Goal: Task Accomplishment & Management: Use online tool/utility

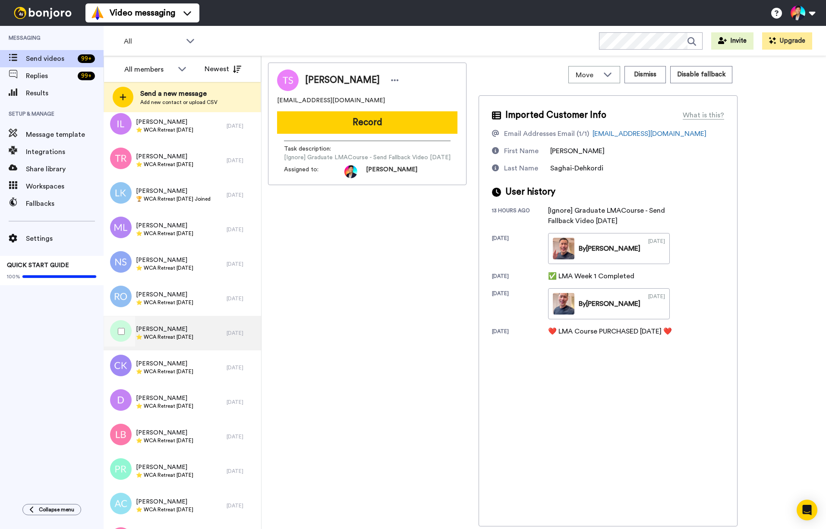
scroll to position [4354, 0]
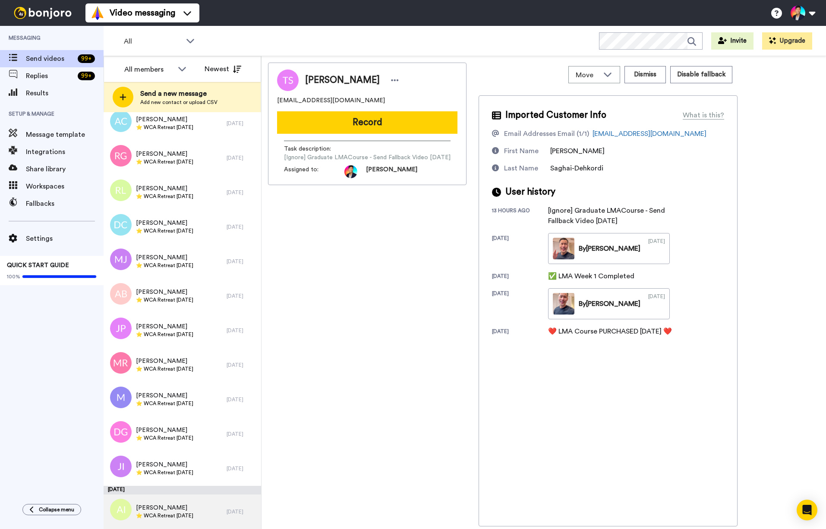
click at [173, 502] on div "Andrea Isaacs ⭐️ WCA Retreat 4th Nov 2026" at bounding box center [165, 511] width 123 height 35
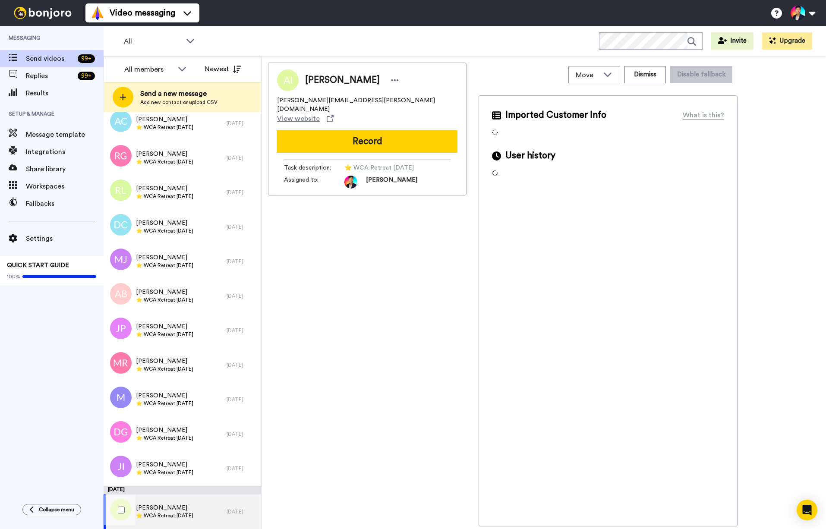
click at [115, 513] on div at bounding box center [119, 510] width 31 height 30
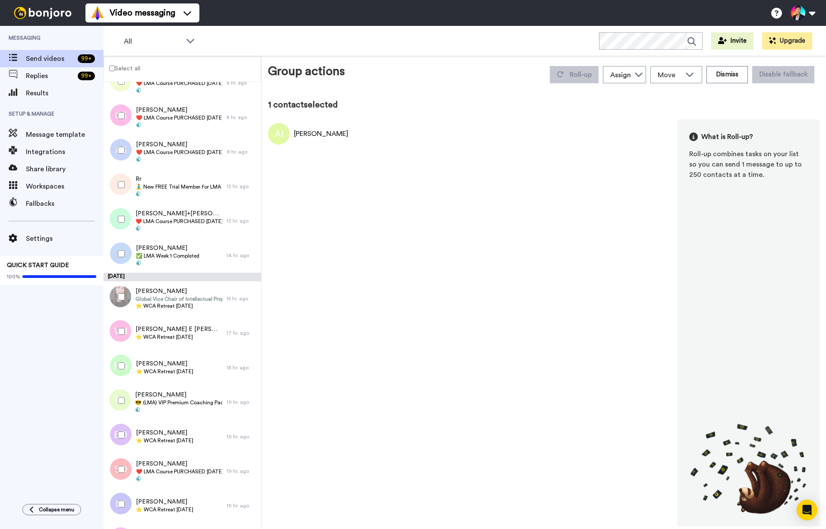
scroll to position [4323, 0]
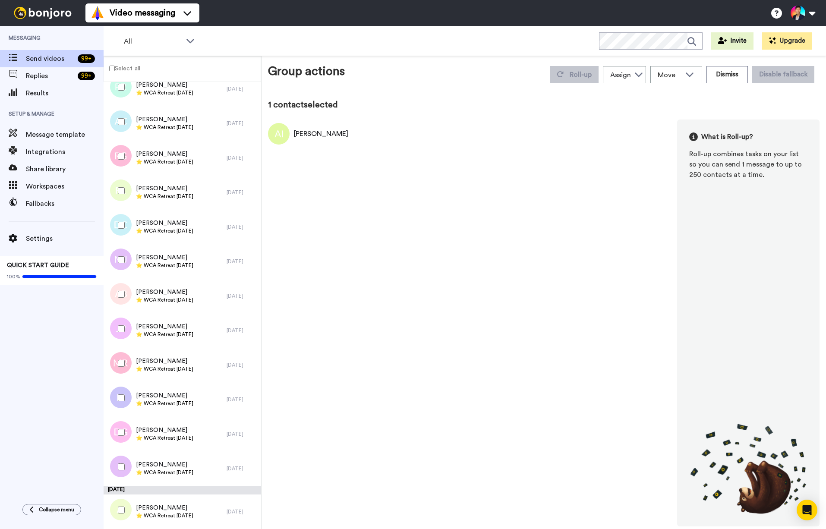
click at [116, 511] on div at bounding box center [119, 510] width 31 height 30
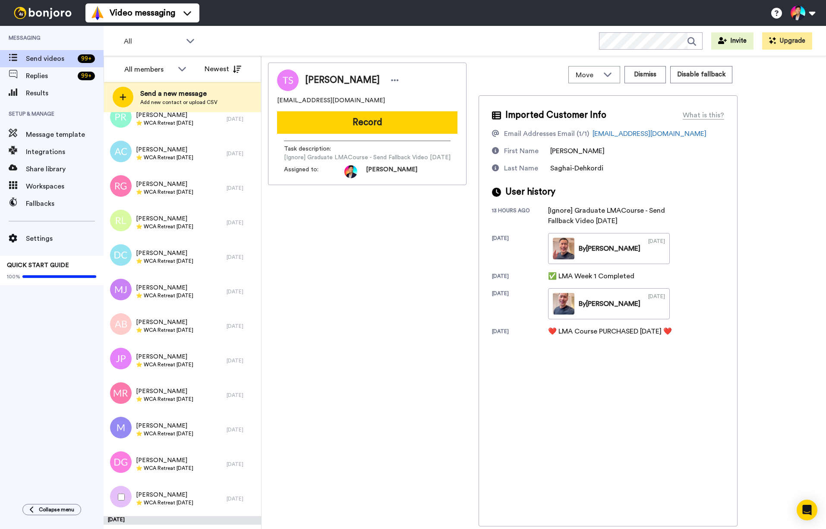
scroll to position [4354, 0]
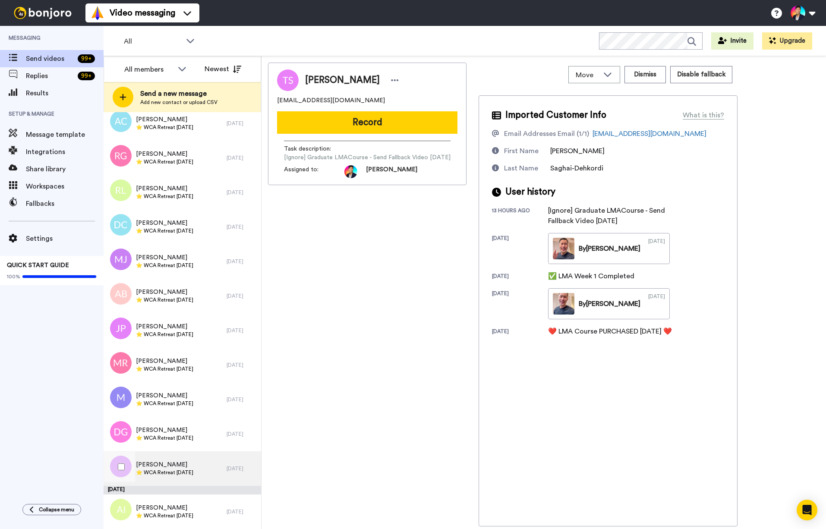
click at [122, 484] on div at bounding box center [119, 468] width 26 height 35
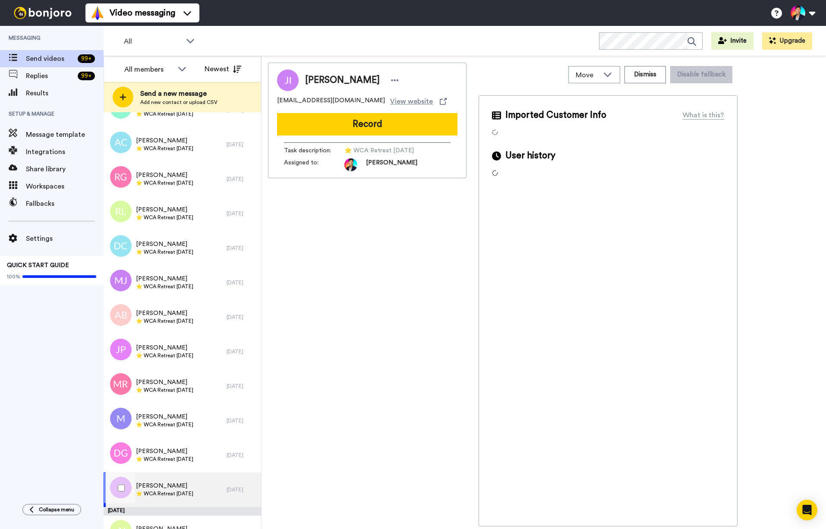
click at [122, 484] on div at bounding box center [119, 488] width 31 height 30
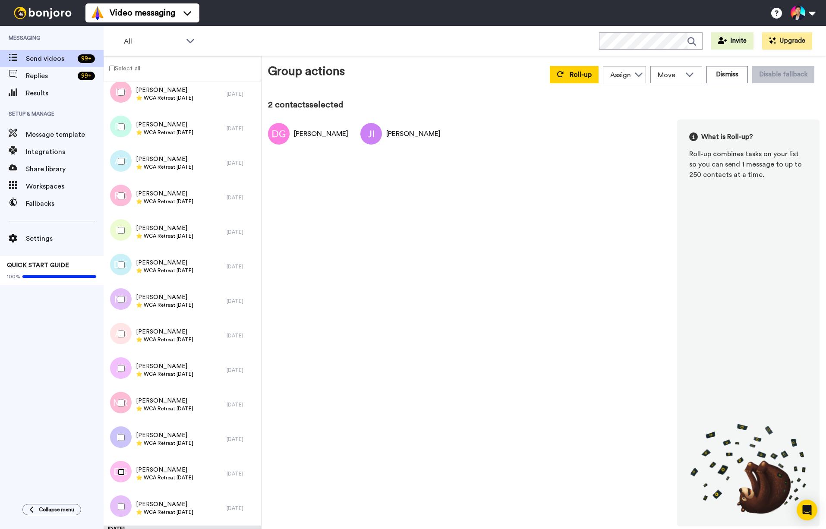
scroll to position [4241, 0]
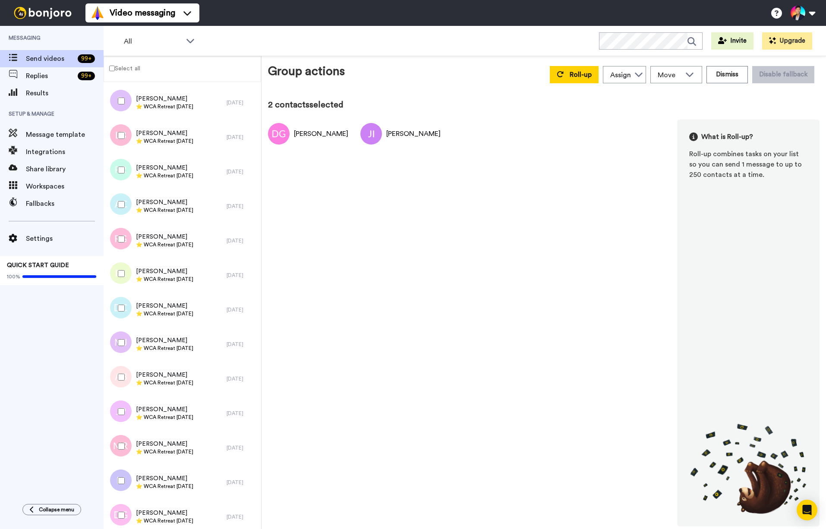
click at [120, 435] on div at bounding box center [119, 446] width 31 height 30
click at [120, 471] on div at bounding box center [119, 480] width 31 height 30
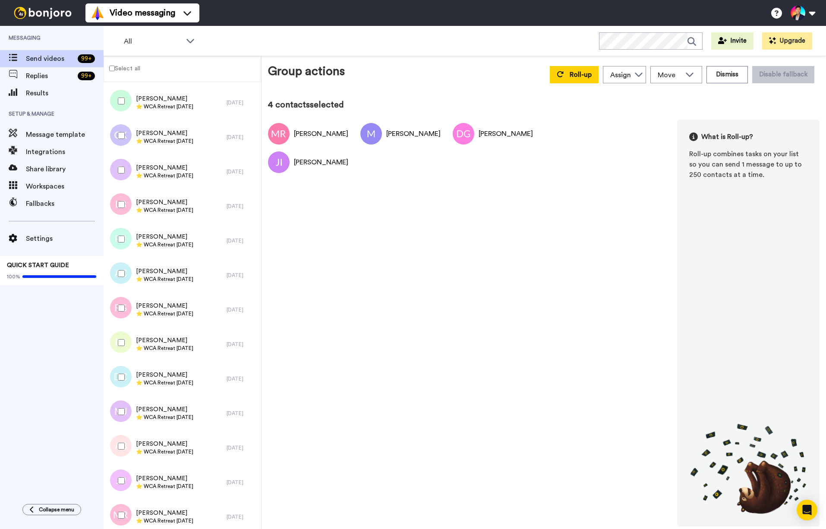
click at [120, 471] on div at bounding box center [119, 480] width 31 height 30
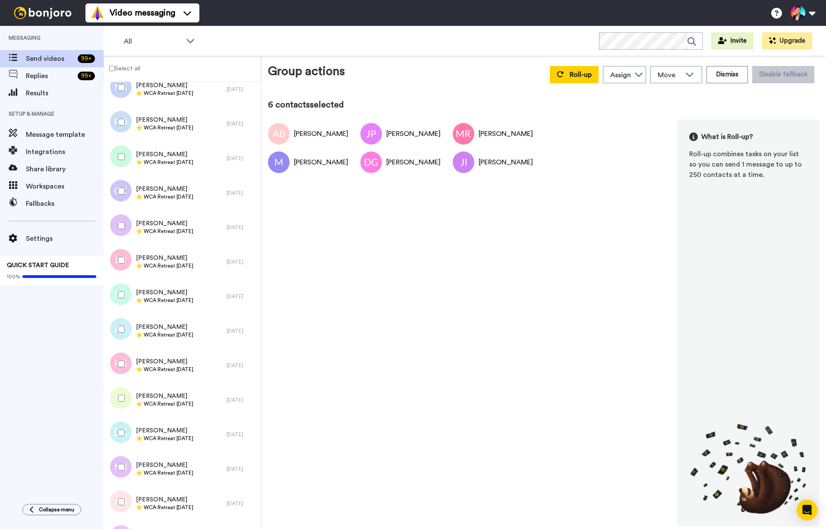
click at [120, 448] on div at bounding box center [119, 434] width 26 height 35
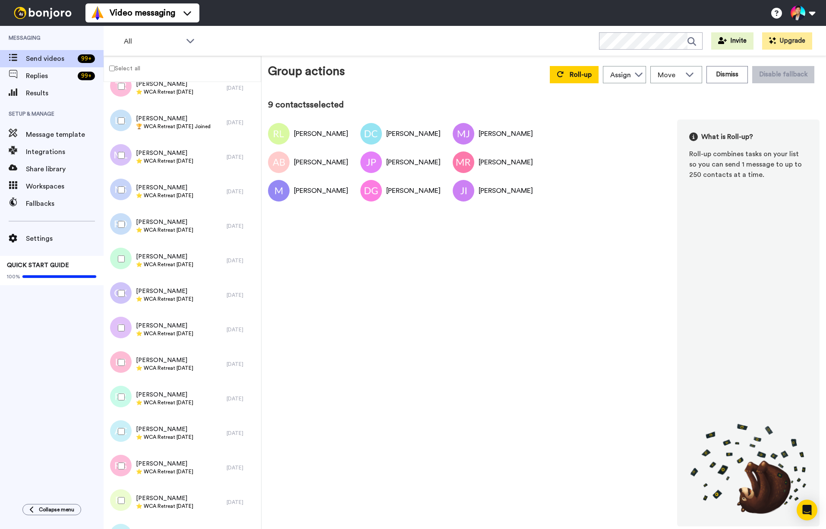
click at [120, 470] on div at bounding box center [119, 466] width 31 height 30
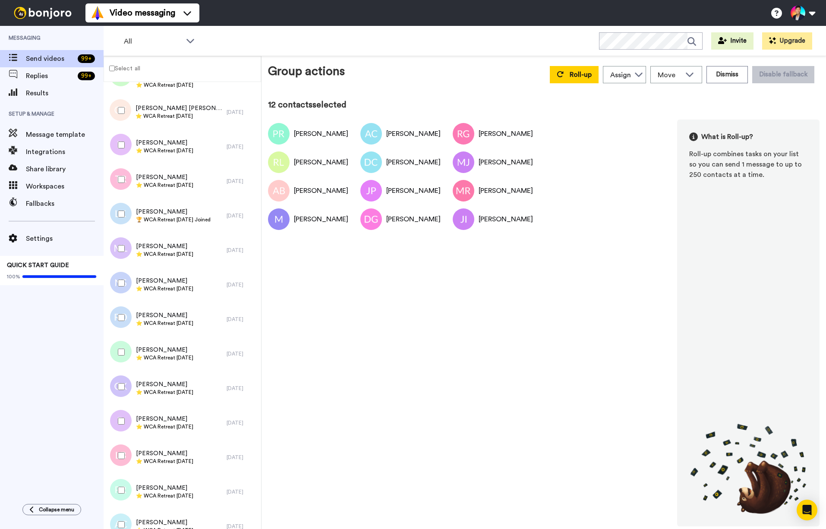
click at [120, 470] on div at bounding box center [119, 455] width 31 height 30
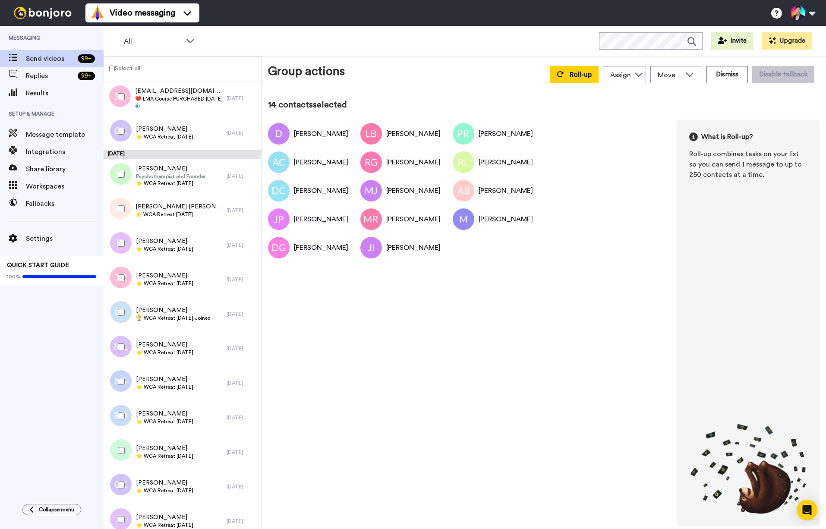
click at [120, 470] on div at bounding box center [119, 485] width 31 height 30
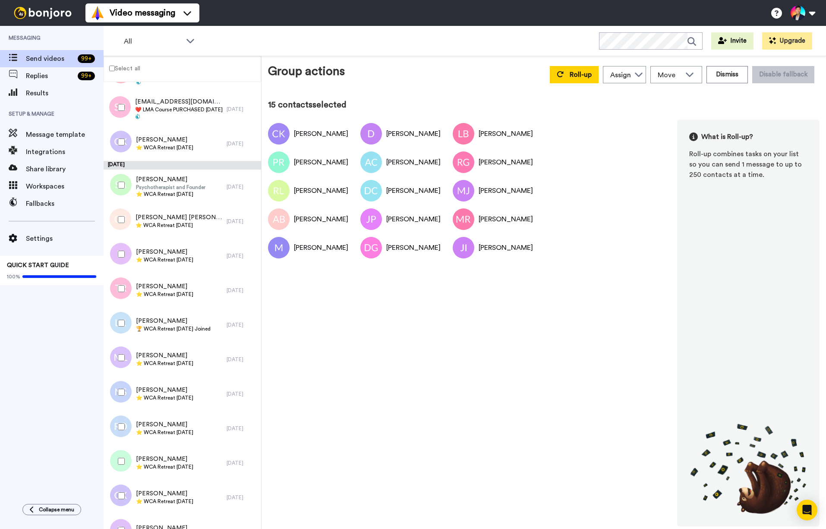
click at [120, 470] on div at bounding box center [119, 461] width 31 height 30
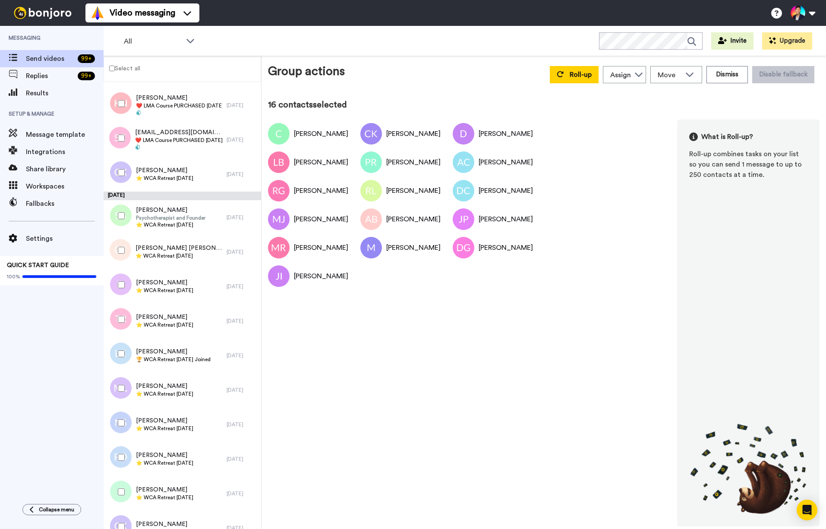
scroll to position [3754, 0]
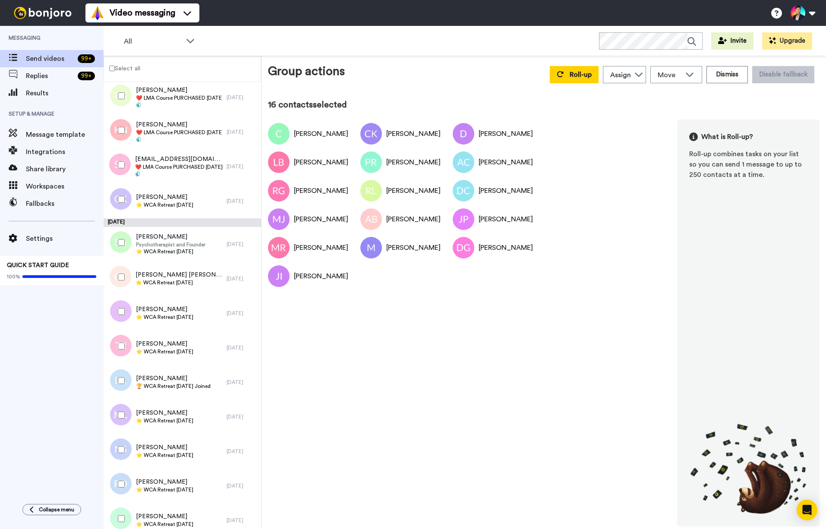
click at [120, 470] on div at bounding box center [119, 484] width 31 height 30
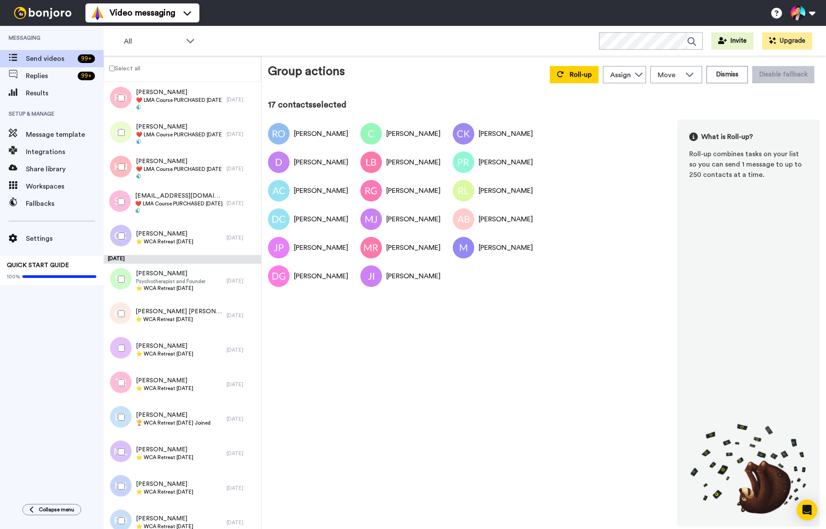
click at [125, 452] on div at bounding box center [119, 451] width 31 height 30
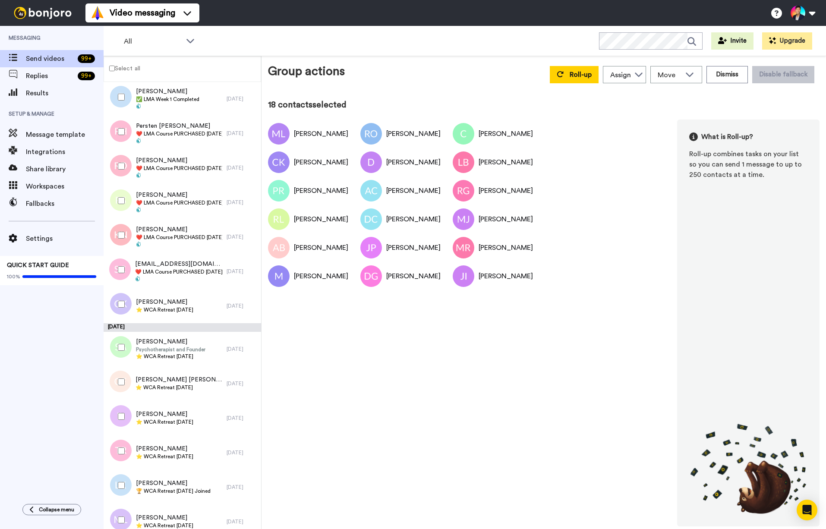
scroll to position [3646, 0]
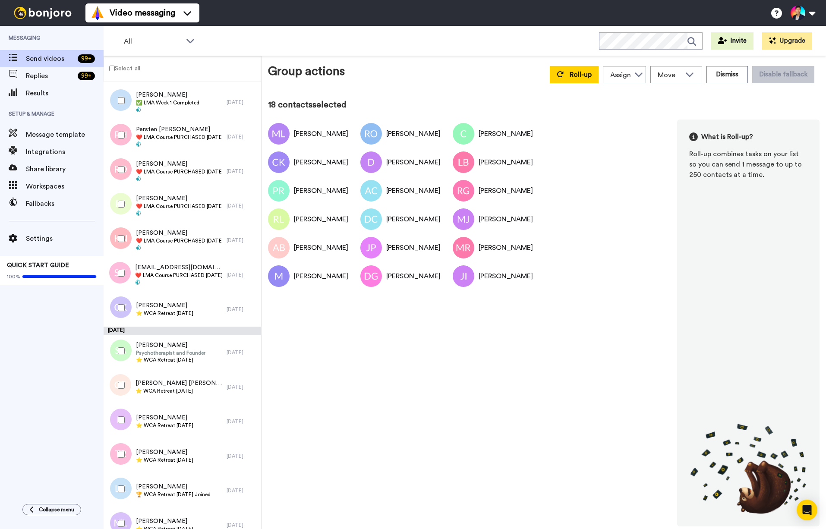
click at [125, 418] on div at bounding box center [119, 420] width 31 height 30
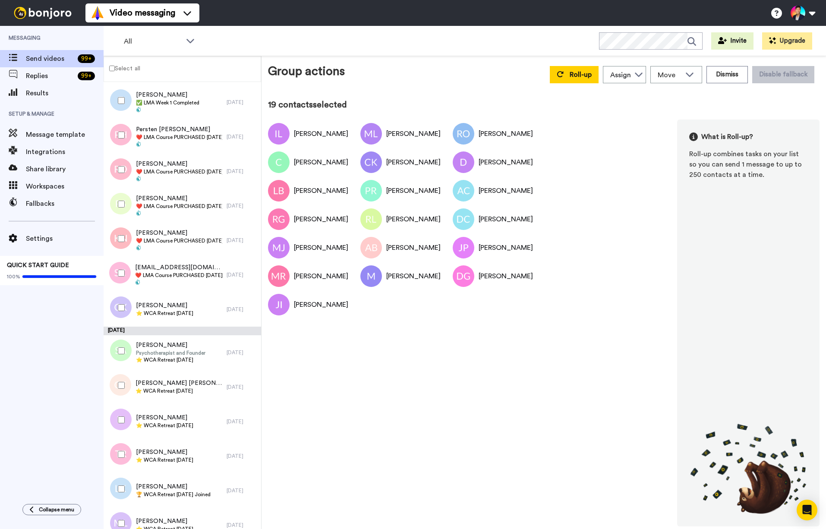
click at [122, 466] on div at bounding box center [119, 454] width 31 height 30
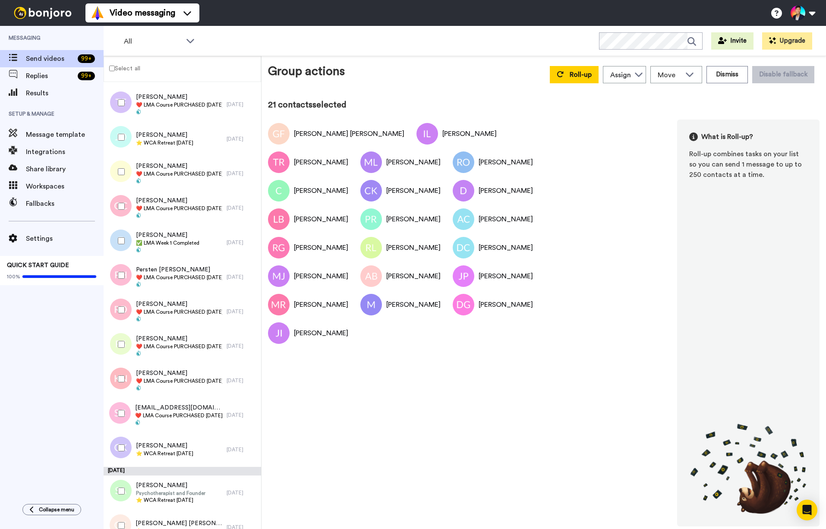
click at [120, 477] on div at bounding box center [119, 491] width 31 height 30
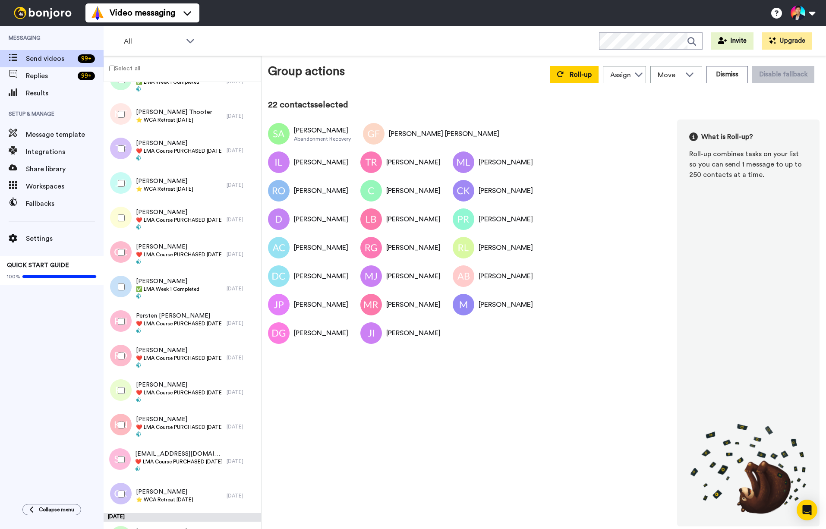
click at [119, 484] on div at bounding box center [119, 494] width 31 height 30
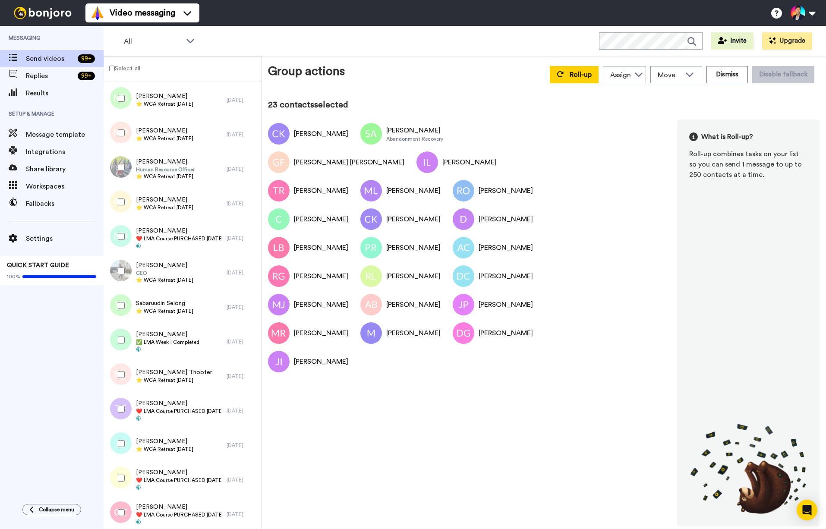
click at [120, 436] on div at bounding box center [119, 443] width 31 height 30
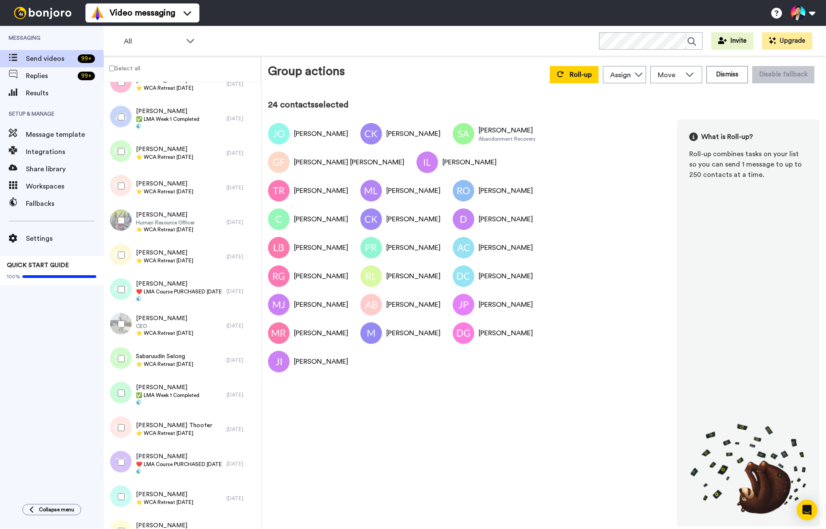
click at [120, 435] on div at bounding box center [119, 427] width 31 height 30
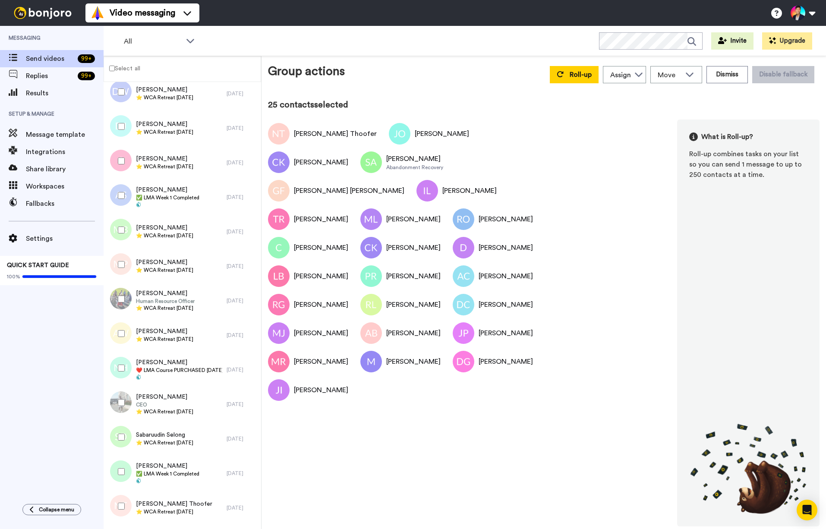
scroll to position [3066, 0]
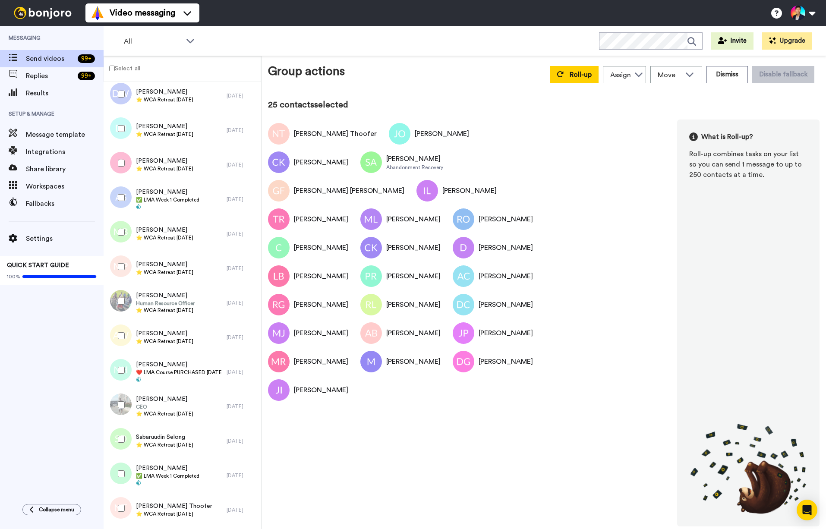
click at [120, 435] on div at bounding box center [119, 439] width 31 height 30
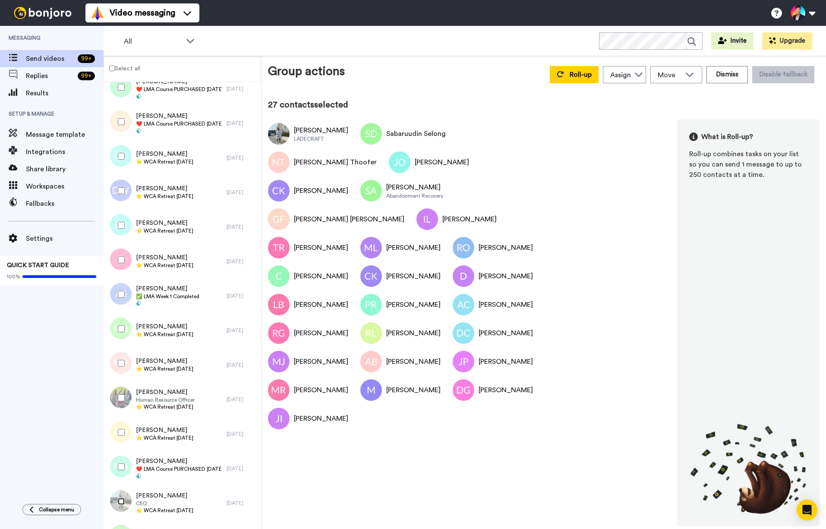
scroll to position [2959, 0]
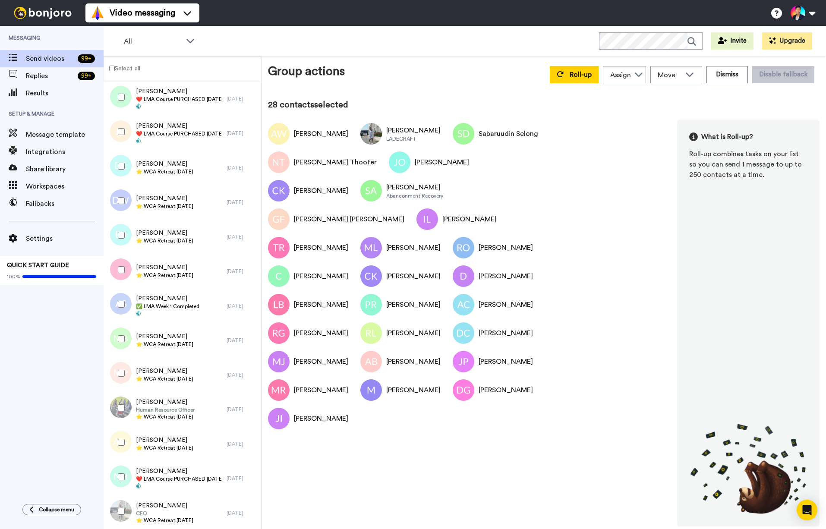
click at [125, 415] on div at bounding box center [119, 407] width 31 height 30
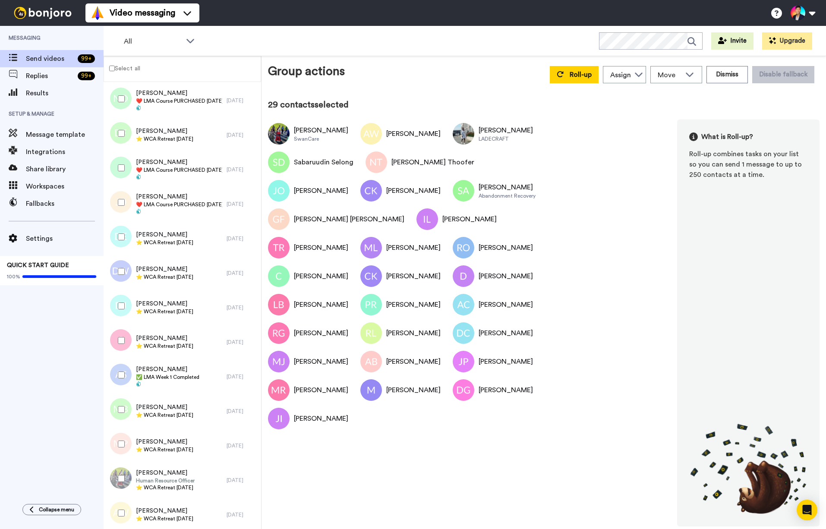
scroll to position [2870, 0]
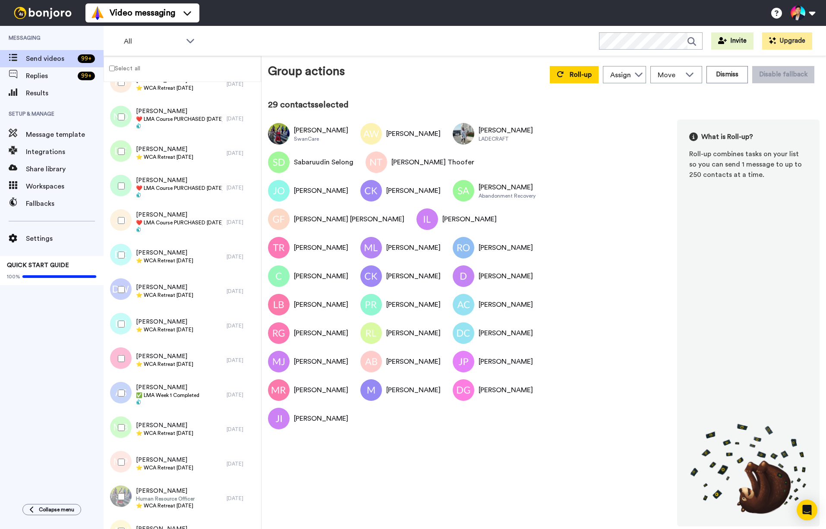
click at [127, 425] on div at bounding box center [119, 427] width 31 height 30
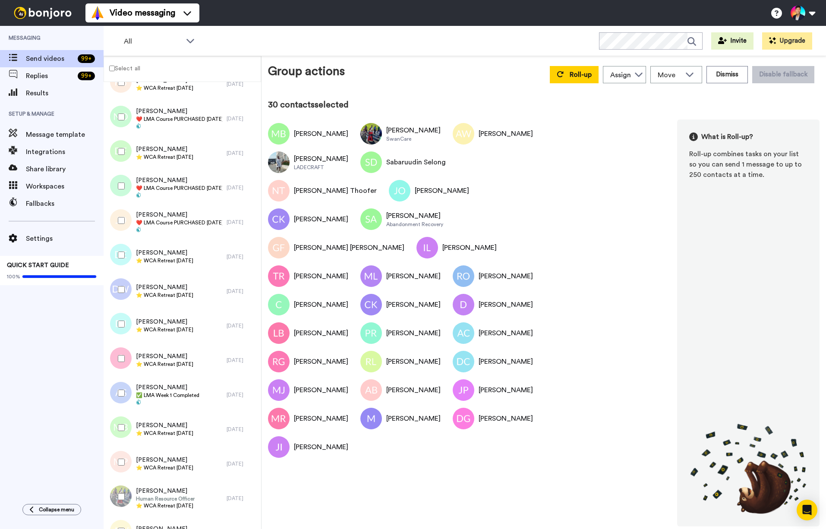
click at [119, 467] on div at bounding box center [119, 462] width 31 height 30
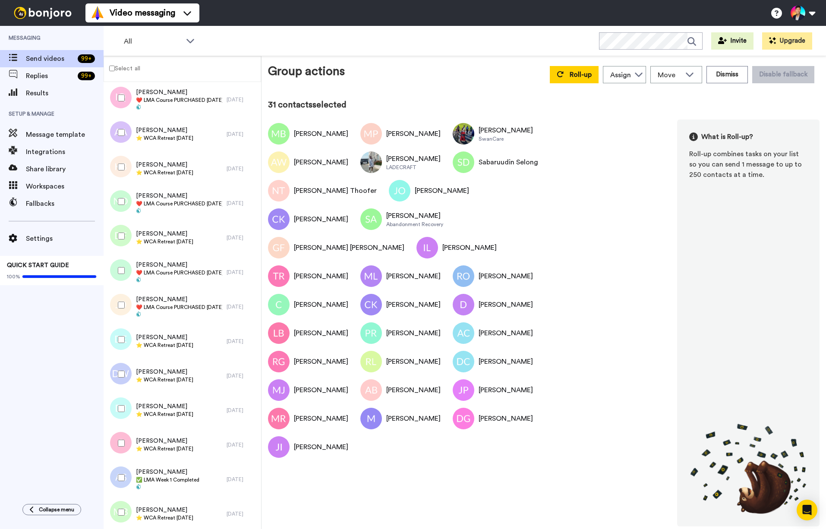
scroll to position [2762, 0]
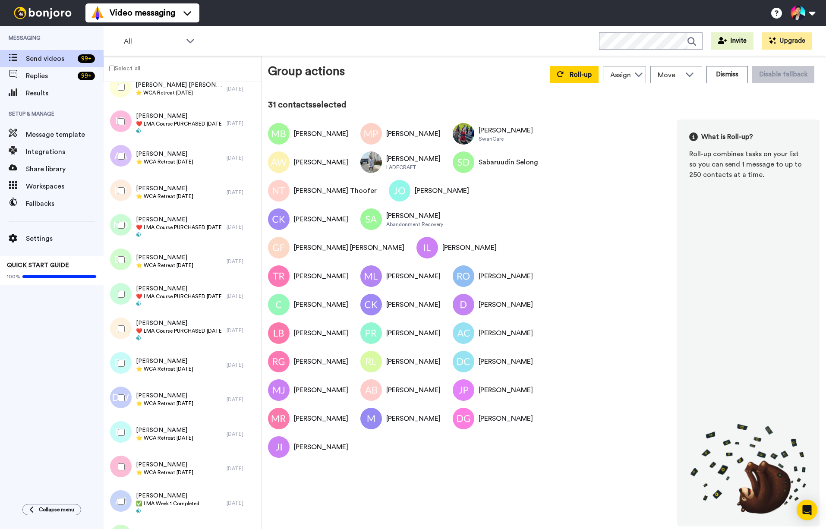
click at [120, 479] on div at bounding box center [119, 467] width 31 height 30
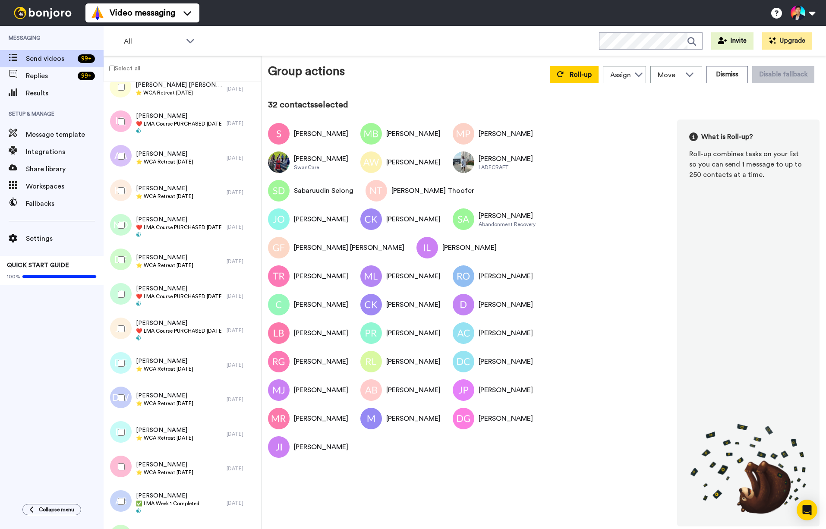
click at [121, 455] on div at bounding box center [119, 467] width 31 height 30
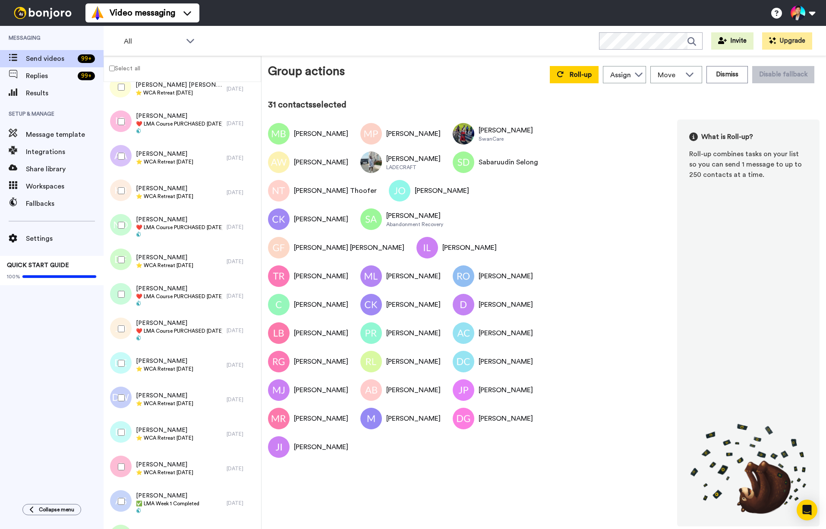
click at [128, 404] on div at bounding box center [119, 398] width 31 height 30
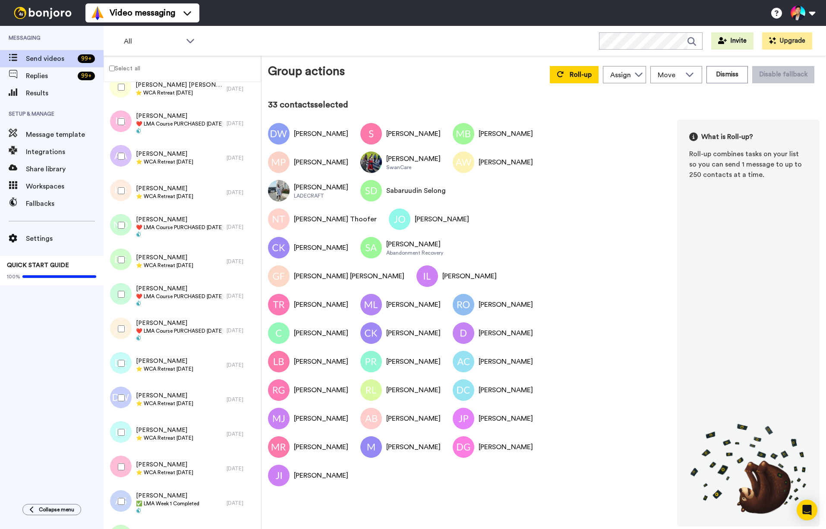
click at [120, 444] on div at bounding box center [119, 432] width 31 height 30
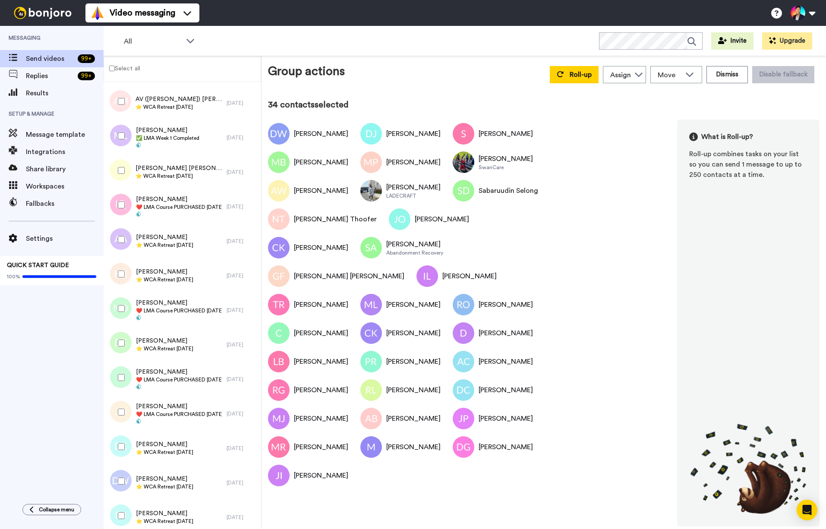
click at [120, 450] on div at bounding box center [119, 446] width 31 height 30
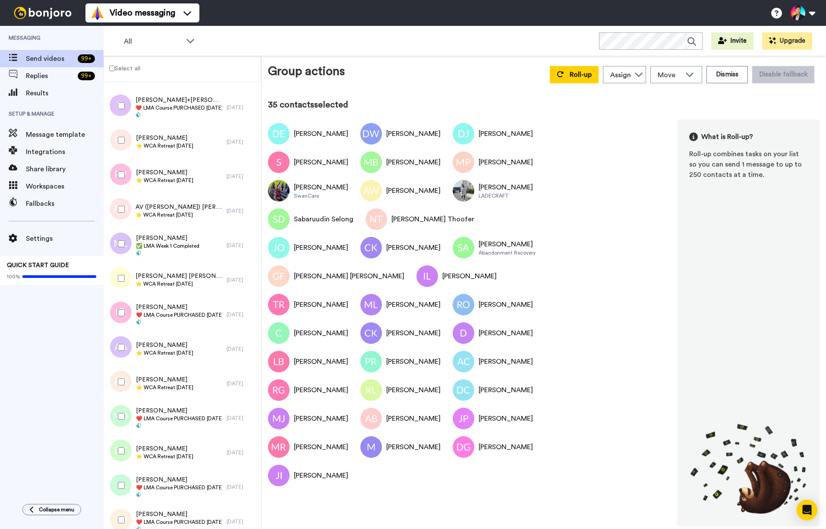
click at [119, 454] on div at bounding box center [119, 451] width 31 height 30
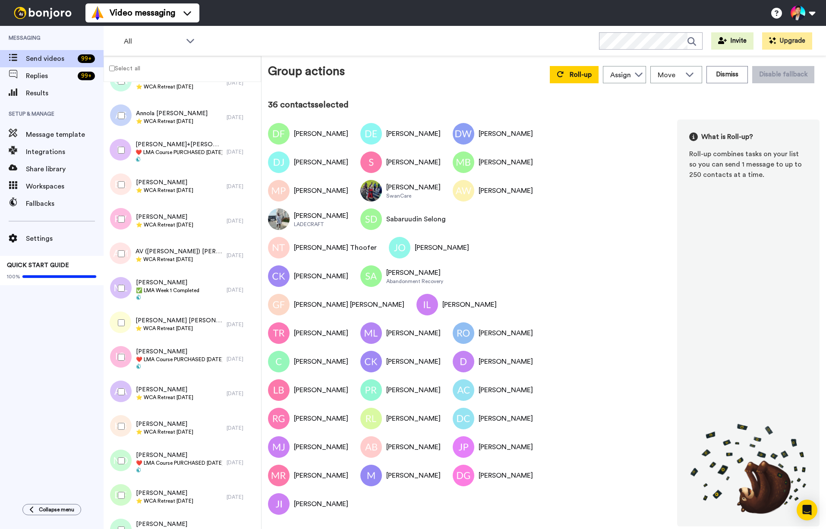
scroll to position [2508, 0]
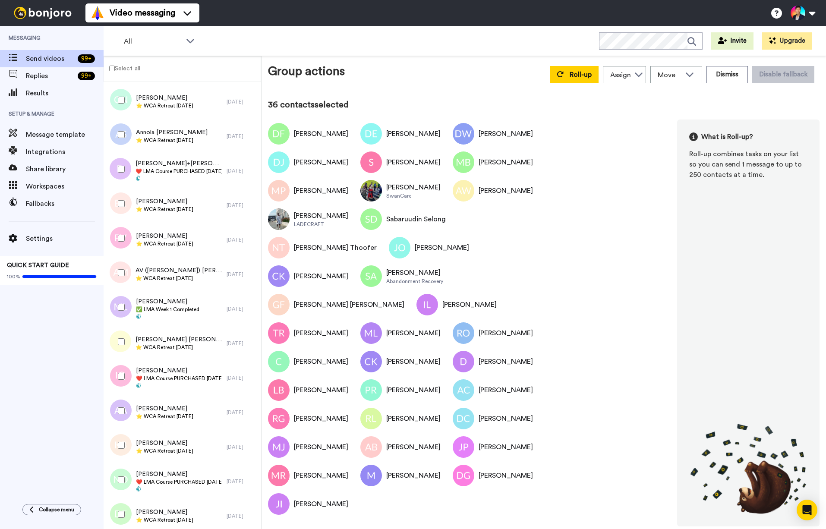
click at [119, 454] on div at bounding box center [119, 445] width 31 height 30
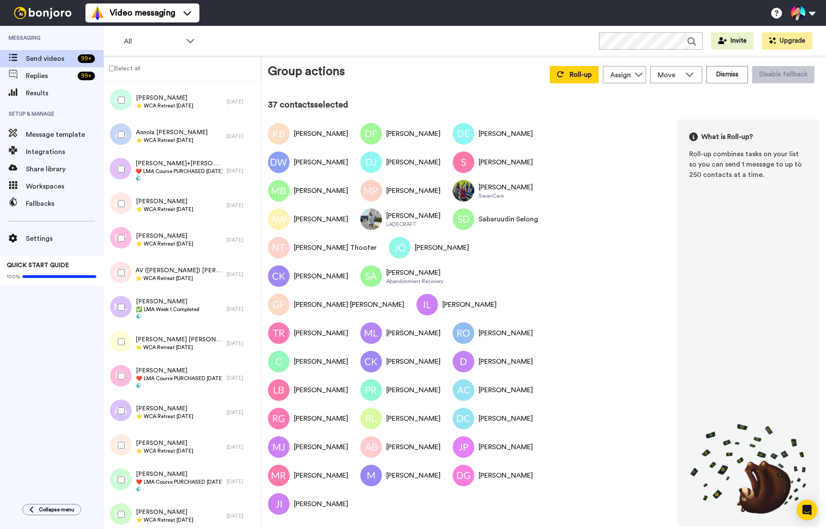
click at [128, 413] on div at bounding box center [119, 411] width 31 height 30
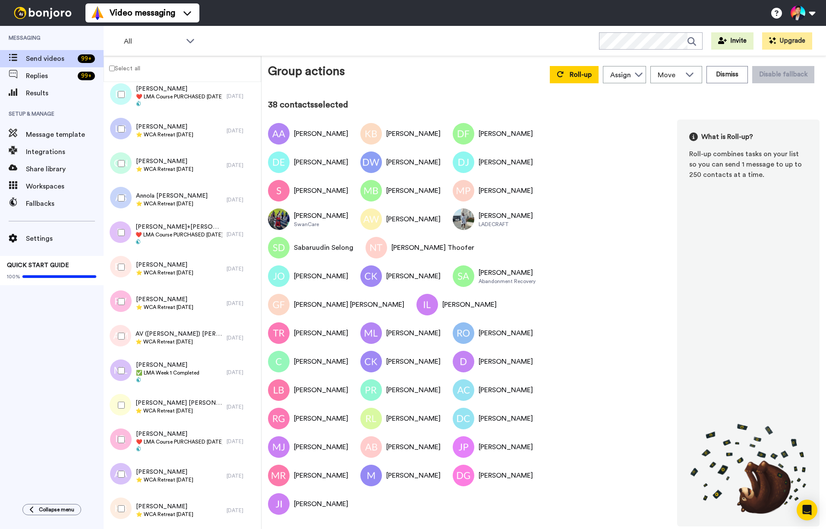
click at [128, 413] on div at bounding box center [119, 405] width 31 height 30
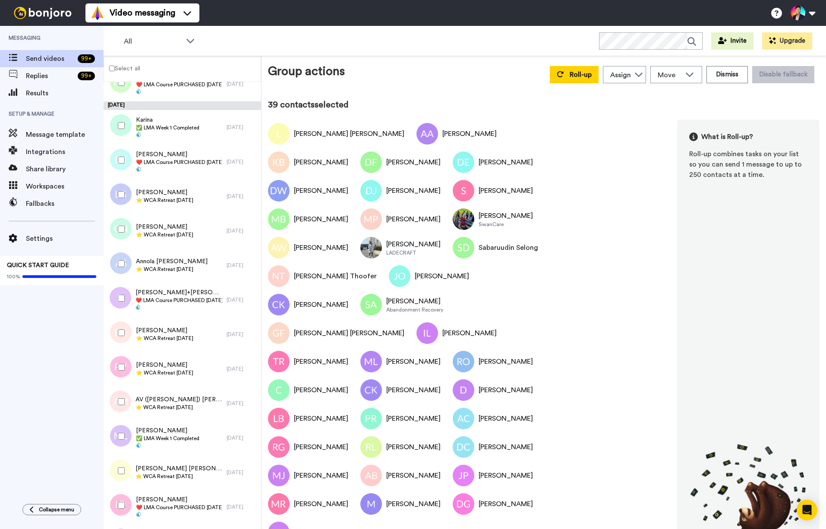
click at [128, 413] on div at bounding box center [119, 401] width 31 height 30
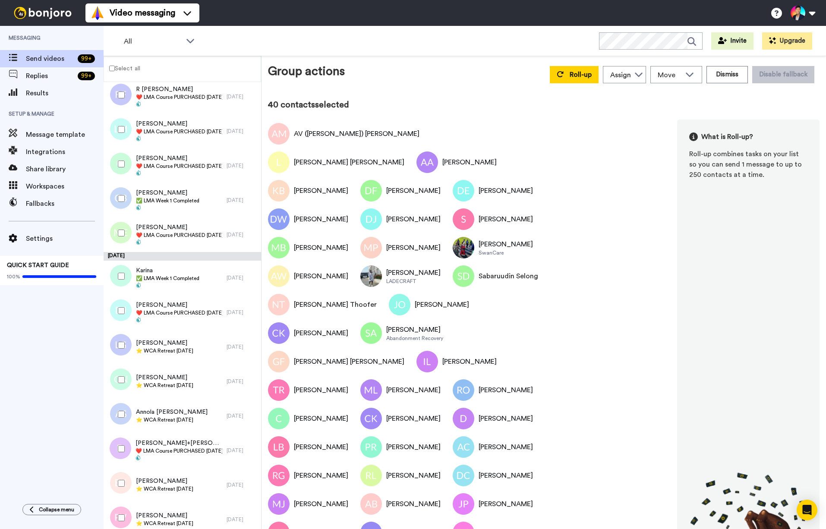
click at [121, 384] on div at bounding box center [119, 379] width 31 height 30
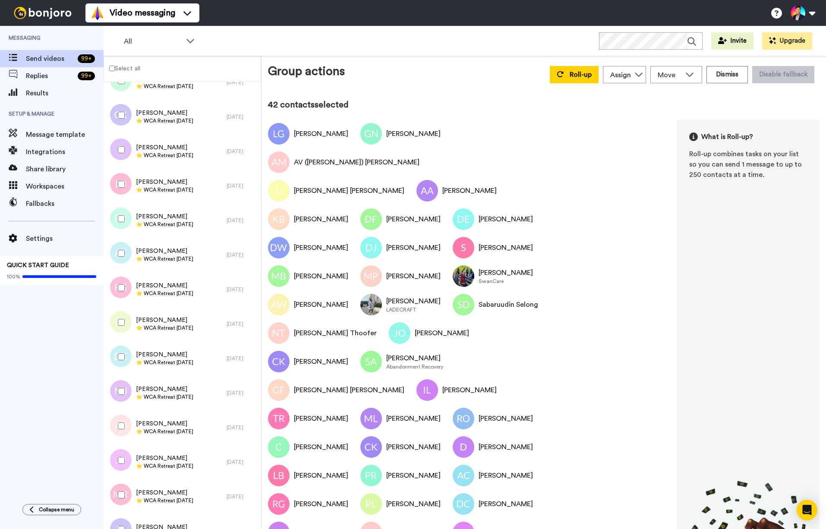
scroll to position [4323, 0]
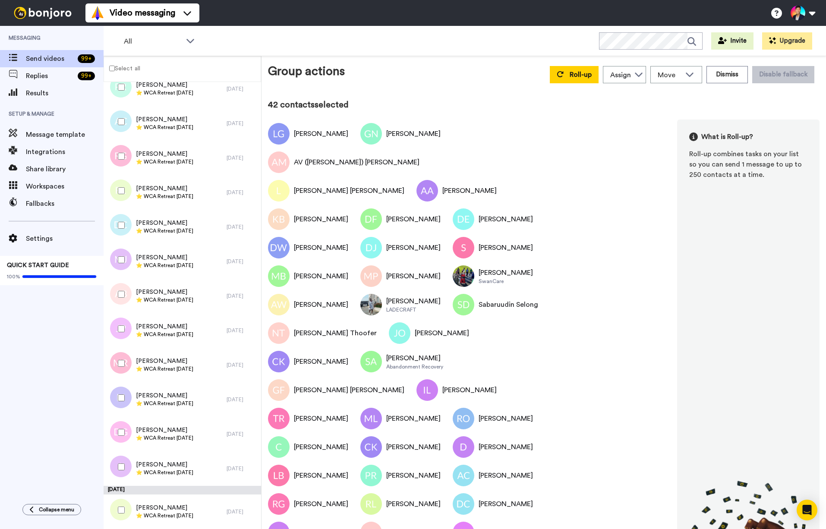
click at [119, 335] on div at bounding box center [119, 329] width 31 height 30
click at [566, 77] on button "Roll-up" at bounding box center [573, 74] width 49 height 17
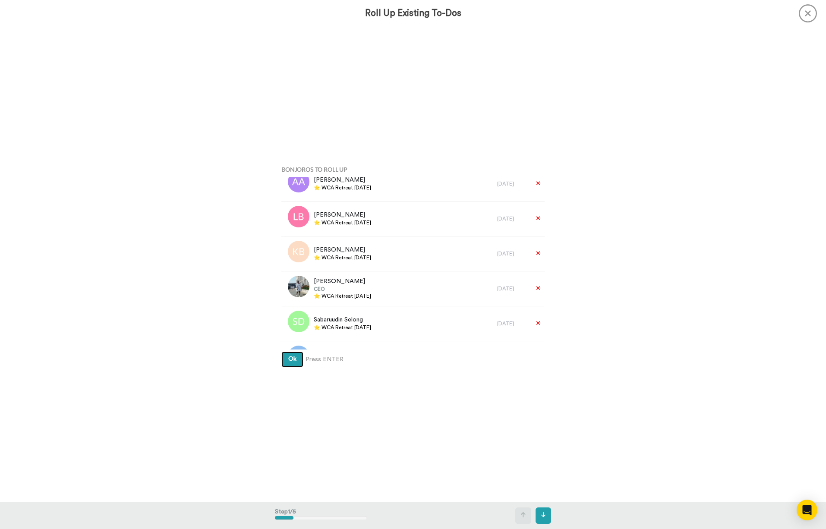
scroll to position [1295, 0]
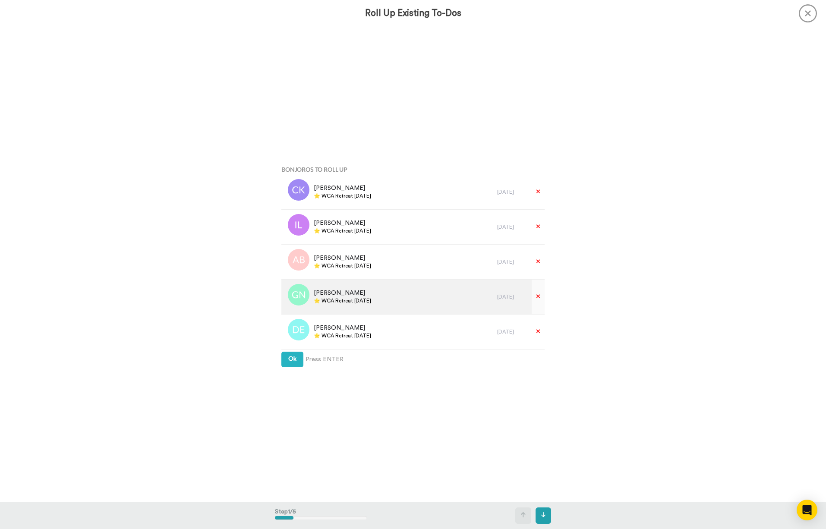
click at [369, 313] on div "Grace Nakamoto ⭐️ WCA Retreat 24th June 2026" at bounding box center [389, 296] width 216 height 35
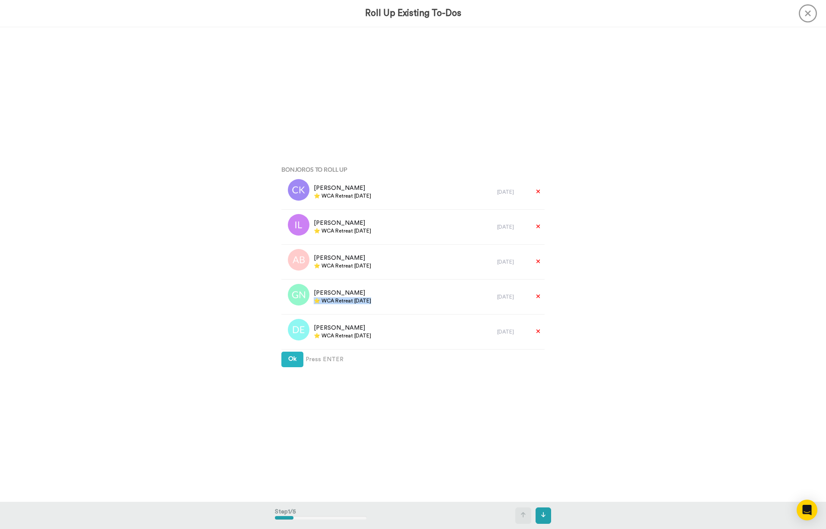
copy div "⭐️ WCA Retreat [DATE]"
click at [286, 358] on button "Ok" at bounding box center [292, 360] width 22 height 16
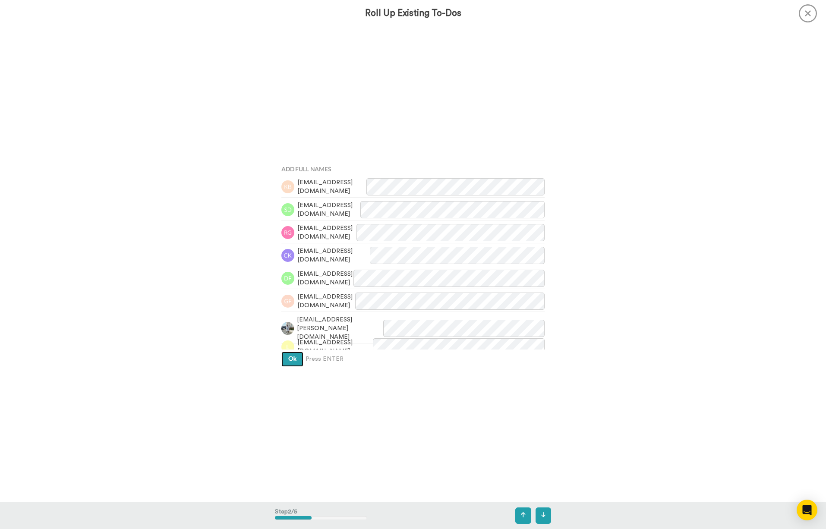
click at [286, 358] on button "Ok" at bounding box center [292, 360] width 22 height 16
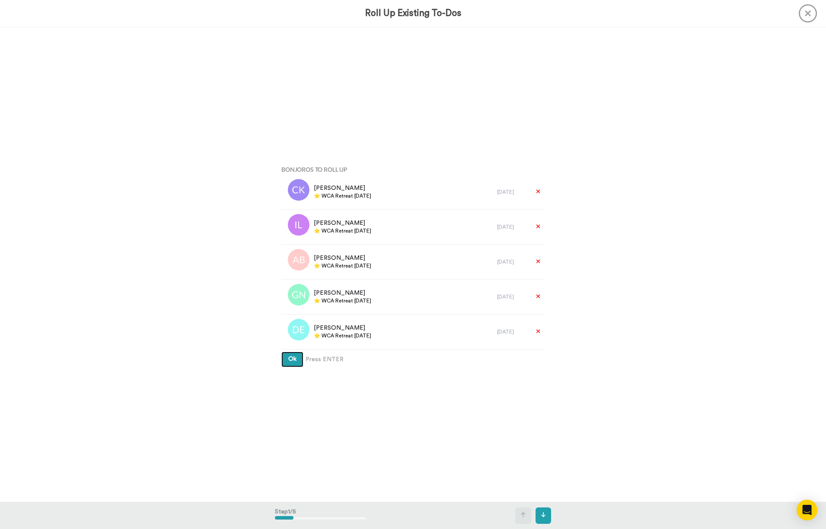
click at [293, 362] on span "Ok" at bounding box center [292, 359] width 8 height 6
click at [297, 357] on button "Ok" at bounding box center [292, 360] width 22 height 16
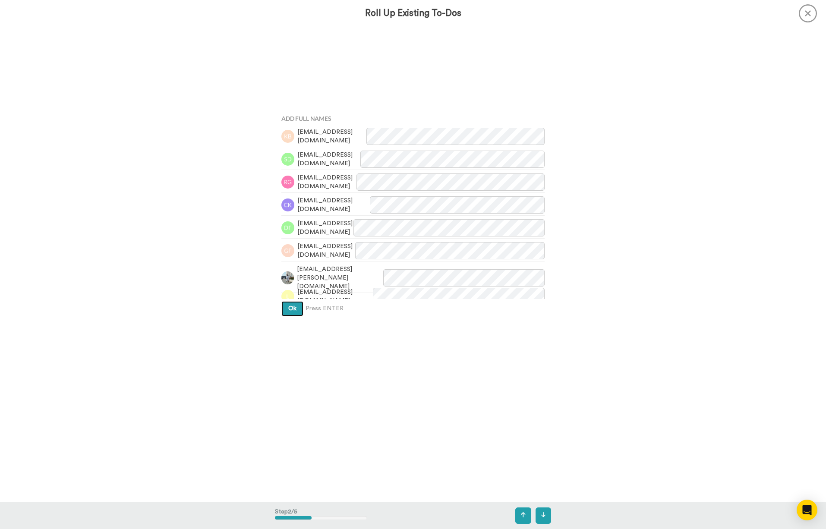
click at [297, 317] on button "Ok" at bounding box center [292, 309] width 22 height 16
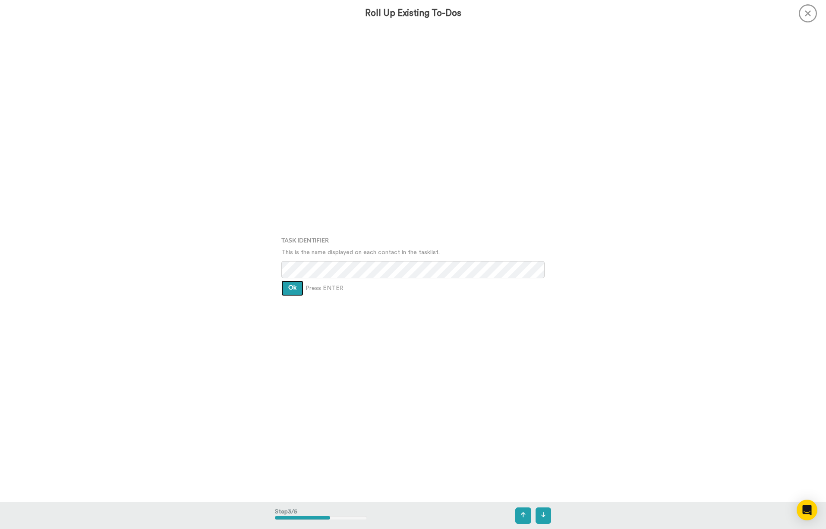
click at [284, 293] on button "Ok" at bounding box center [292, 288] width 22 height 16
click at [284, 293] on div "Assign It To Select is focused ,type to refine list, press Down to open the men…" at bounding box center [413, 264] width 276 height 264
click at [285, 288] on div "Assign It To Tim Han Ok Press ENTER" at bounding box center [413, 264] width 276 height 264
click at [285, 288] on button "Ok" at bounding box center [292, 282] width 22 height 16
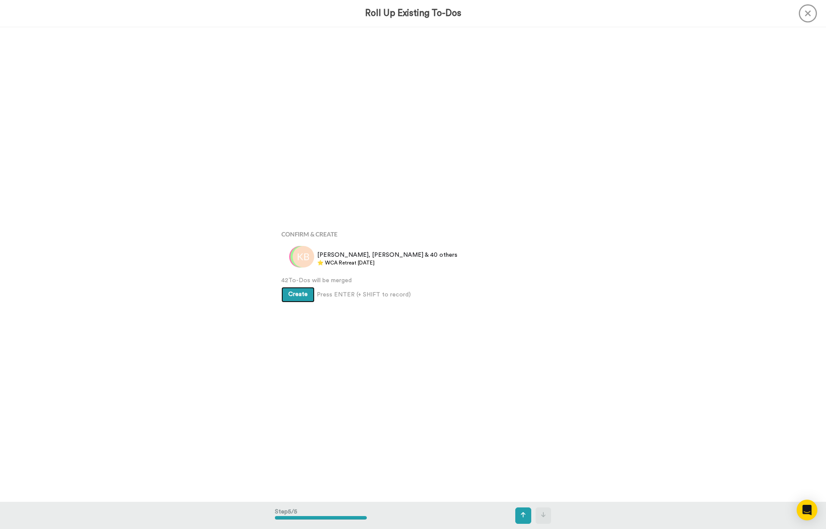
click at [286, 295] on button "Create" at bounding box center [297, 295] width 33 height 16
click at [189, 287] on div "Bonjoros To Roll Up Rhonda Landry Landry ⭐️ WCA Retreat 24th June 2026 2 days a…" at bounding box center [413, 264] width 826 height 474
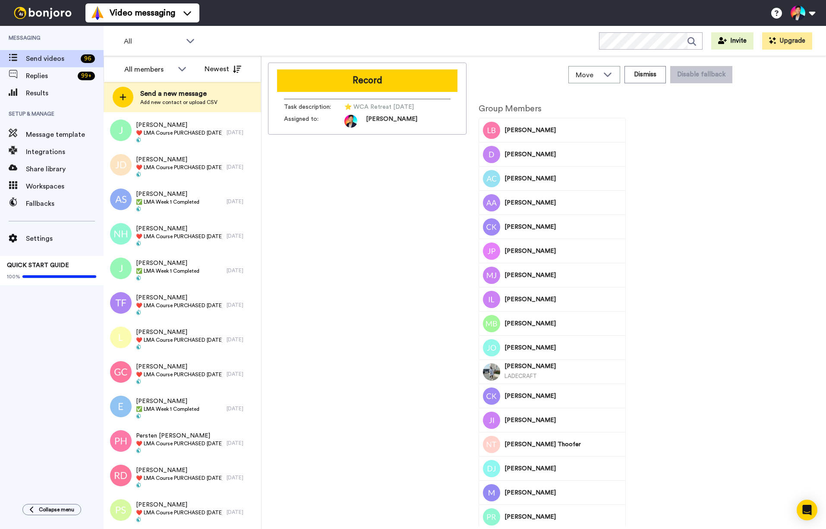
scroll to position [2939, 0]
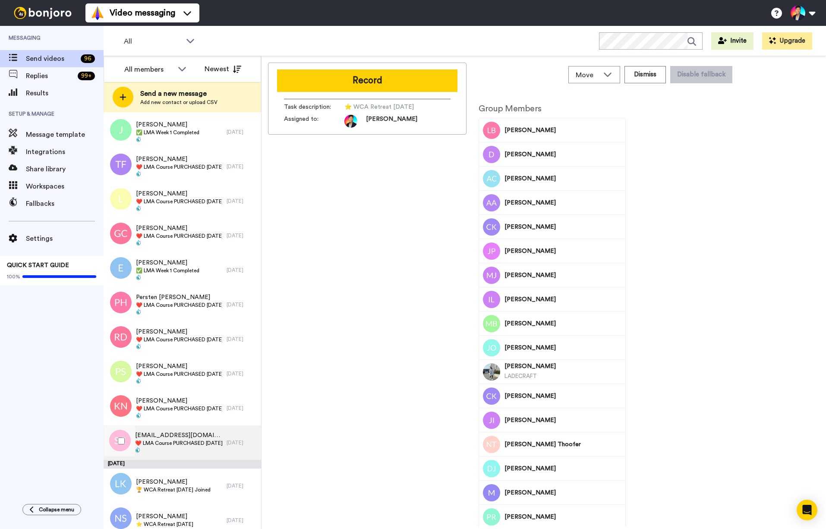
click at [171, 448] on span at bounding box center [178, 450] width 87 height 7
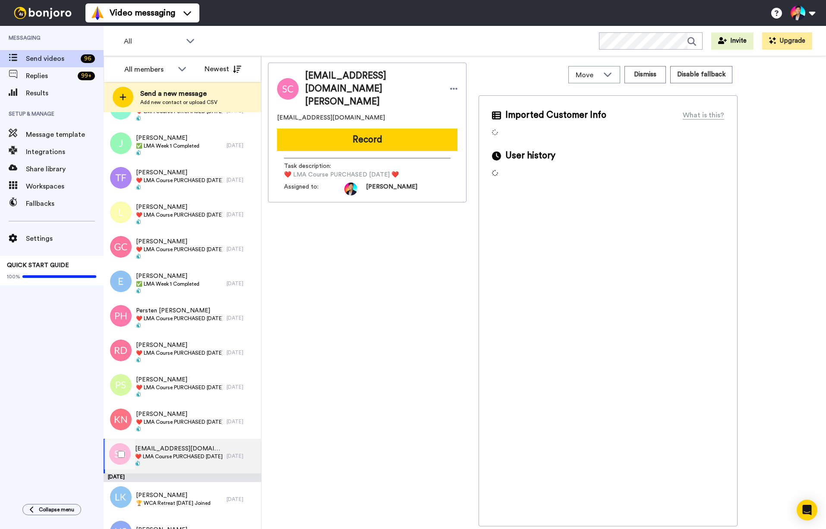
click at [119, 458] on div at bounding box center [119, 454] width 31 height 30
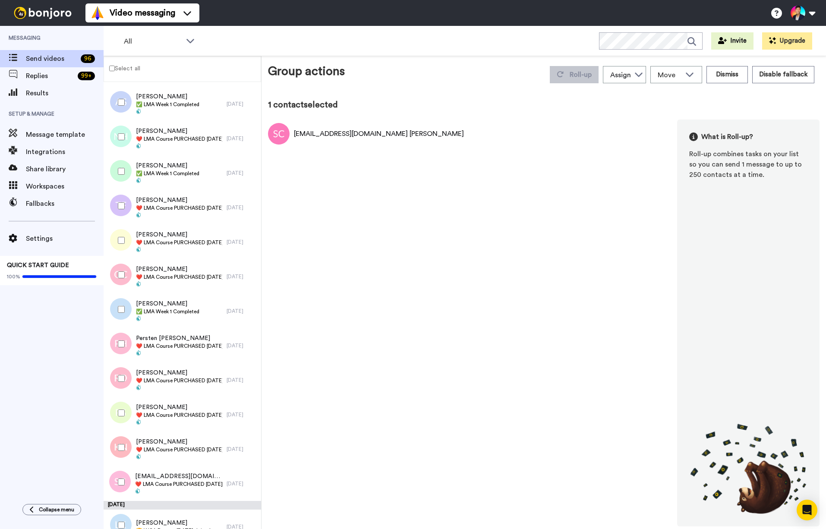
click at [119, 458] on div at bounding box center [119, 447] width 31 height 30
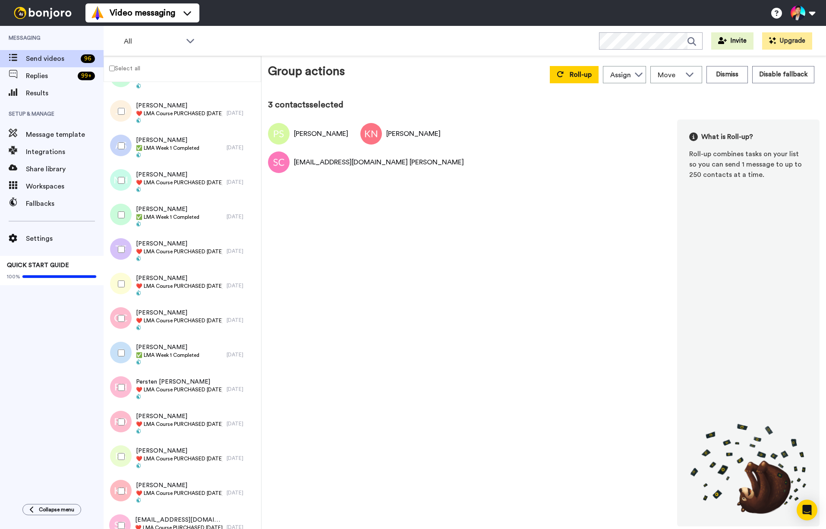
click at [119, 427] on div at bounding box center [119, 422] width 31 height 30
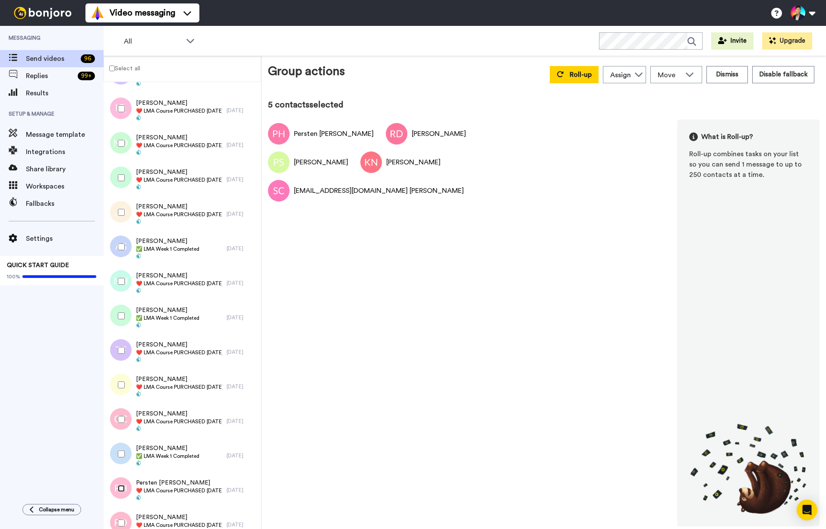
scroll to position [2645, 0]
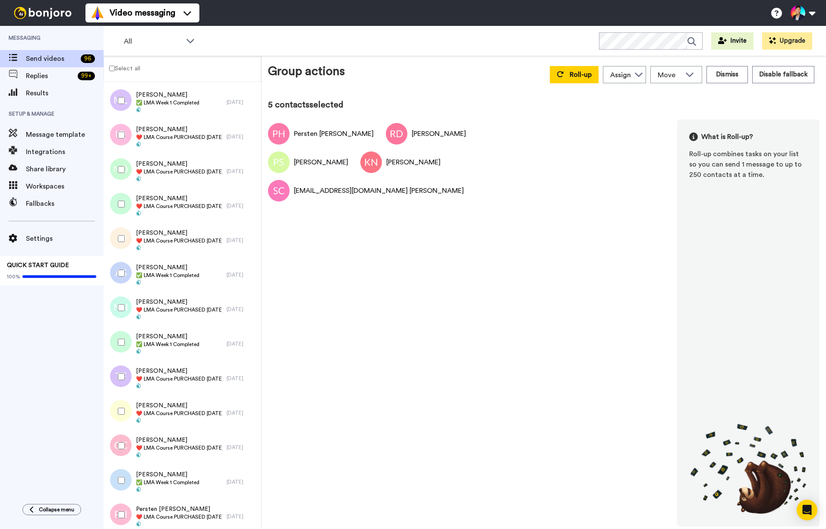
click at [121, 441] on div at bounding box center [119, 445] width 31 height 30
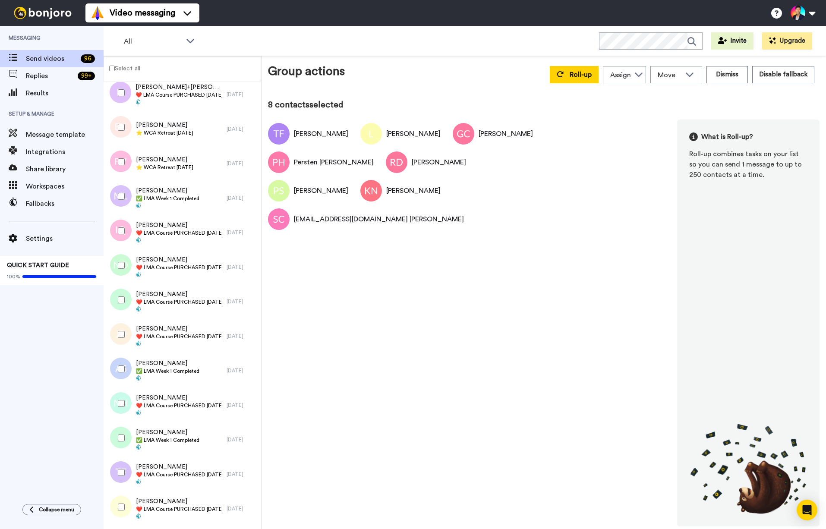
click at [120, 411] on div at bounding box center [119, 403] width 31 height 30
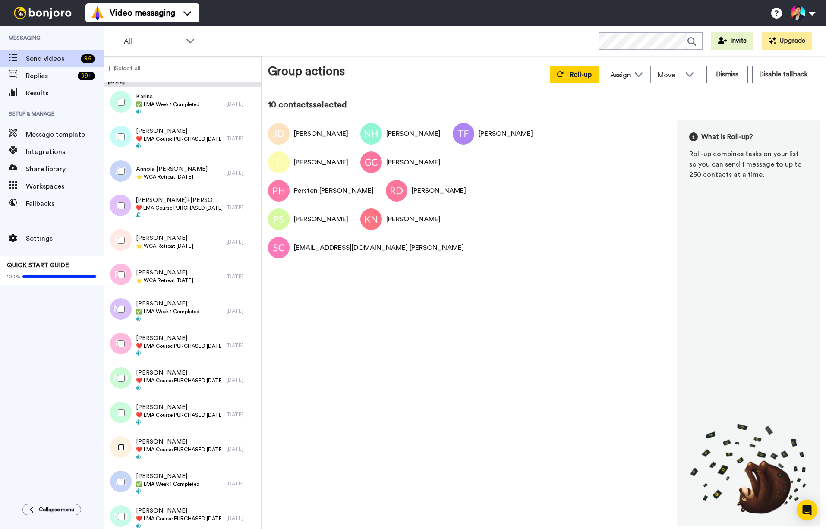
scroll to position [2424, 0]
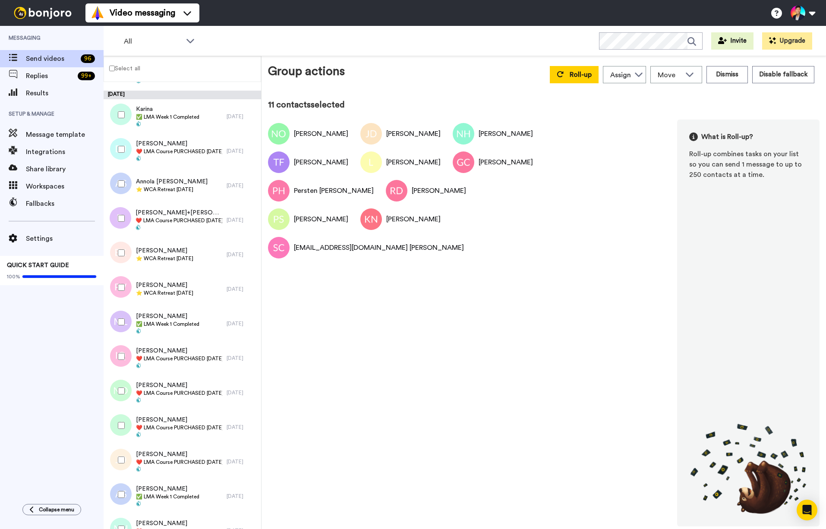
click at [120, 417] on div at bounding box center [119, 425] width 31 height 30
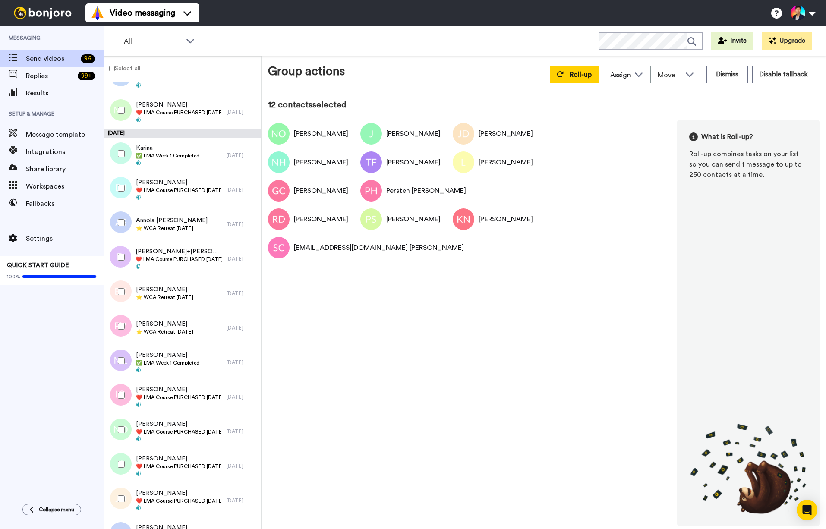
click at [117, 405] on div at bounding box center [119, 395] width 31 height 30
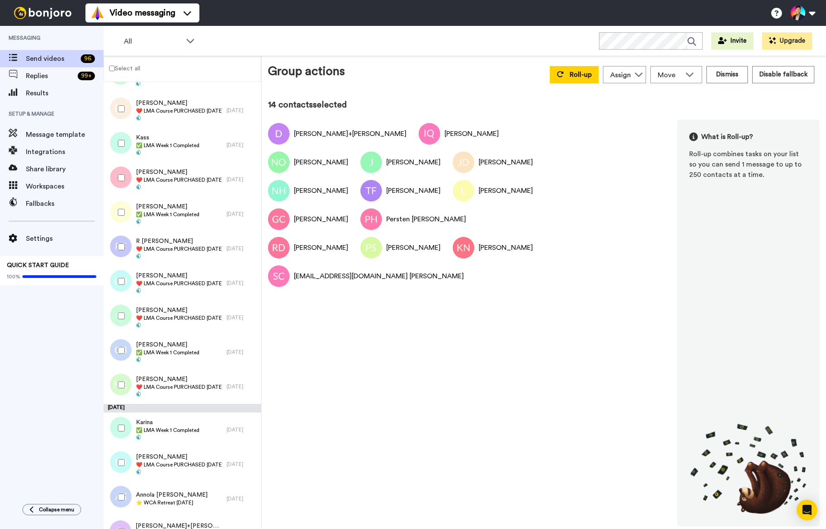
click at [126, 466] on div at bounding box center [119, 462] width 31 height 30
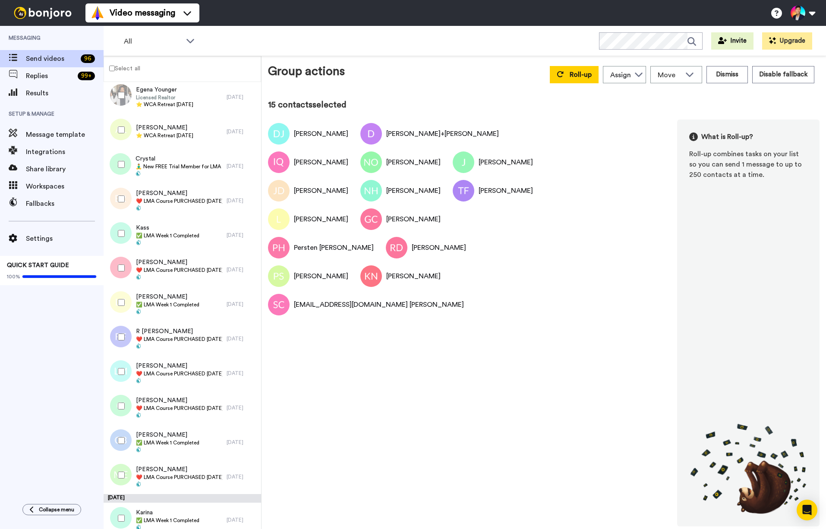
click at [126, 466] on div at bounding box center [119, 475] width 31 height 30
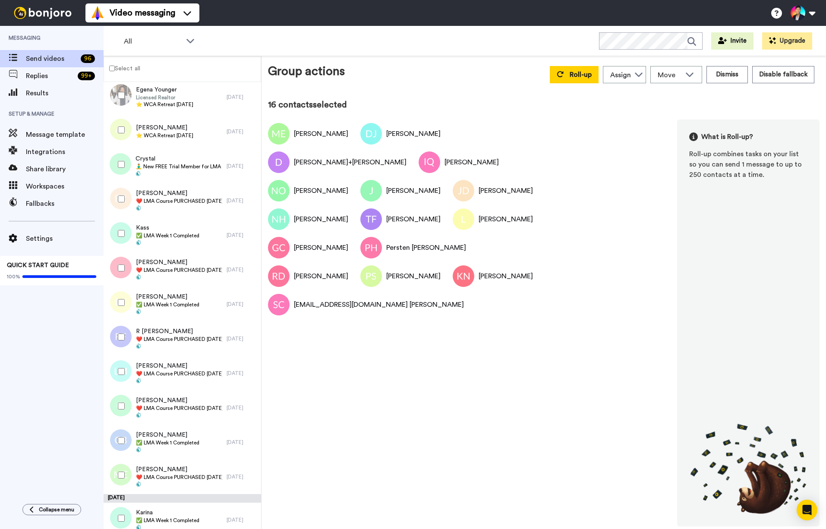
scroll to position [1923, 0]
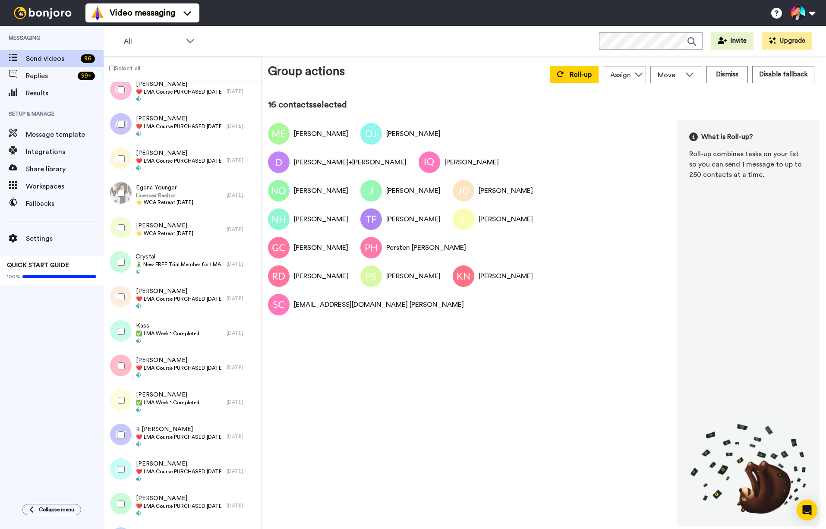
click at [119, 497] on div at bounding box center [119, 504] width 31 height 30
click at [123, 464] on div at bounding box center [119, 469] width 31 height 30
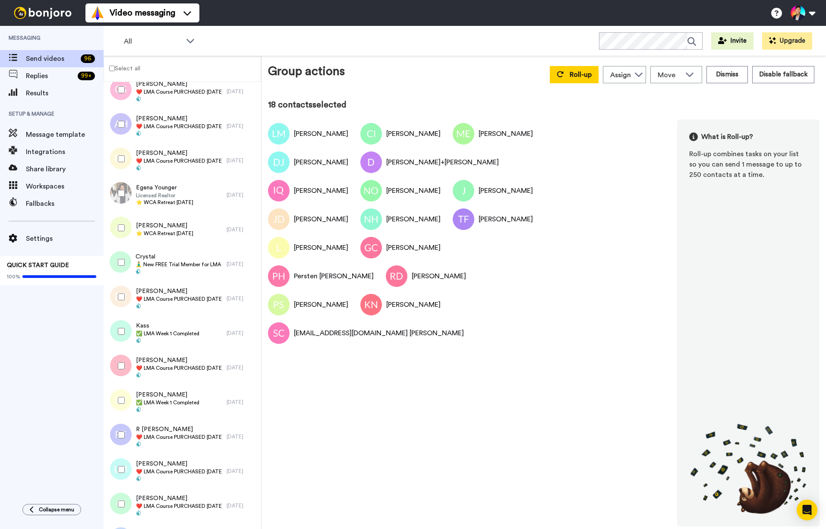
click at [121, 448] on div at bounding box center [119, 435] width 31 height 30
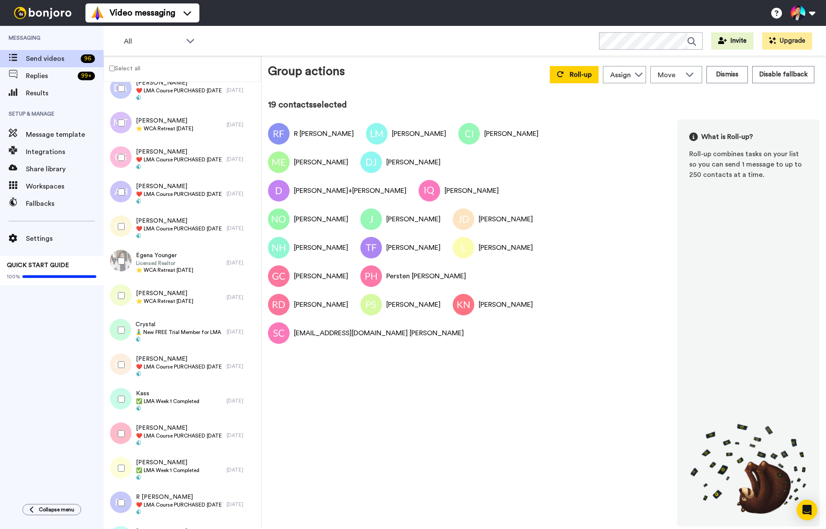
scroll to position [1846, 0]
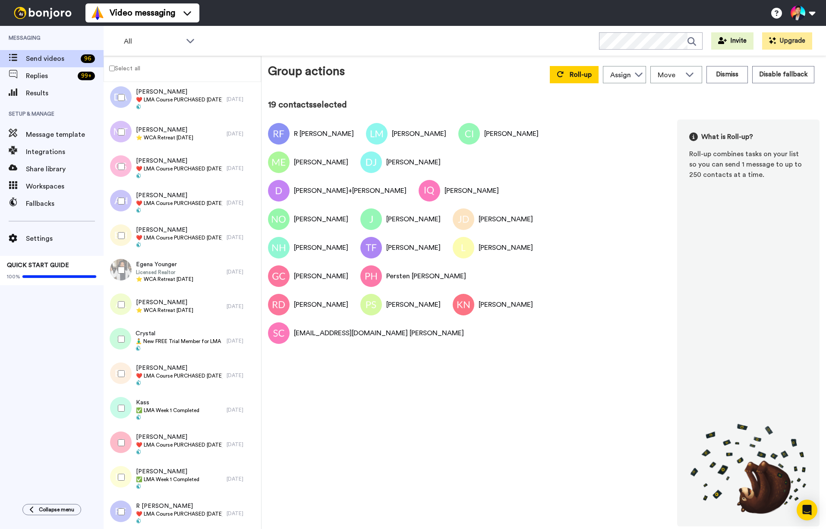
click at [119, 454] on div at bounding box center [119, 442] width 31 height 30
click at [122, 383] on div at bounding box center [119, 373] width 31 height 30
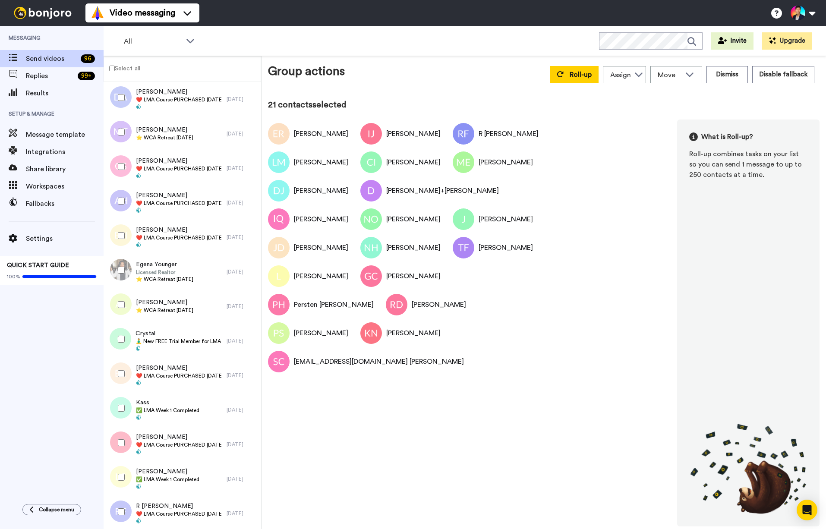
click at [122, 343] on div at bounding box center [119, 339] width 31 height 30
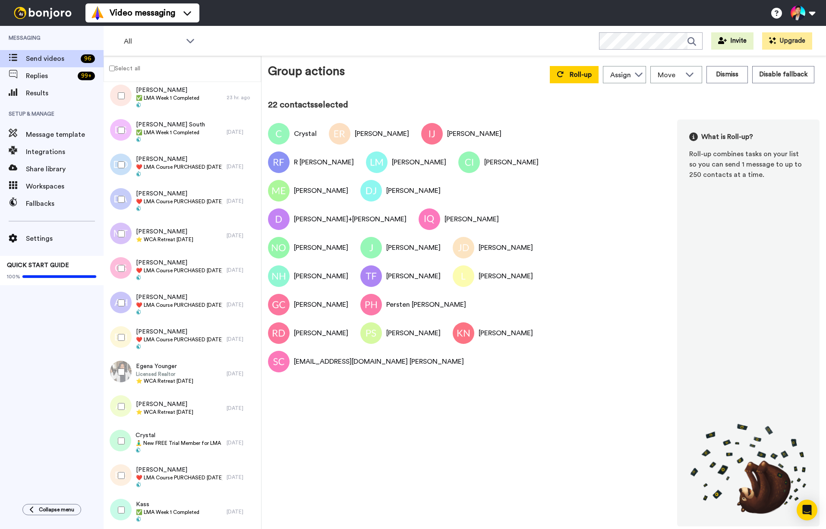
click at [122, 343] on div at bounding box center [119, 337] width 31 height 30
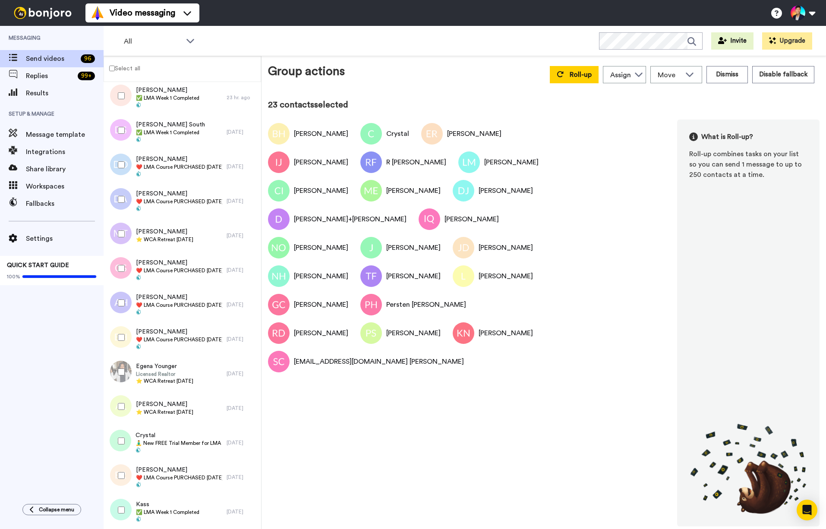
scroll to position [1706, 0]
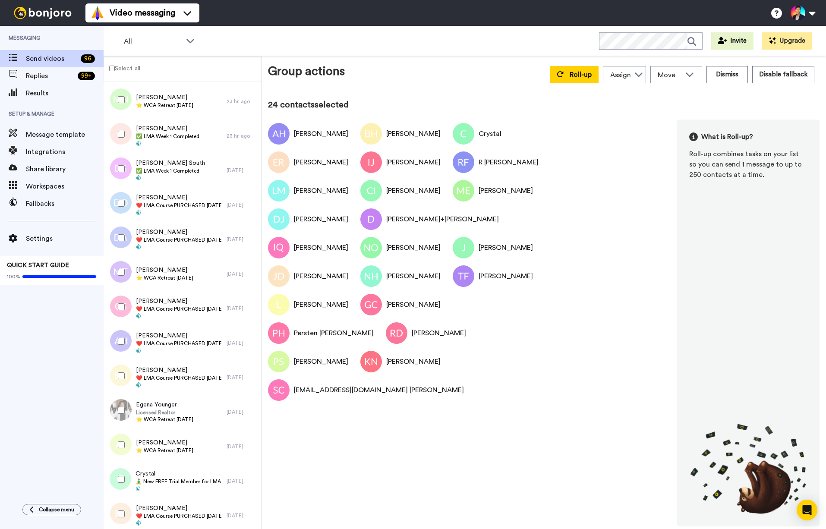
click at [119, 311] on div at bounding box center [119, 307] width 31 height 30
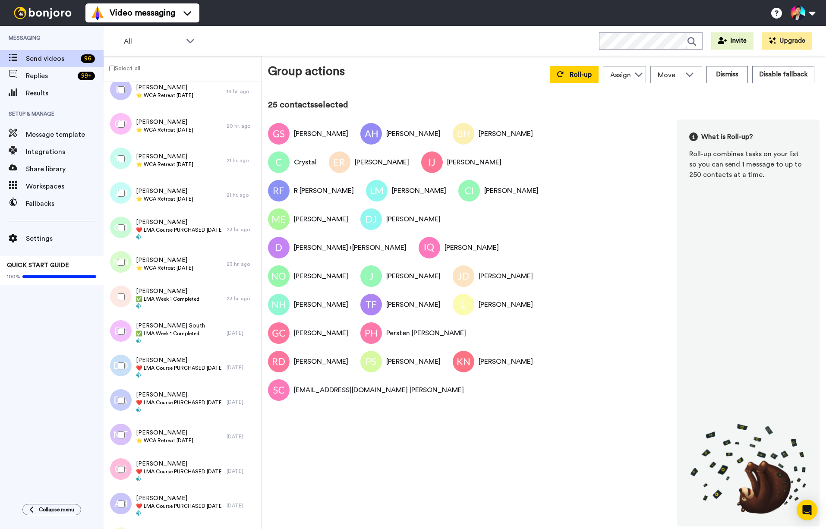
scroll to position [1535, 0]
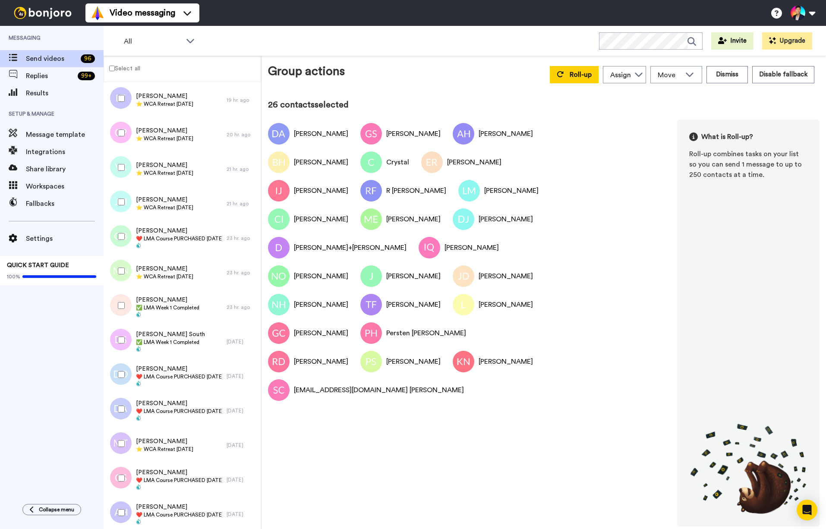
click at [121, 386] on div at bounding box center [119, 374] width 31 height 30
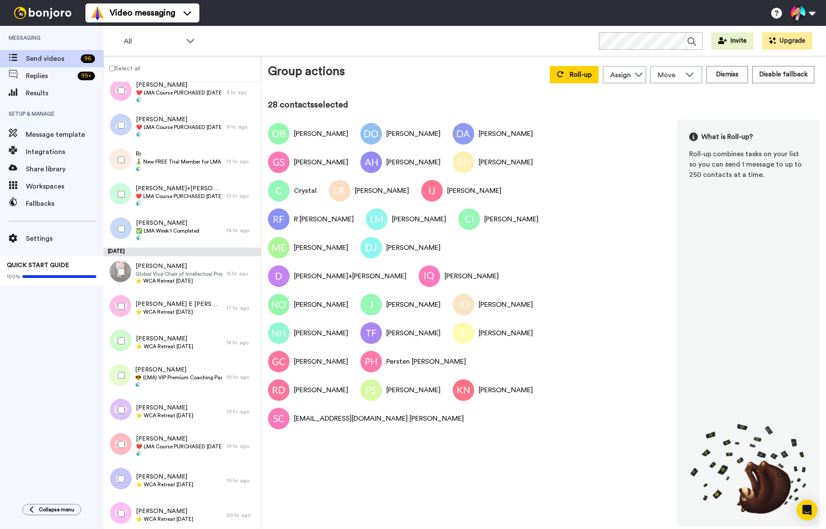
click at [115, 445] on div at bounding box center [119, 444] width 31 height 30
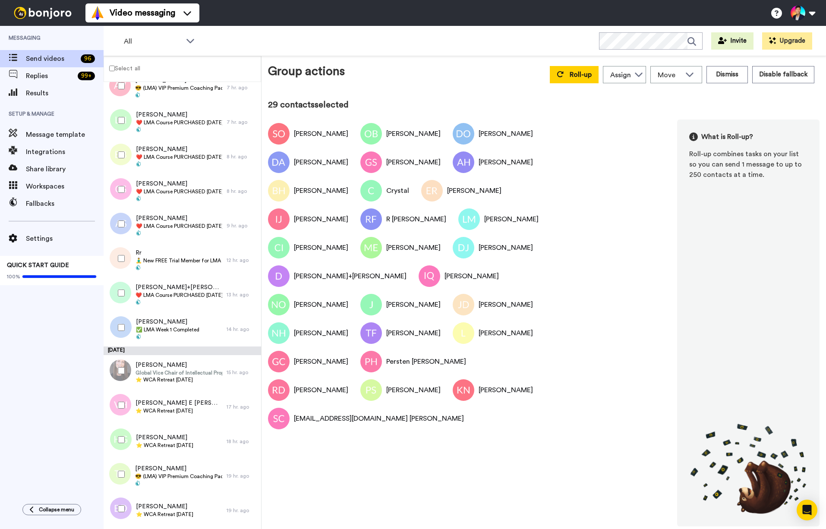
scroll to position [1114, 0]
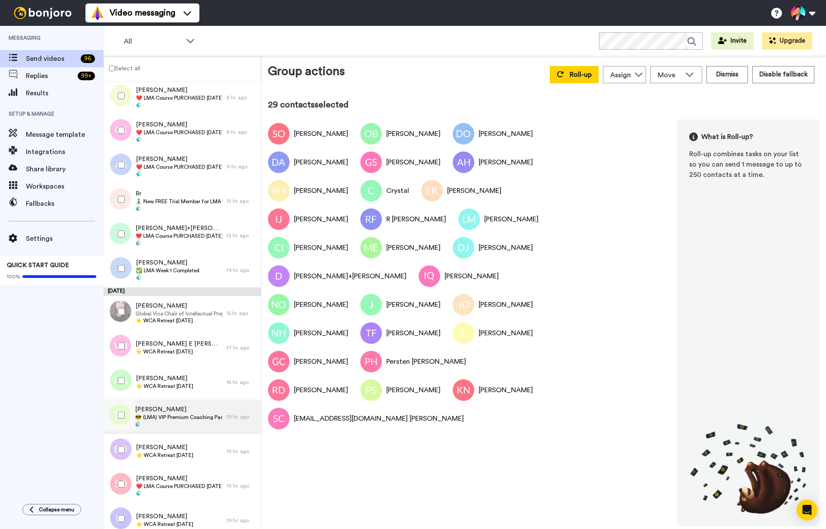
click at [166, 430] on div "Trenae Turner 😎 (LMA) VIP Premium Coaching Package Purchased 😎" at bounding box center [165, 416] width 123 height 35
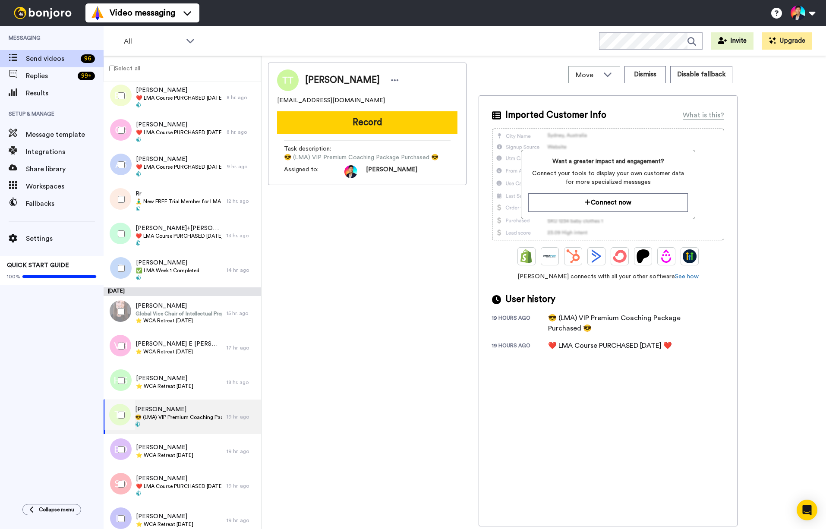
click at [119, 420] on div at bounding box center [119, 415] width 31 height 30
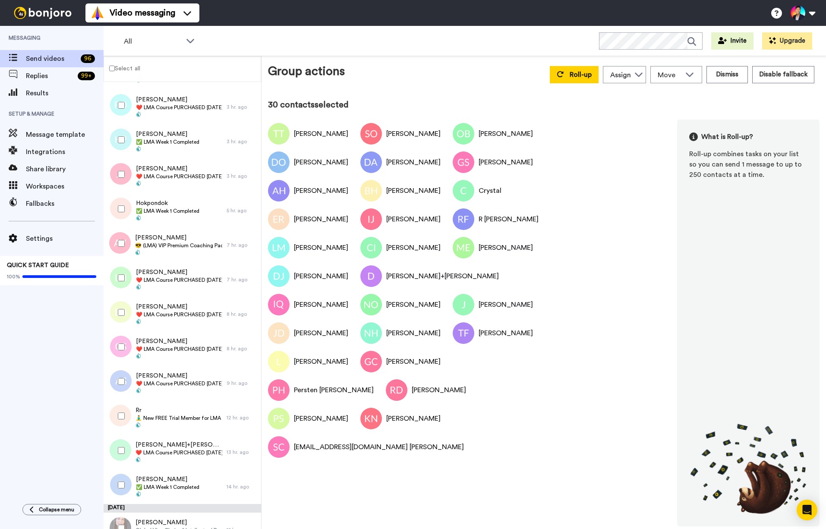
scroll to position [867, 0]
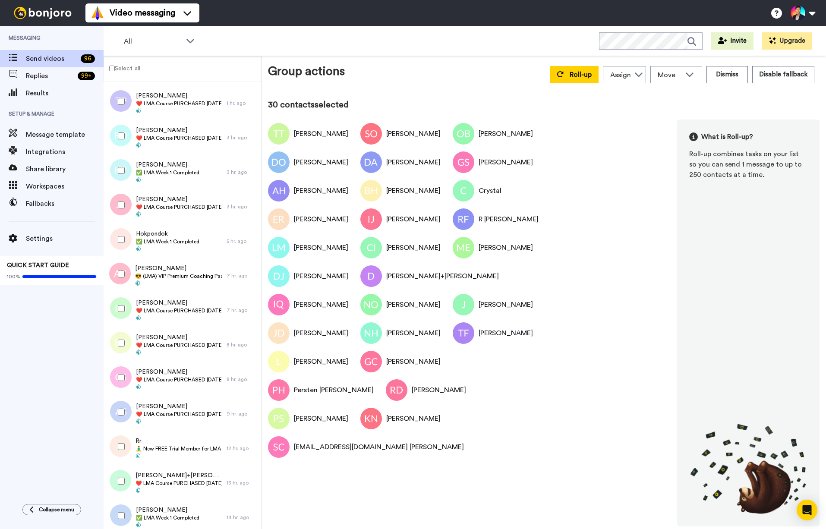
click at [121, 487] on div at bounding box center [119, 481] width 31 height 30
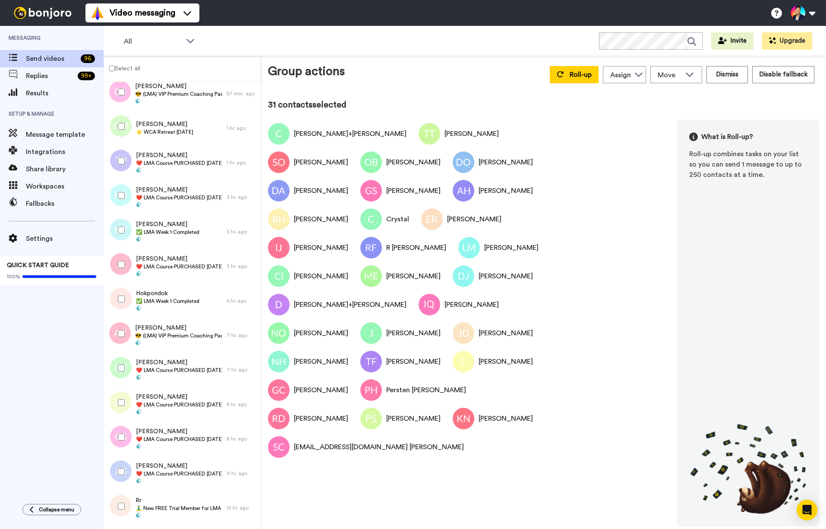
scroll to position [804, 0]
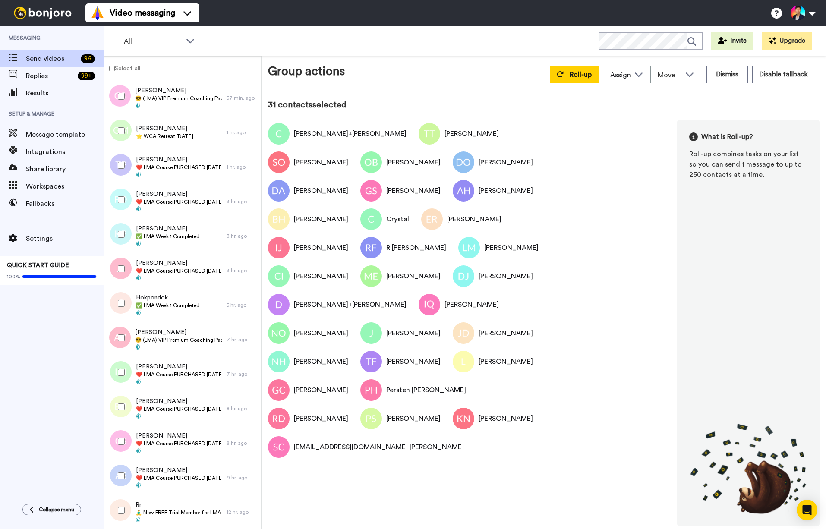
click at [120, 504] on div at bounding box center [119, 510] width 31 height 30
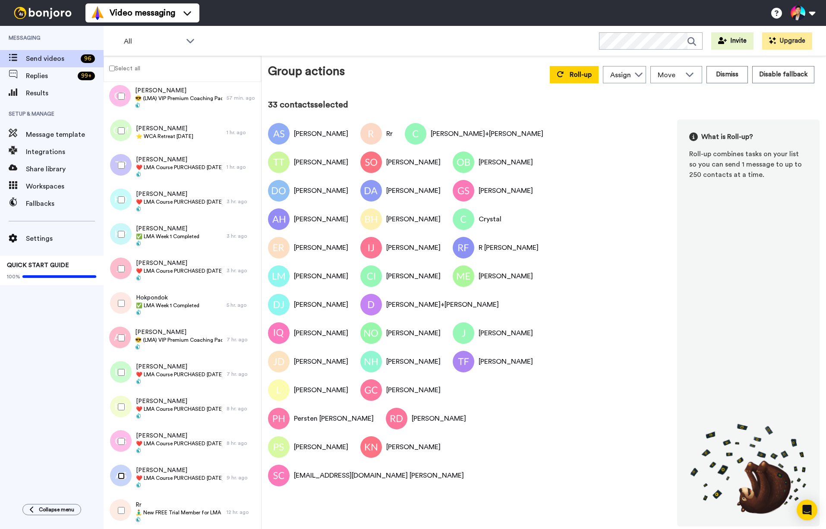
scroll to position [761, 0]
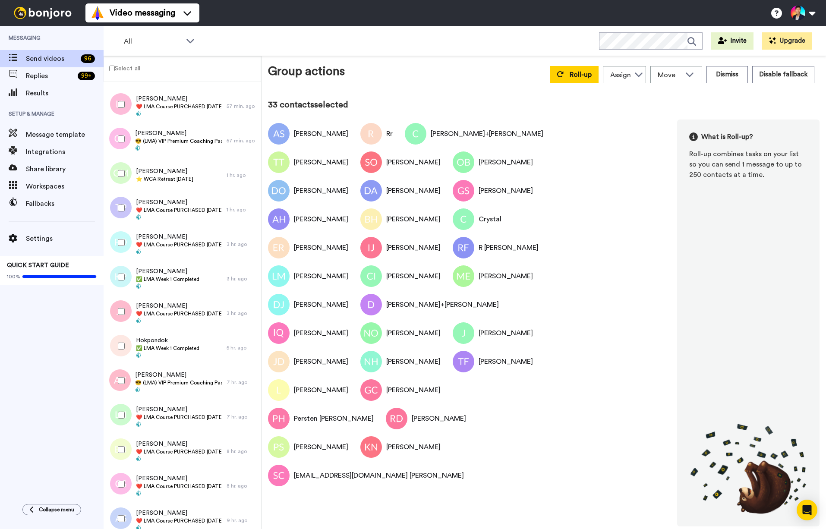
click at [119, 476] on div at bounding box center [119, 484] width 31 height 30
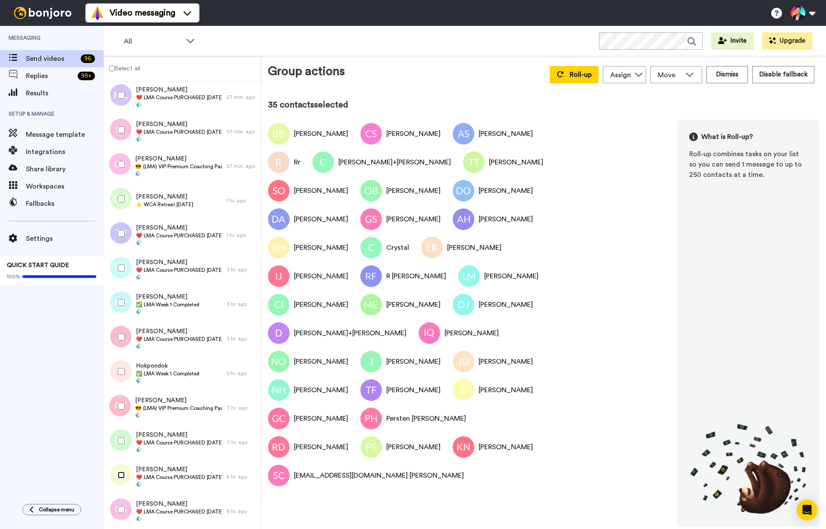
scroll to position [717, 0]
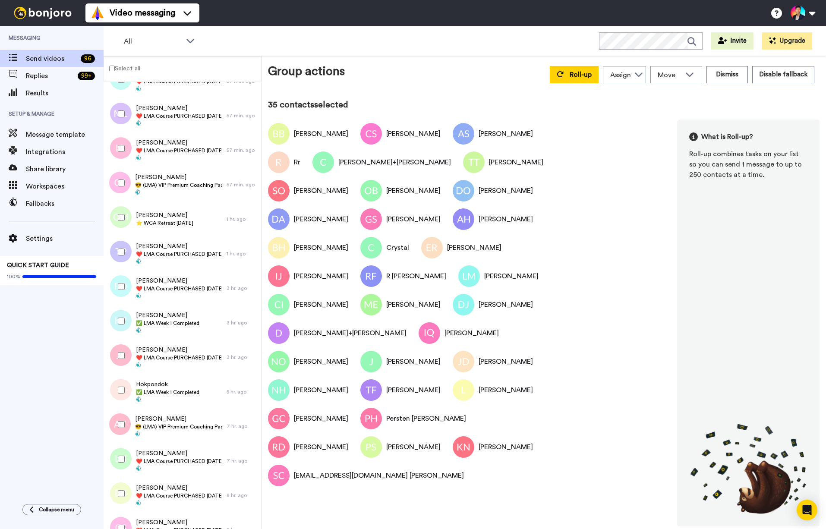
click at [120, 448] on div at bounding box center [119, 459] width 31 height 30
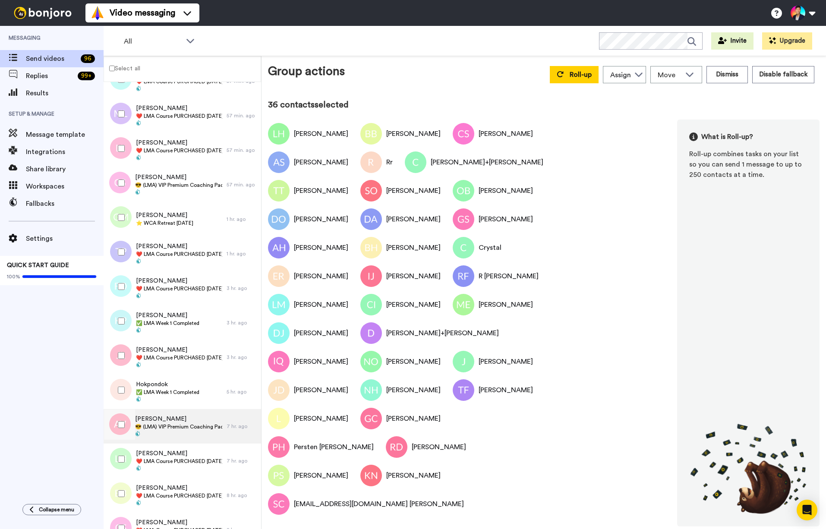
click at [179, 409] on div "Athena Vang 😎 (LMA) VIP Premium Coaching Package Purchased 😎" at bounding box center [165, 426] width 123 height 35
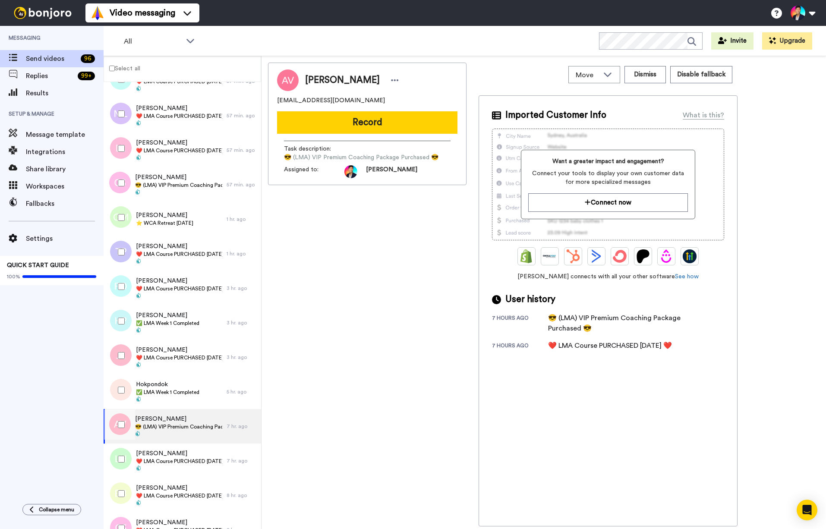
click at [119, 431] on div at bounding box center [119, 424] width 31 height 30
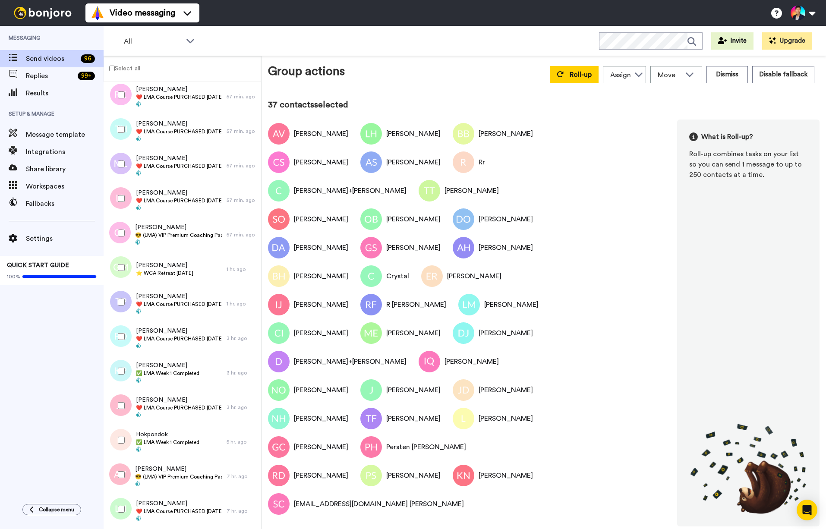
click at [120, 419] on div at bounding box center [119, 405] width 31 height 30
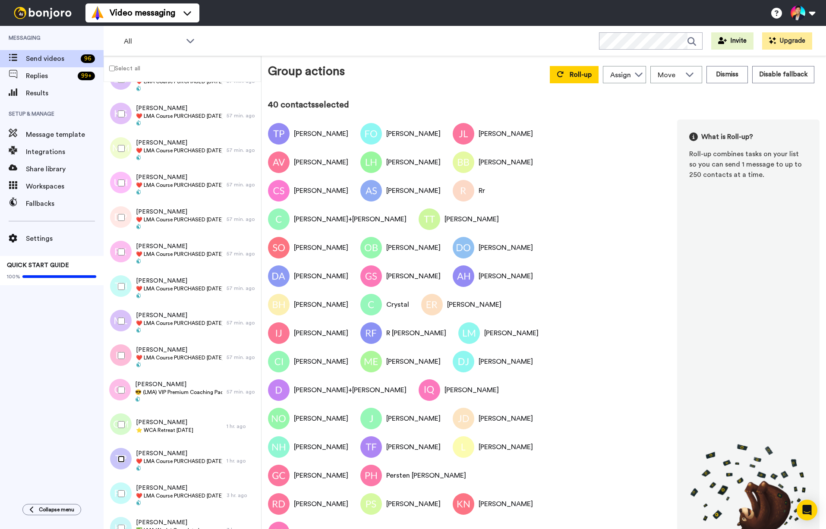
scroll to position [501, 0]
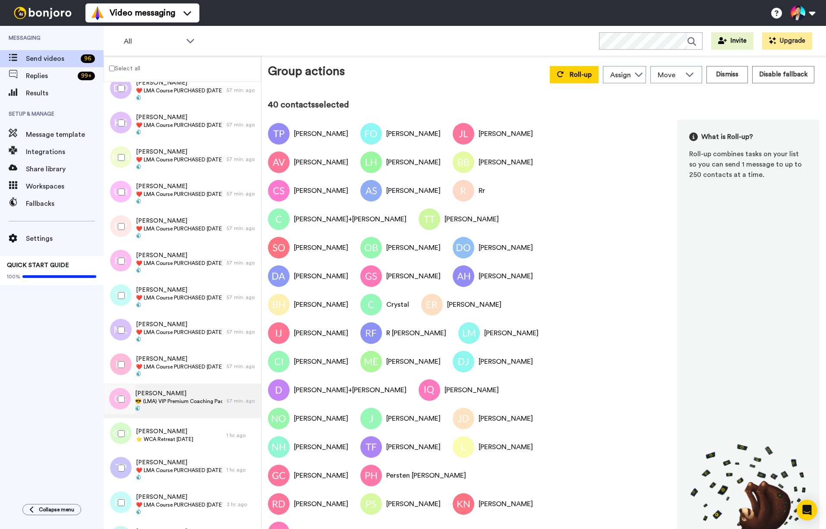
click at [151, 391] on span "[PERSON_NAME]" at bounding box center [178, 393] width 87 height 9
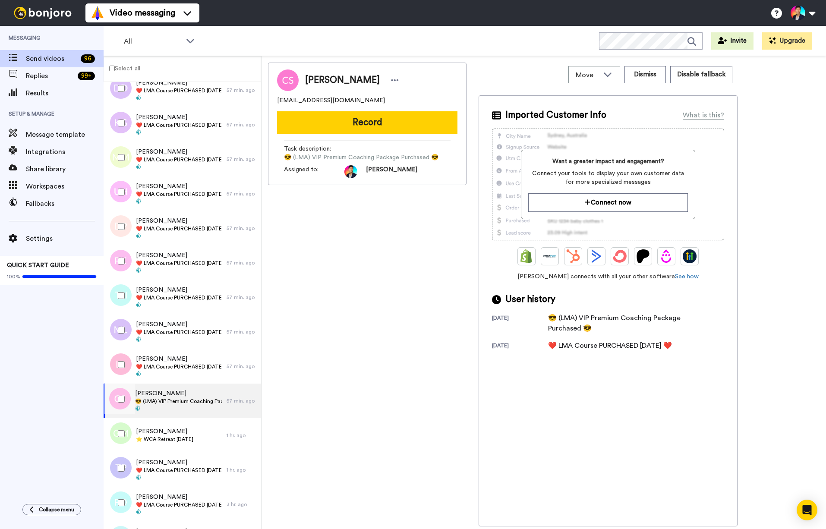
click at [118, 394] on div at bounding box center [119, 399] width 31 height 30
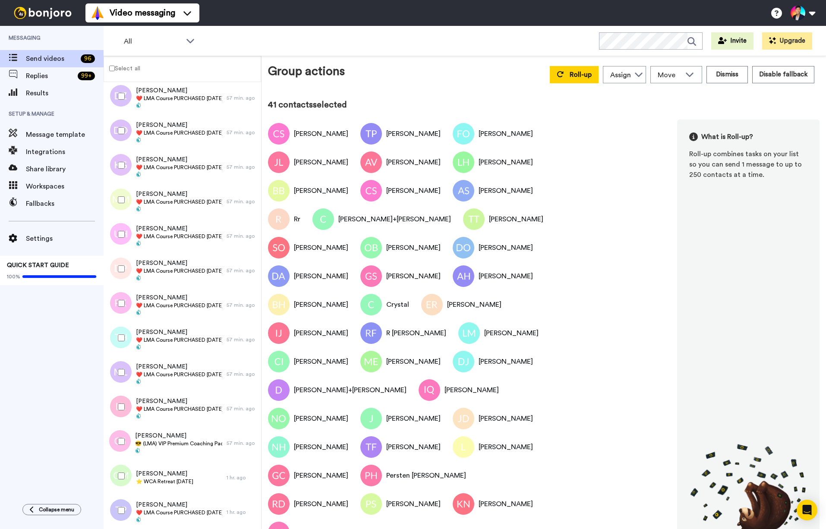
click at [118, 394] on div at bounding box center [119, 407] width 31 height 30
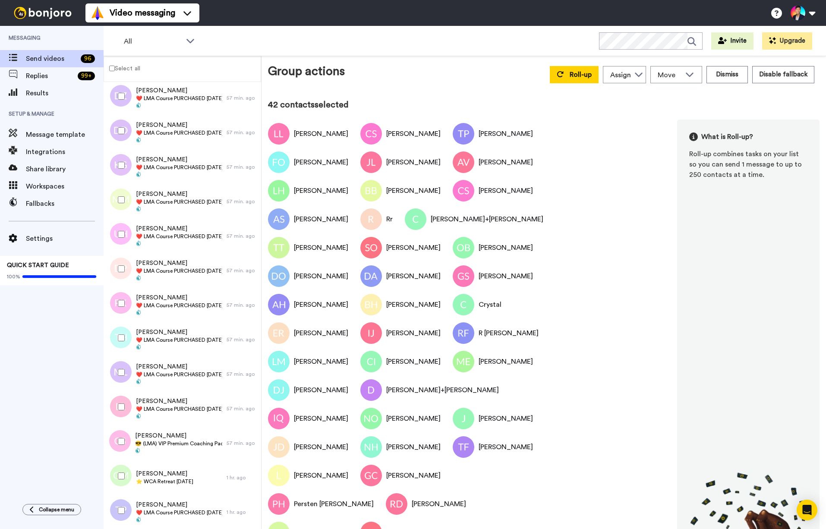
click at [117, 372] on div at bounding box center [119, 372] width 31 height 30
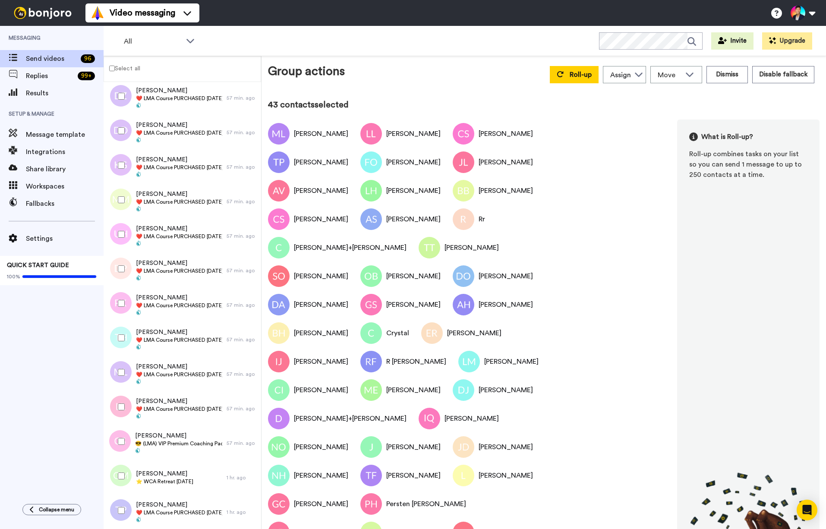
scroll to position [430, 0]
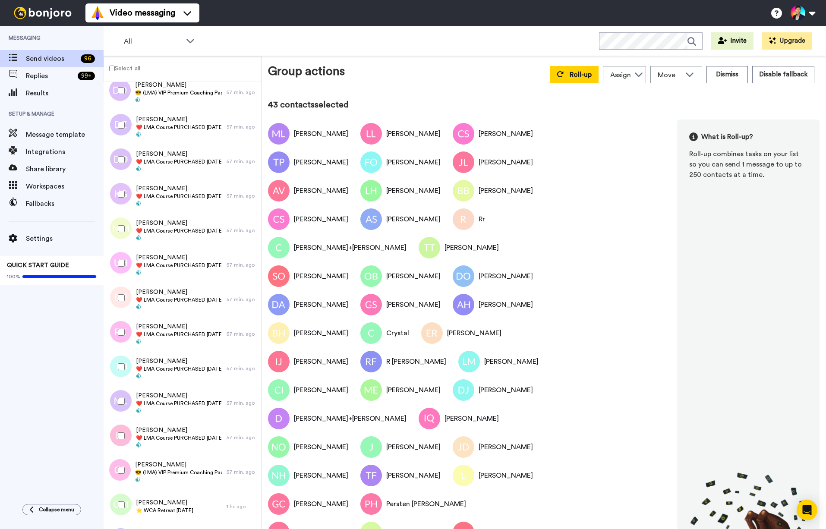
click at [117, 372] on div at bounding box center [119, 367] width 31 height 30
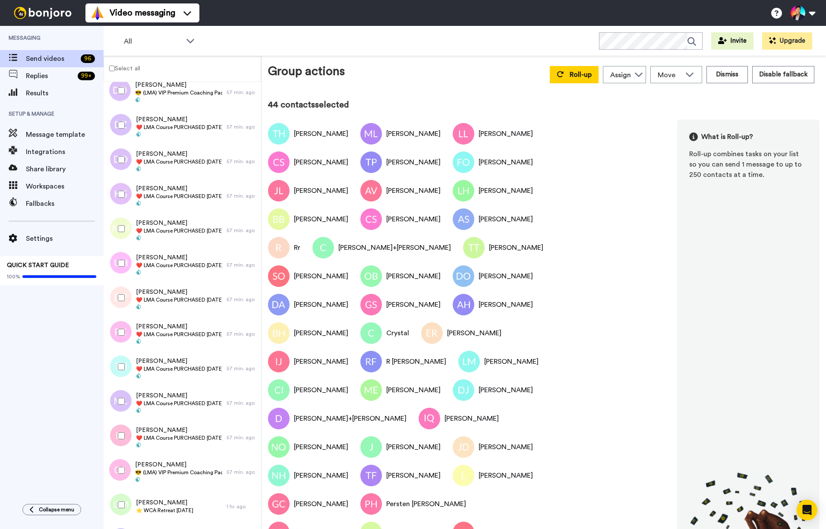
click at [115, 335] on div at bounding box center [119, 332] width 31 height 30
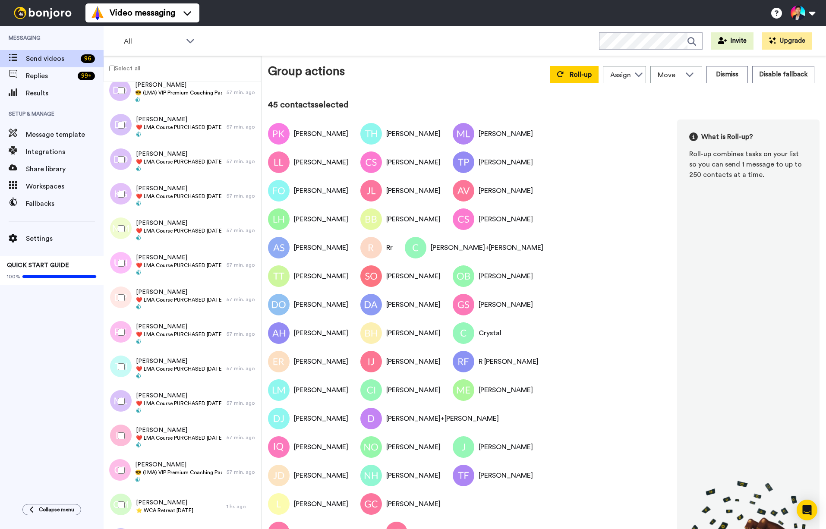
scroll to position [392, 0]
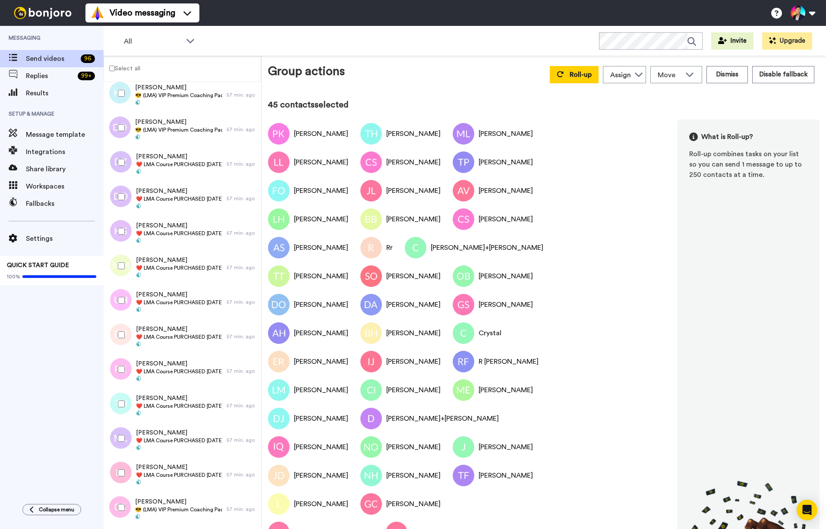
click at [115, 335] on div at bounding box center [119, 335] width 31 height 30
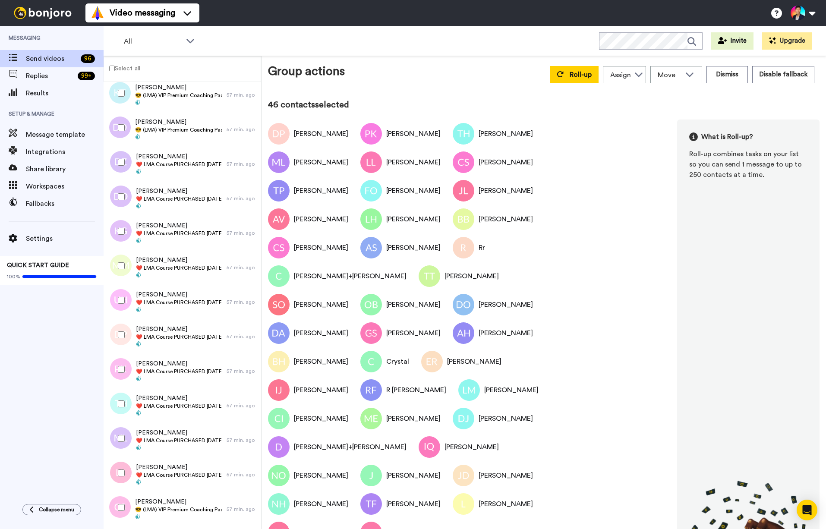
click at [114, 292] on div at bounding box center [119, 300] width 31 height 30
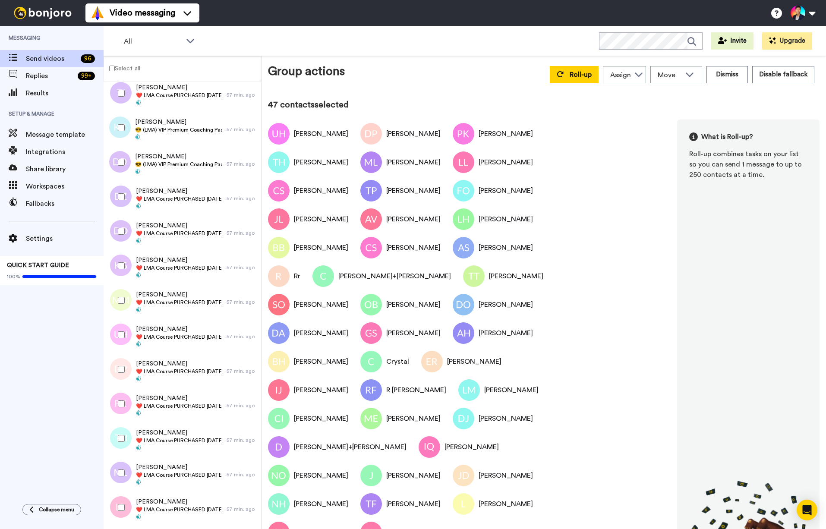
click at [114, 292] on div at bounding box center [119, 300] width 31 height 30
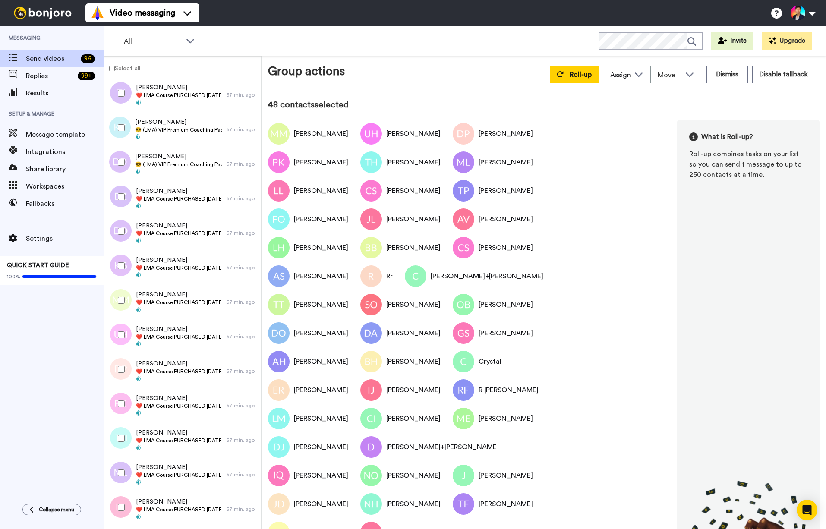
click at [119, 270] on div at bounding box center [119, 266] width 31 height 30
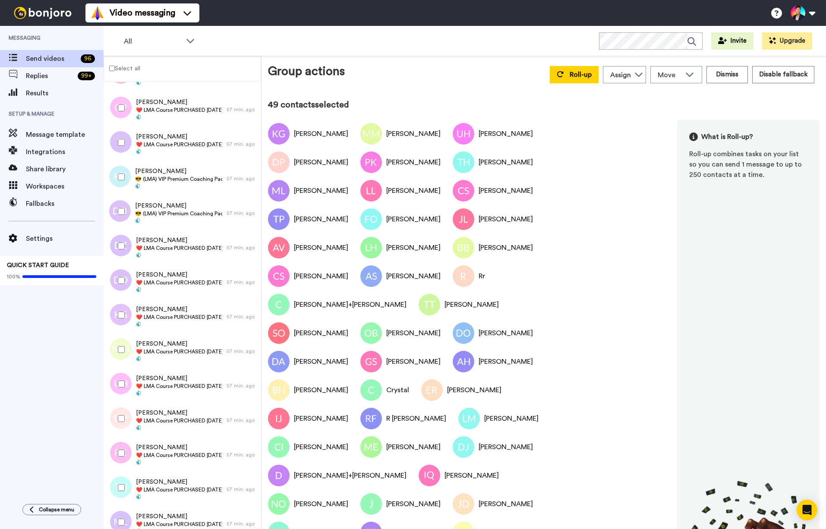
scroll to position [301, 0]
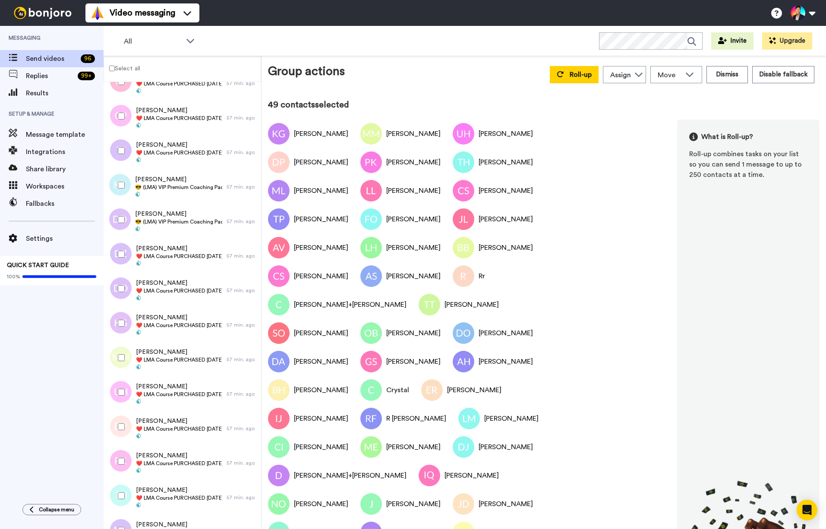
click at [119, 270] on div at bounding box center [119, 256] width 26 height 35
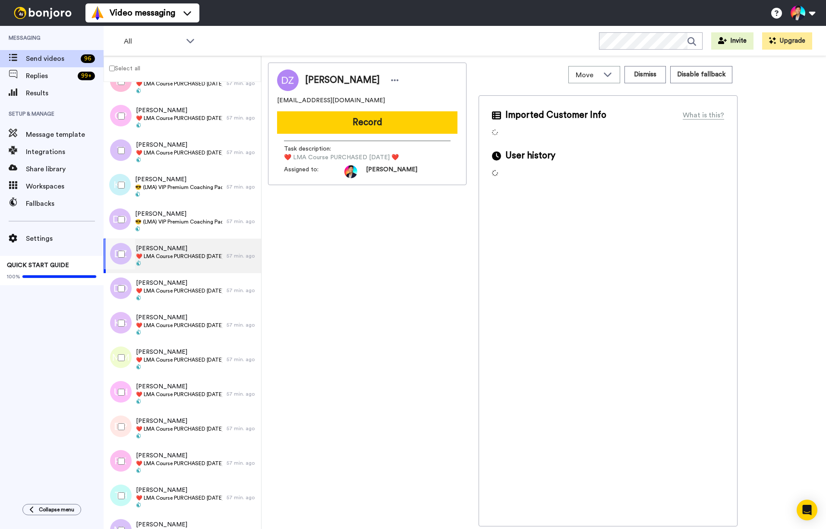
click at [119, 294] on div at bounding box center [119, 288] width 31 height 30
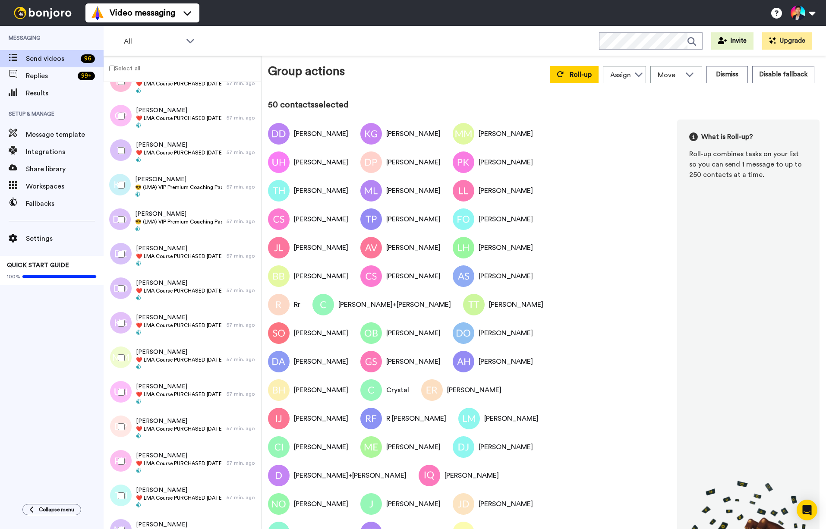
click at [121, 265] on div at bounding box center [119, 254] width 31 height 30
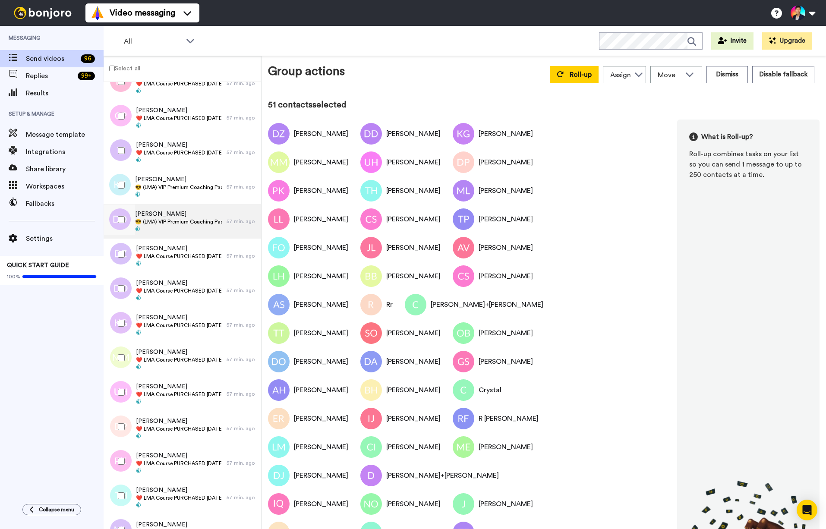
click at [154, 226] on span at bounding box center [178, 229] width 87 height 7
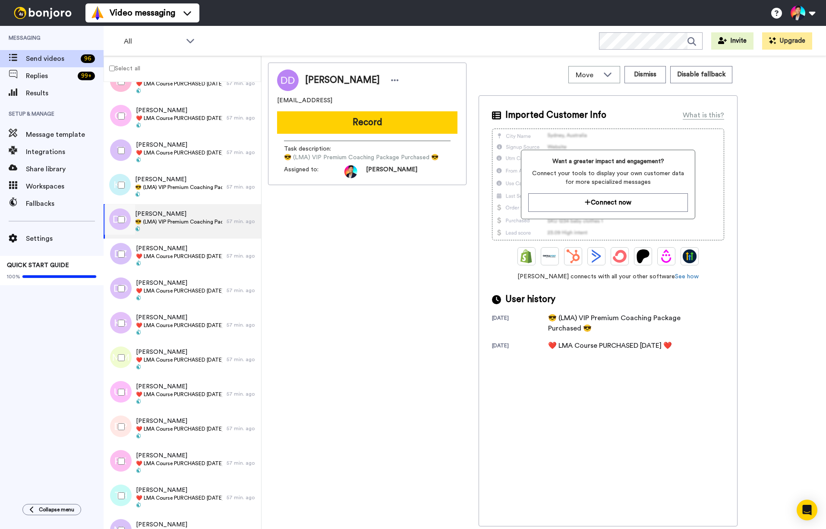
click at [119, 226] on div at bounding box center [119, 219] width 31 height 30
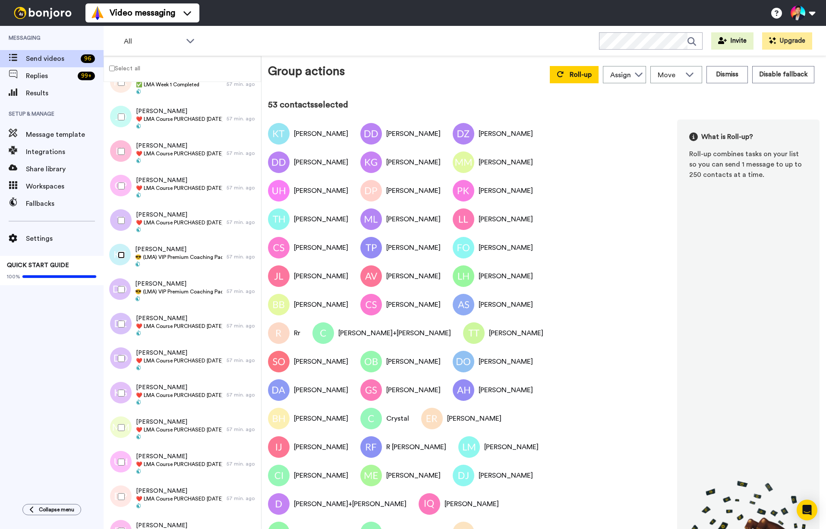
scroll to position [203, 0]
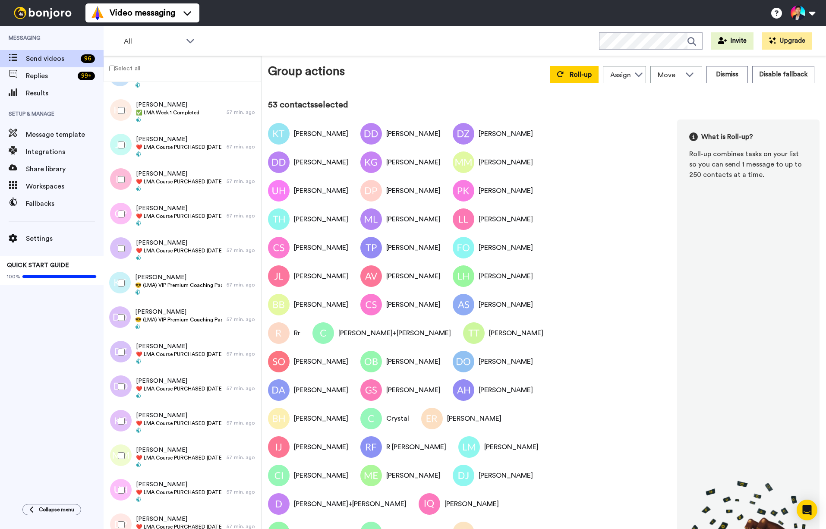
click at [119, 226] on div at bounding box center [119, 214] width 31 height 30
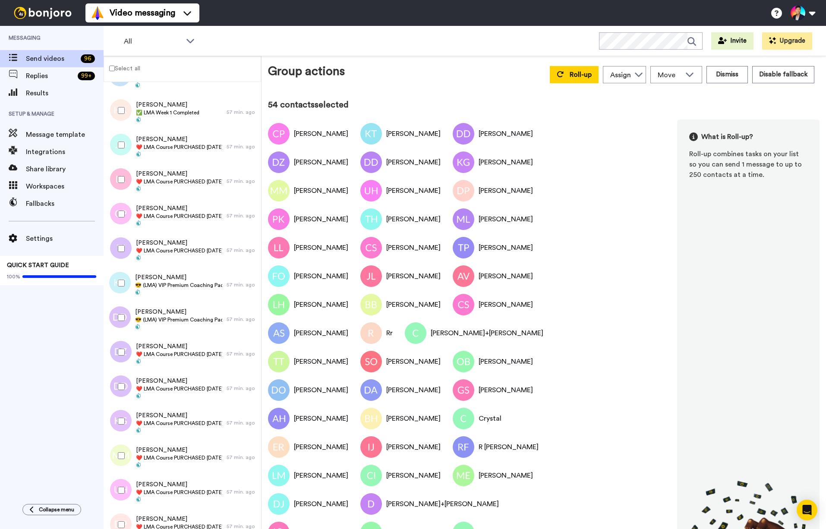
click at [116, 249] on div at bounding box center [119, 248] width 31 height 30
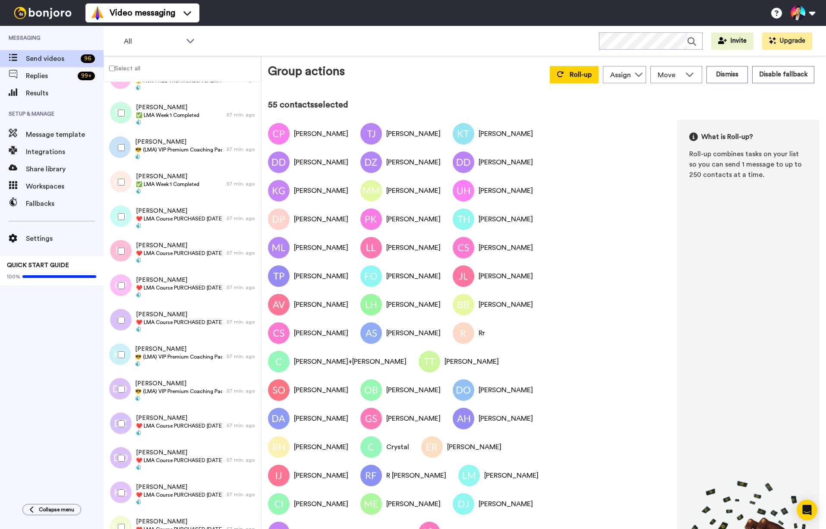
scroll to position [116, 0]
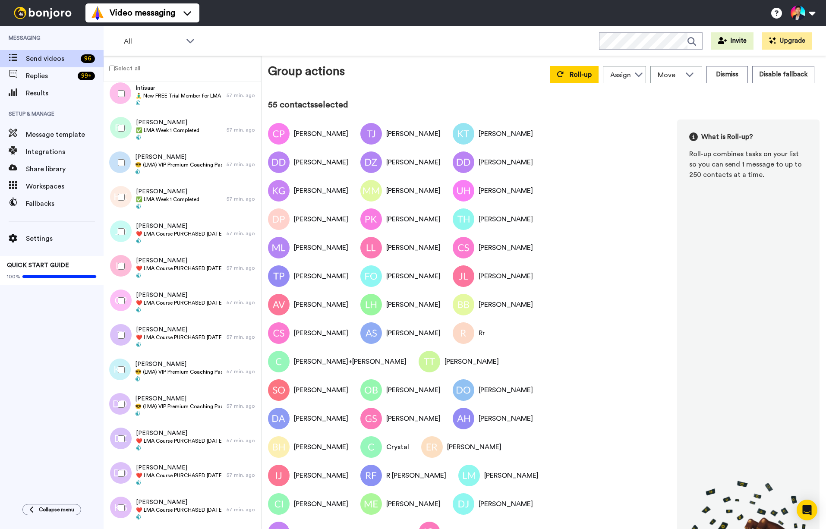
click at [116, 249] on div at bounding box center [119, 233] width 26 height 35
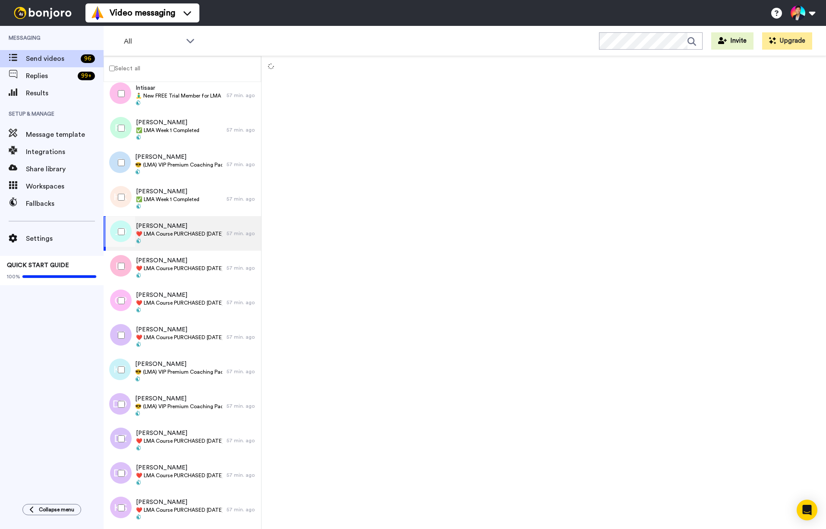
click at [121, 278] on div at bounding box center [119, 266] width 31 height 30
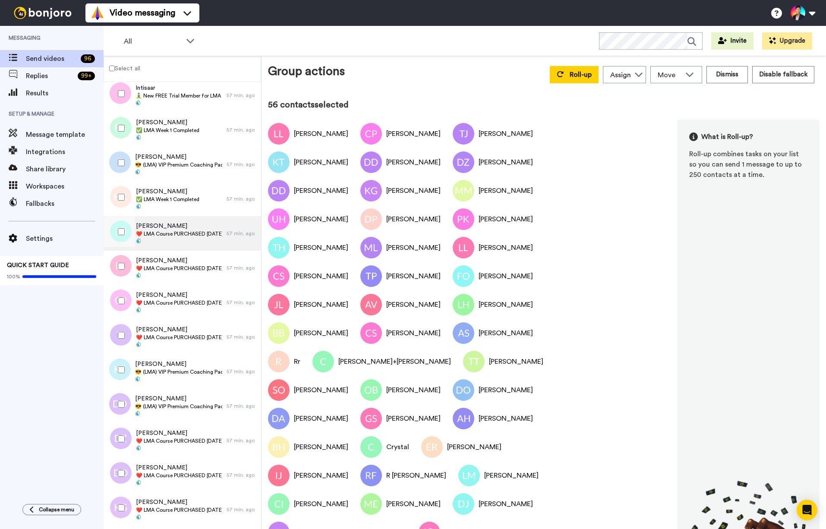
click at [123, 250] on div at bounding box center [119, 233] width 26 height 35
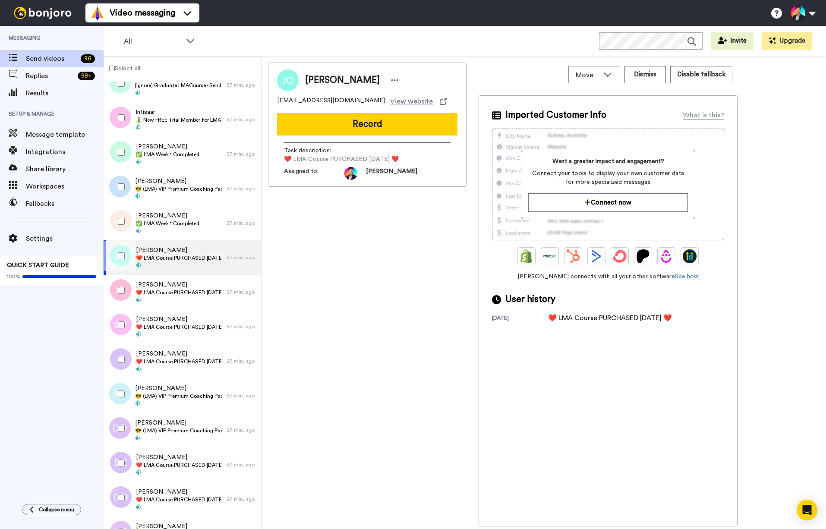
click at [123, 250] on div at bounding box center [119, 256] width 31 height 30
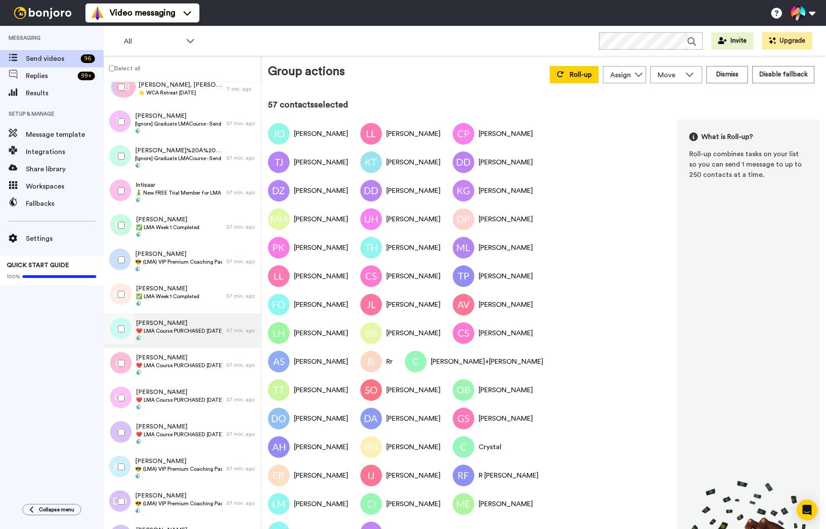
scroll to position [3, 0]
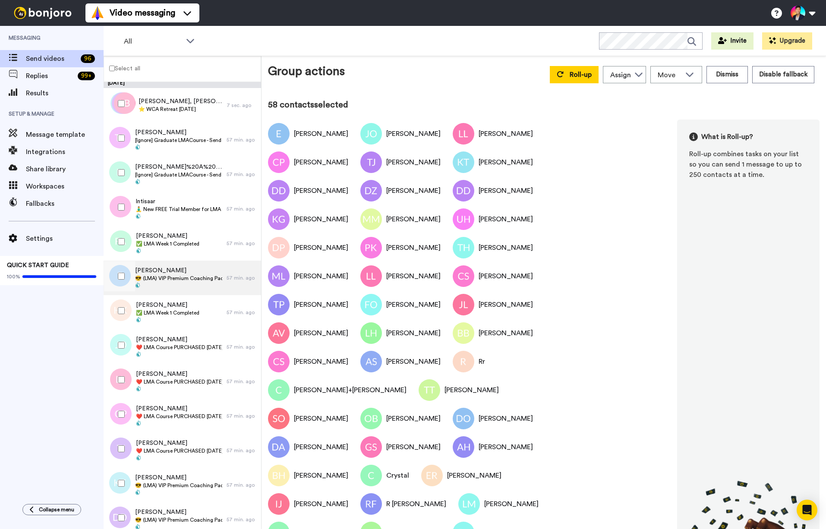
click at [171, 271] on span "Elizabeth" at bounding box center [178, 270] width 87 height 9
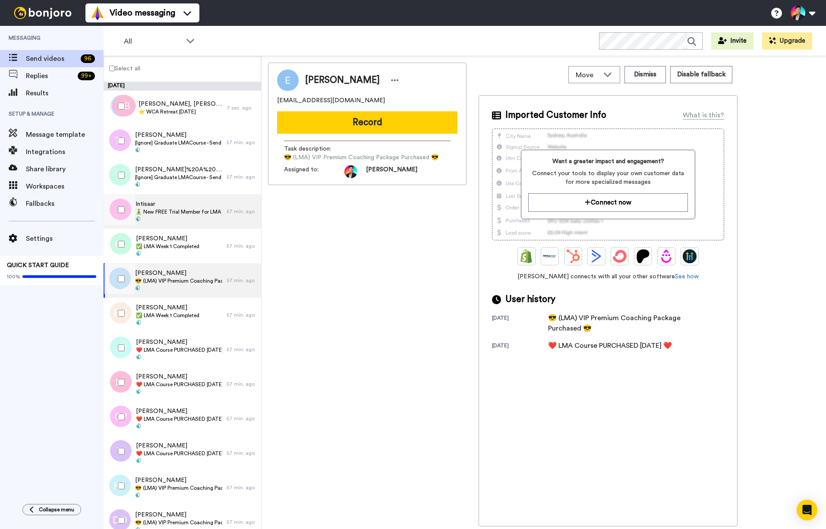
click at [173, 208] on span "Intisaar" at bounding box center [178, 204] width 87 height 9
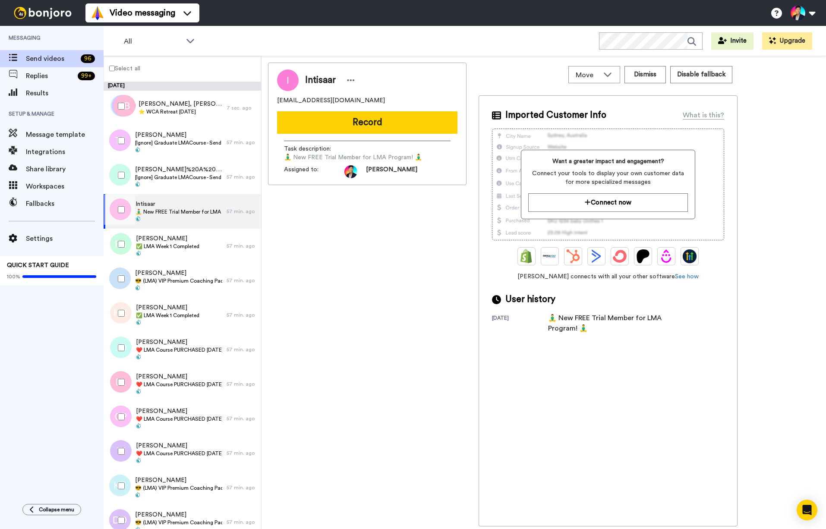
click at [117, 210] on div at bounding box center [119, 210] width 31 height 30
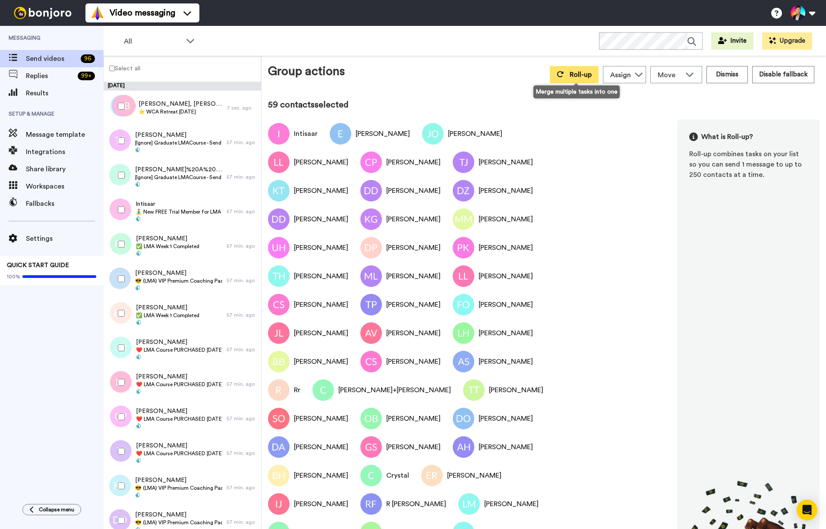
click at [563, 72] on icon at bounding box center [560, 74] width 6 height 6
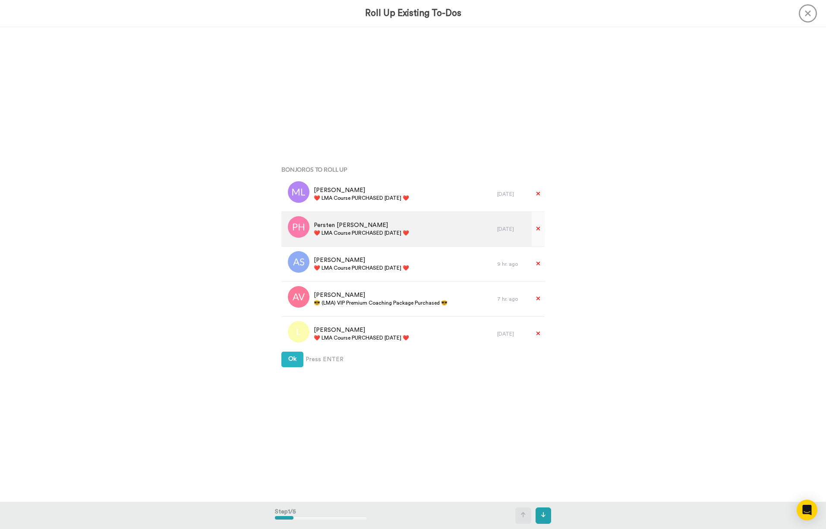
click at [357, 232] on span "❤️️ LMA Course PURCHASED [DATE] ❤️️" at bounding box center [361, 232] width 95 height 7
copy div "❤️️ LMA Course PURCHASED [DATE] ❤️️"
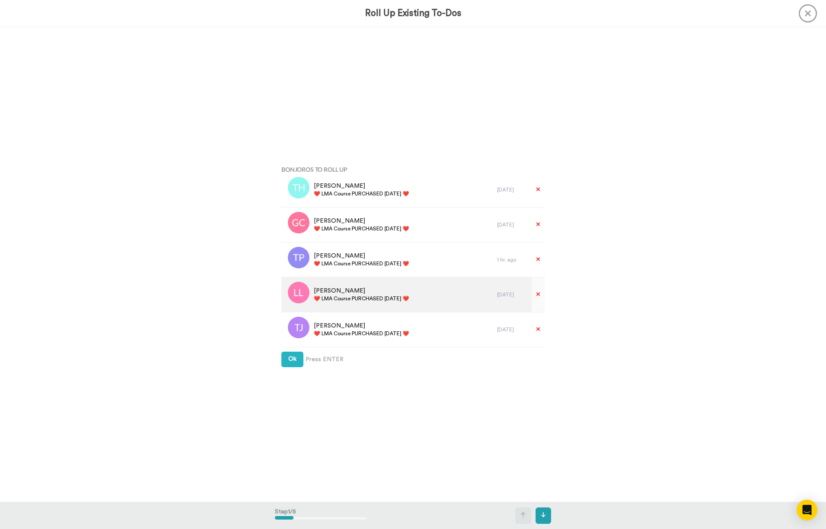
scroll to position [1889, 0]
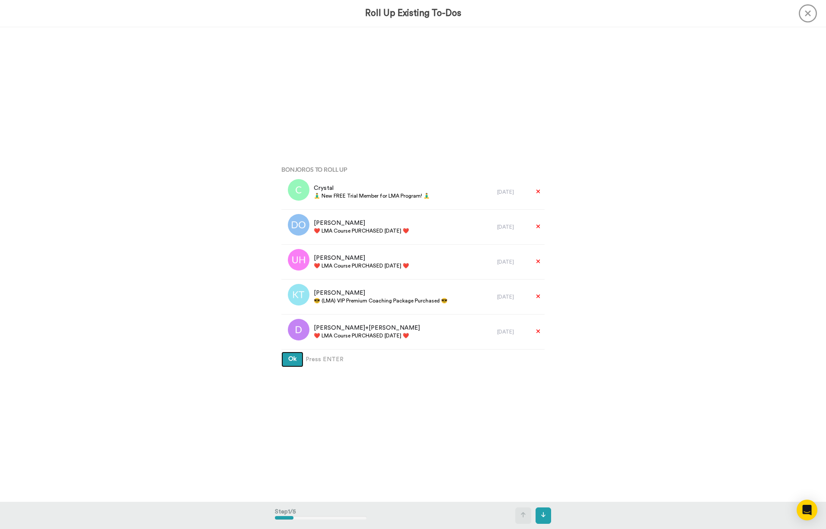
click at [291, 359] on span "Ok" at bounding box center [292, 359] width 8 height 6
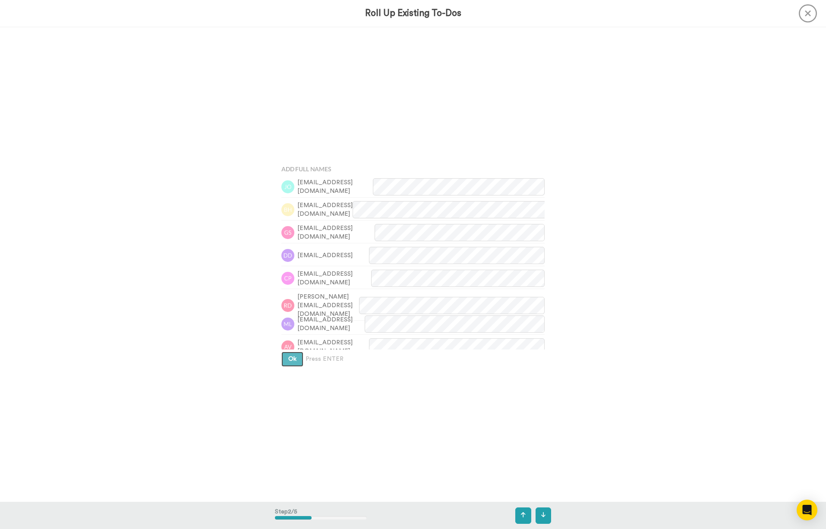
click at [291, 359] on span "Ok" at bounding box center [292, 359] width 8 height 6
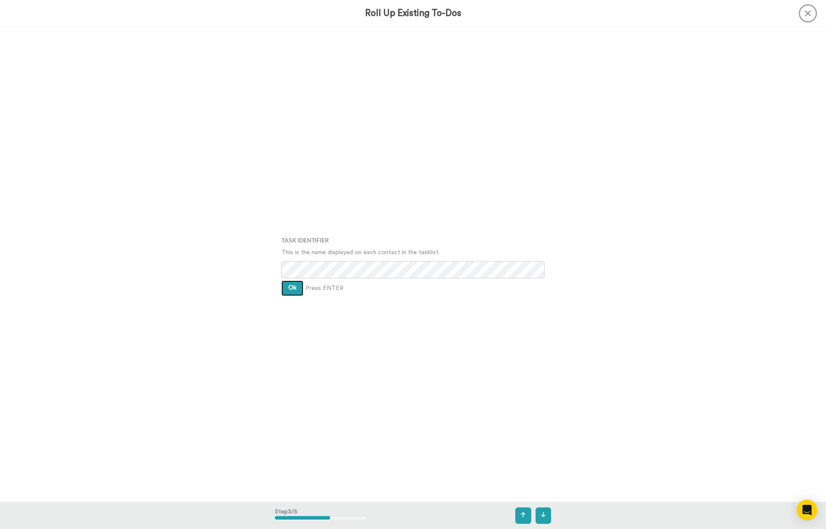
click at [286, 288] on button "Ok" at bounding box center [292, 288] width 22 height 16
click at [286, 288] on button "Ok" at bounding box center [292, 282] width 22 height 16
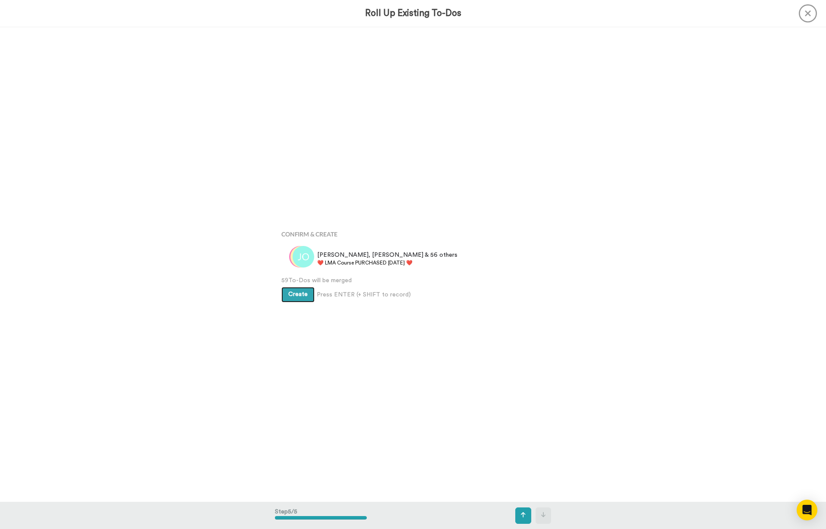
click at [294, 293] on span "Create" at bounding box center [297, 294] width 19 height 6
click at [118, 349] on div "Bonjoros To Roll Up Magdalena Limarosi ❤️️ LMA Course PURCHASED Today ❤️️ 2 day…" at bounding box center [413, 264] width 826 height 474
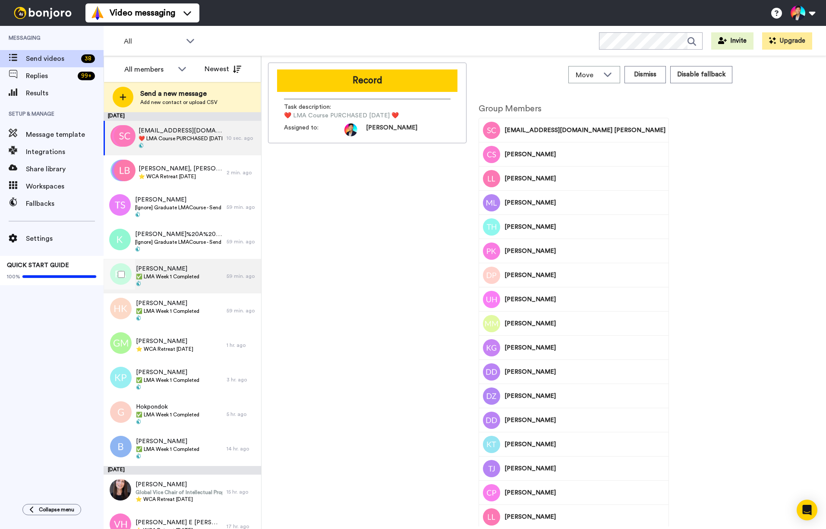
click at [191, 273] on span "✅ LMA Week 1 Completed" at bounding box center [167, 276] width 63 height 7
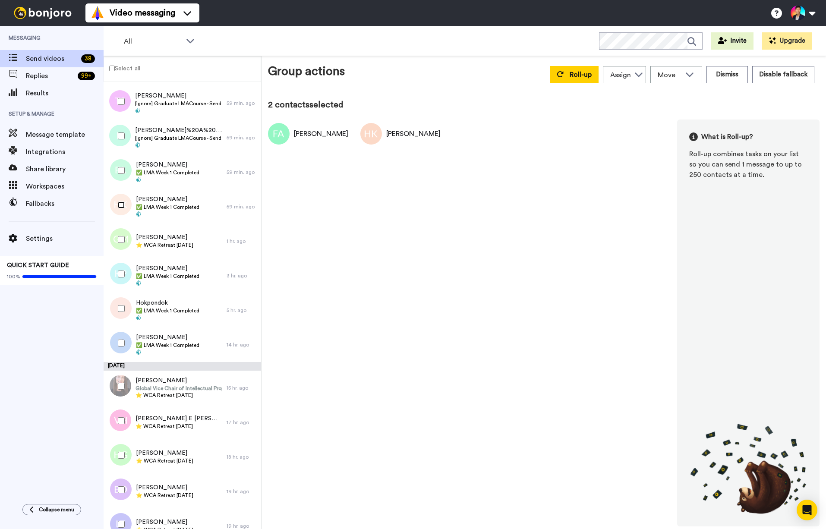
scroll to position [75, 0]
click at [121, 276] on div at bounding box center [119, 272] width 31 height 30
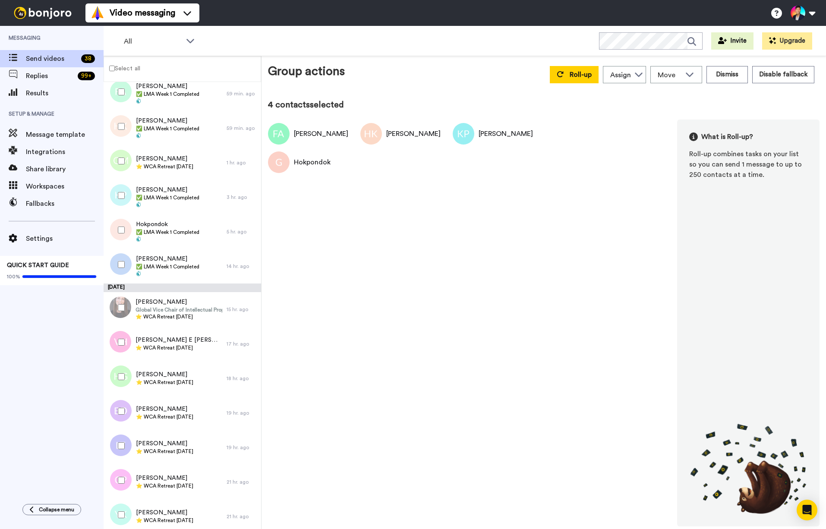
click at [121, 276] on div at bounding box center [119, 264] width 31 height 30
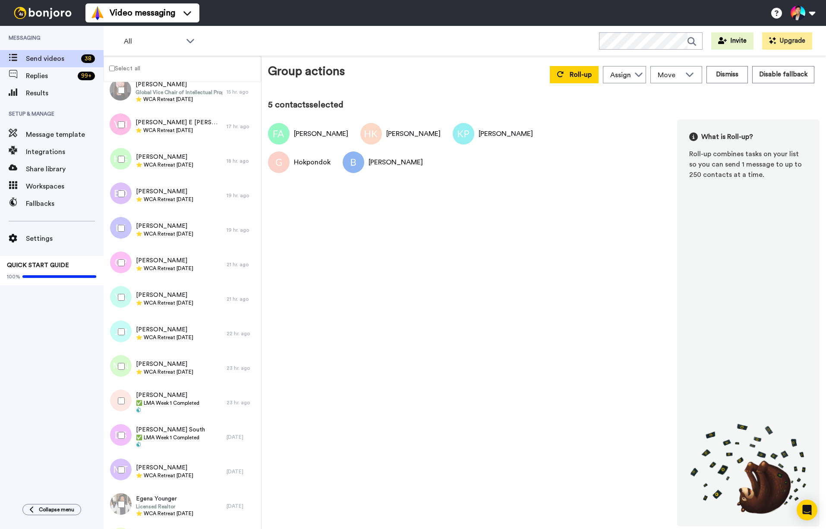
scroll to position [433, 0]
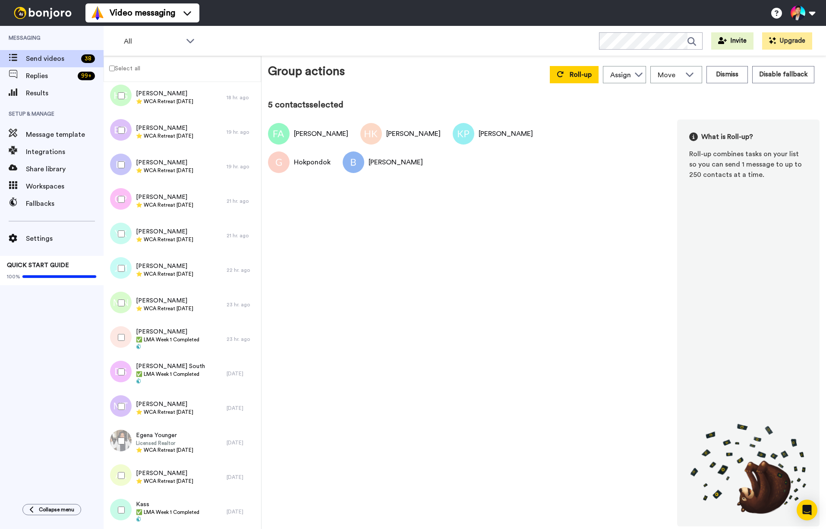
click at [130, 348] on div at bounding box center [119, 337] width 31 height 30
click at [126, 363] on div at bounding box center [119, 372] width 31 height 30
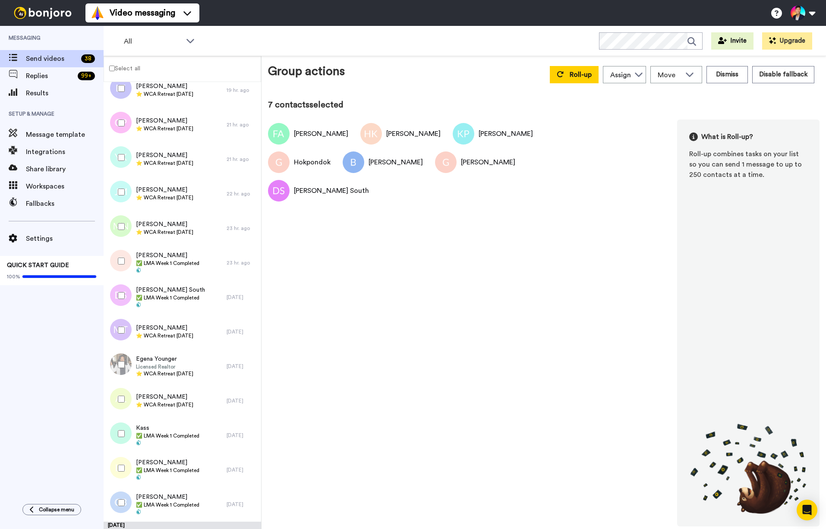
scroll to position [521, 0]
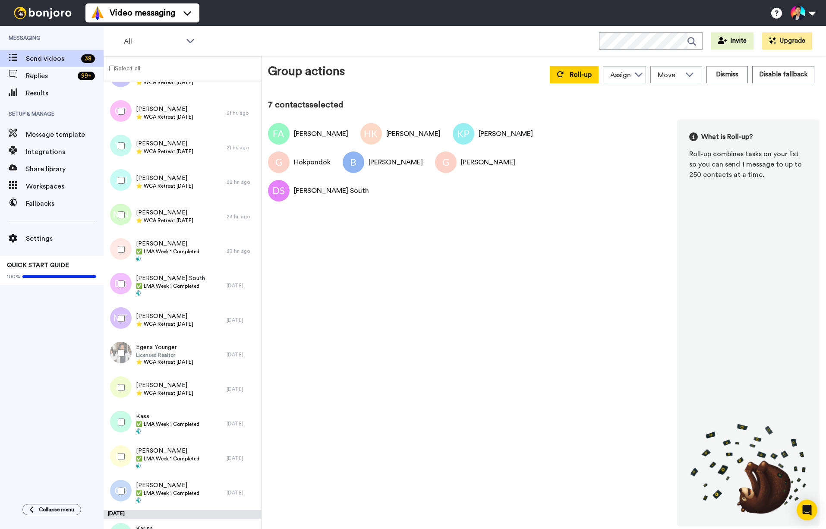
click at [126, 421] on div at bounding box center [119, 422] width 31 height 30
click at [125, 455] on div at bounding box center [119, 456] width 31 height 30
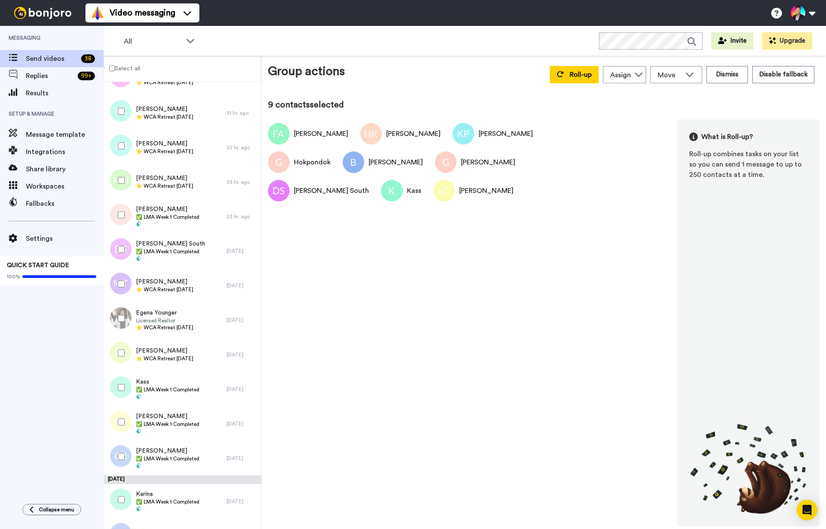
click at [125, 455] on div at bounding box center [119, 456] width 31 height 30
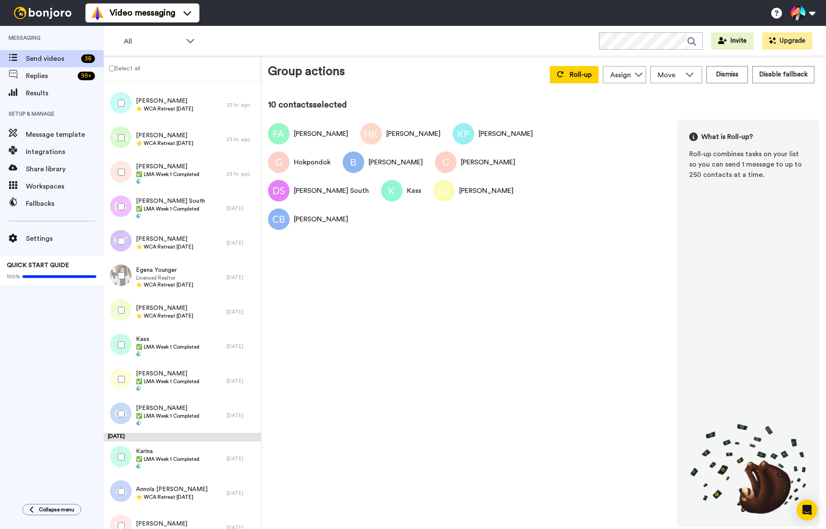
scroll to position [645, 0]
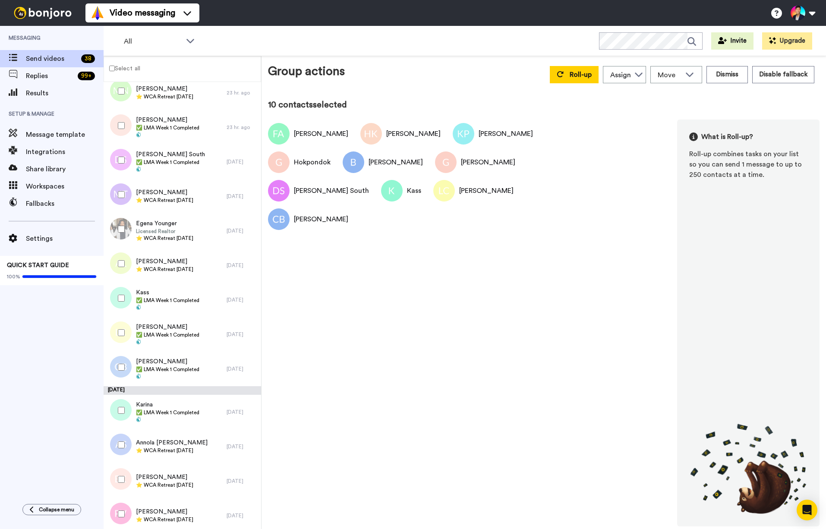
click at [123, 430] on div at bounding box center [119, 445] width 31 height 30
click at [123, 420] on div at bounding box center [119, 410] width 31 height 30
click at [122, 433] on div at bounding box center [119, 445] width 31 height 30
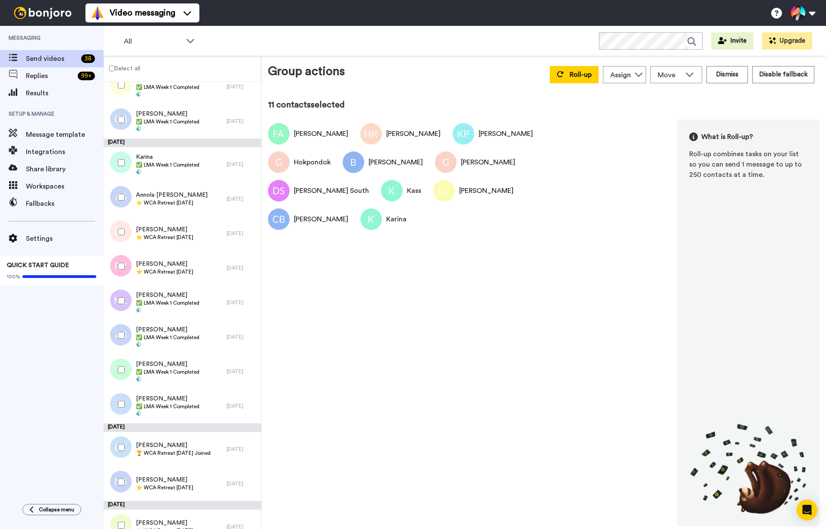
scroll to position [907, 0]
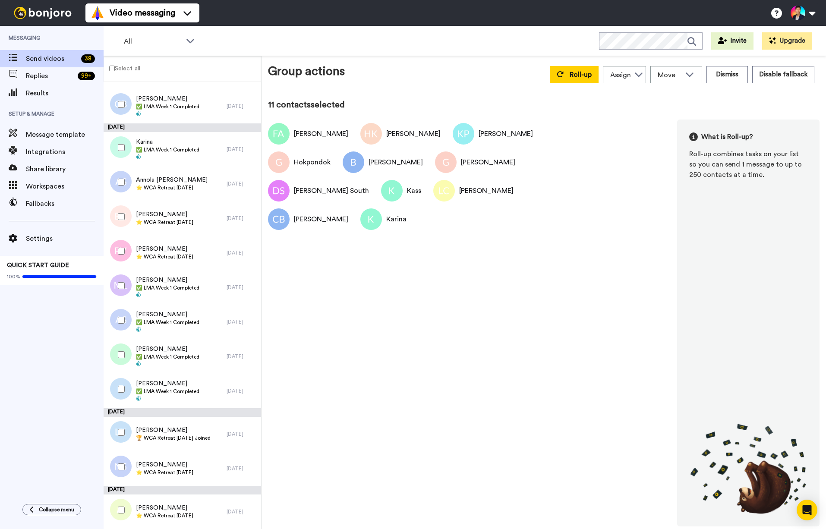
click at [118, 291] on div at bounding box center [119, 285] width 31 height 30
click at [117, 326] on div at bounding box center [119, 320] width 31 height 30
click at [121, 345] on div at bounding box center [119, 354] width 31 height 30
click at [126, 379] on div at bounding box center [119, 389] width 31 height 30
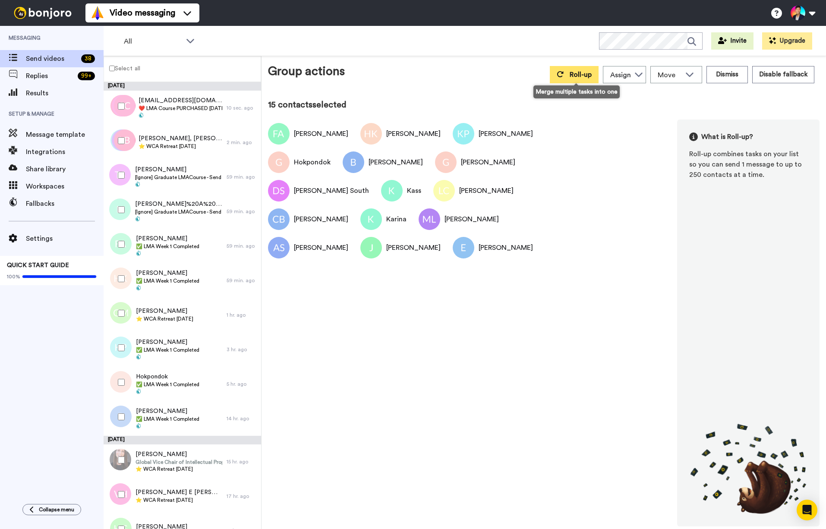
click at [573, 75] on span "Roll-up" at bounding box center [580, 74] width 22 height 7
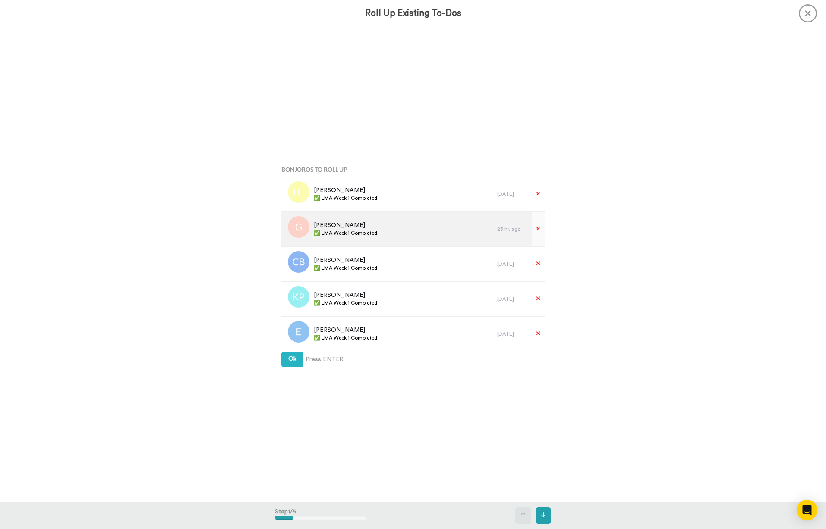
click at [363, 238] on div "Geri ✅ LMA Week 1 Completed" at bounding box center [389, 229] width 216 height 35
copy div "✅ LMA Week 1 Completed"
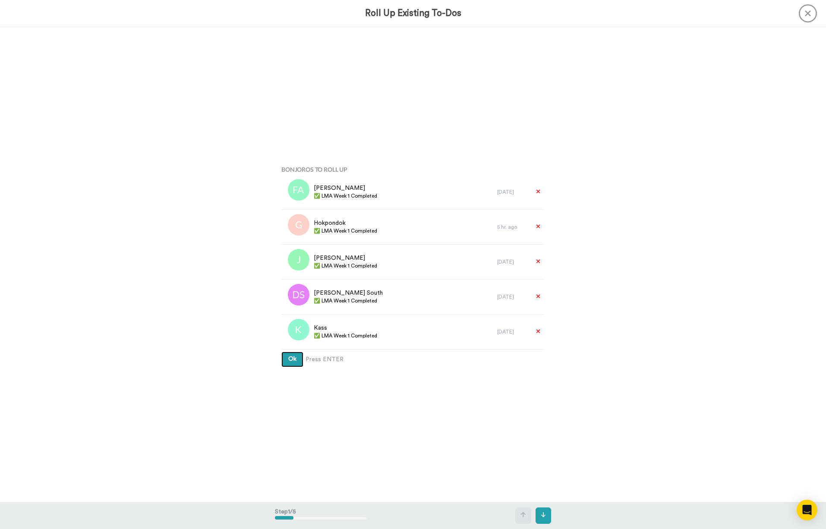
click at [294, 357] on span "Ok" at bounding box center [292, 359] width 8 height 6
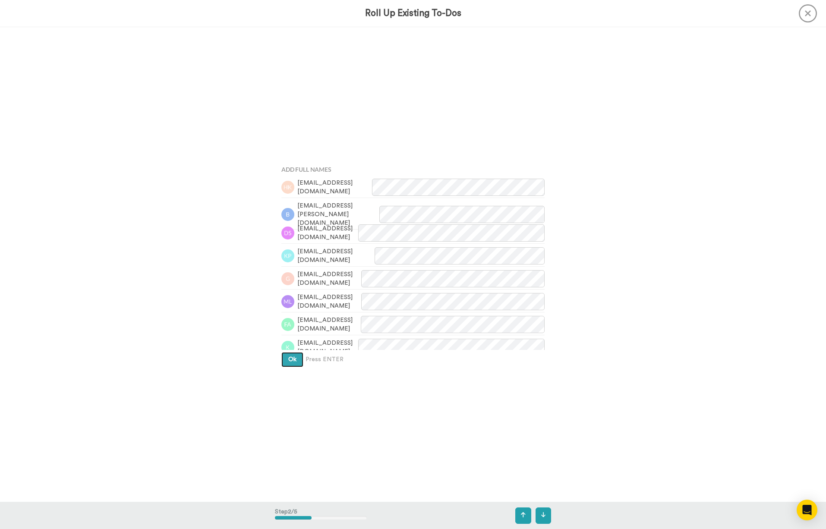
click at [294, 357] on span "Ok" at bounding box center [292, 359] width 8 height 6
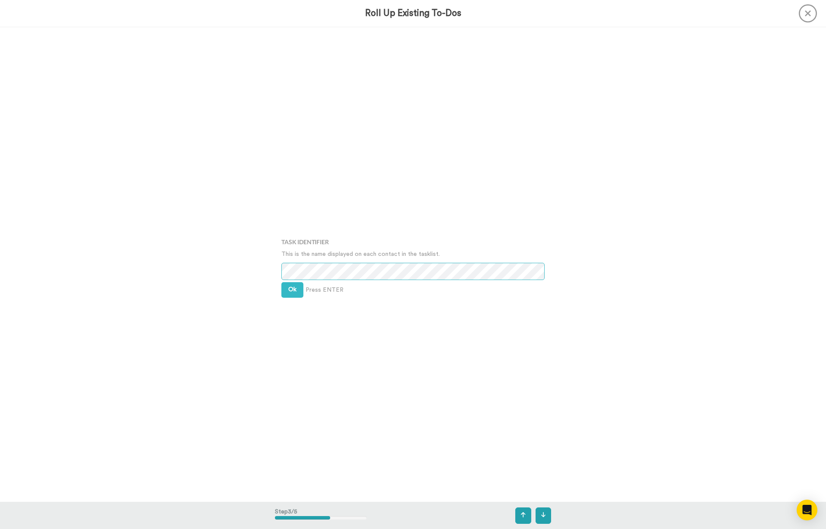
scroll to position [949, 0]
click at [294, 279] on div "Task Identifier This is the name displayed on each contact in the tasklist. Ok …" at bounding box center [413, 264] width 276 height 264
click at [292, 287] on span "Ok" at bounding box center [292, 288] width 8 height 6
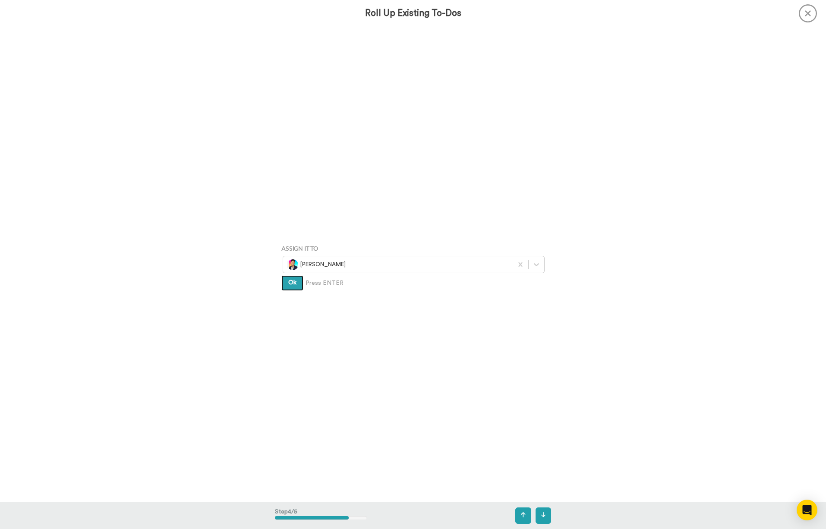
click at [292, 287] on button "Ok" at bounding box center [292, 283] width 22 height 16
click at [292, 290] on button "Create" at bounding box center [297, 295] width 33 height 16
click at [184, 290] on div "Bonjoros To Roll Up Lanssana Camara ✅ LMA Week 1 Completed 1 day ago Geri ✅ LMA…" at bounding box center [413, 264] width 826 height 474
click at [185, 290] on div "Bonjoros To Roll Up Lanssana Camara ✅ LMA Week 1 Completed 1 day ago Geri ✅ LMA…" at bounding box center [413, 264] width 826 height 474
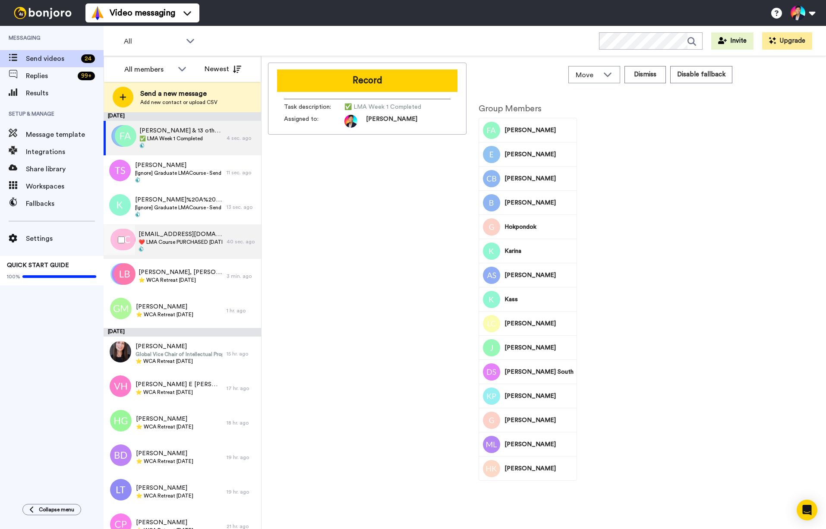
click at [186, 251] on span at bounding box center [180, 249] width 84 height 7
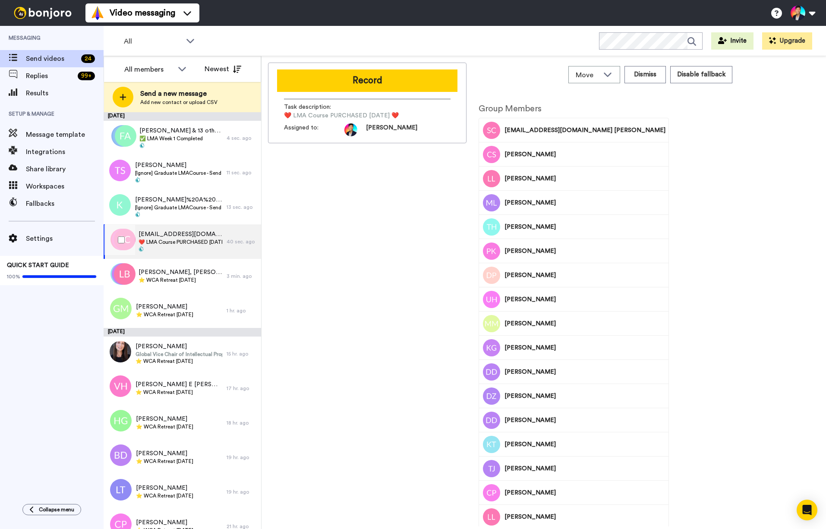
click at [186, 251] on span at bounding box center [180, 249] width 84 height 7
click at [195, 277] on span "⭐️ WCA Retreat [DATE]" at bounding box center [180, 279] width 84 height 7
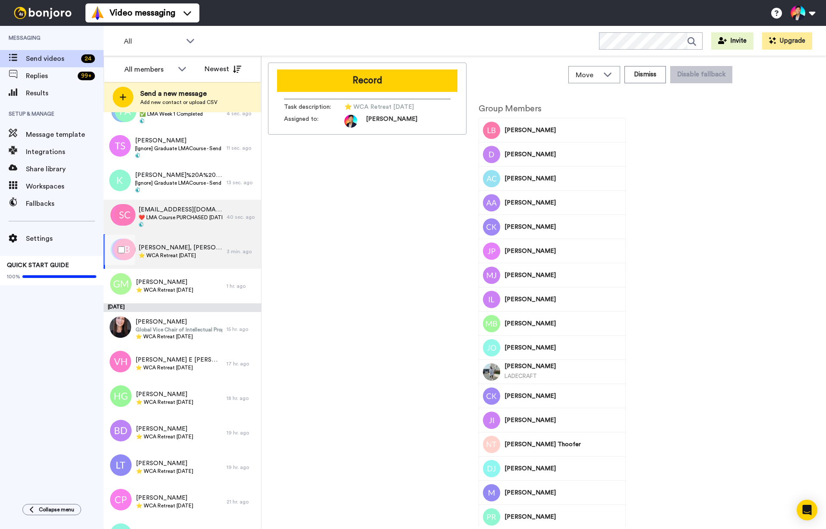
click at [204, 249] on span "[PERSON_NAME], [PERSON_NAME] & 40 others" at bounding box center [180, 247] width 84 height 9
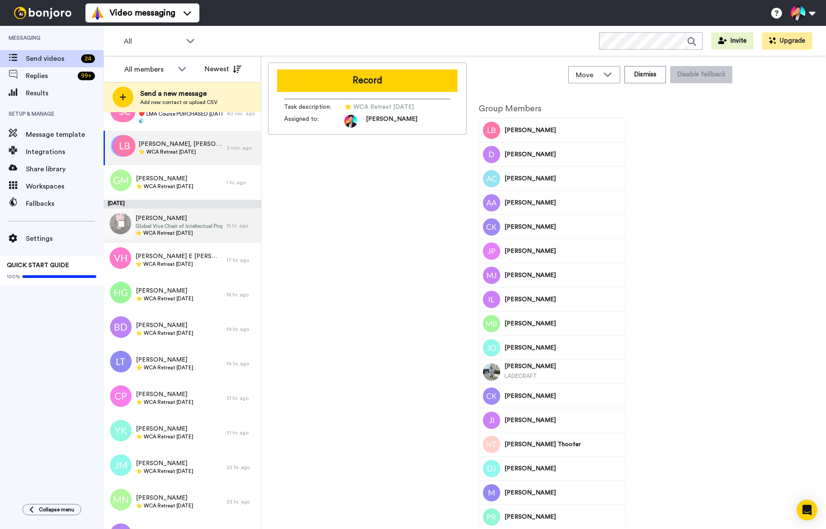
click at [195, 239] on div "[PERSON_NAME] Global Vice Chair of Intellectual Property Practice ⭐️ WCA Retrea…" at bounding box center [165, 225] width 123 height 35
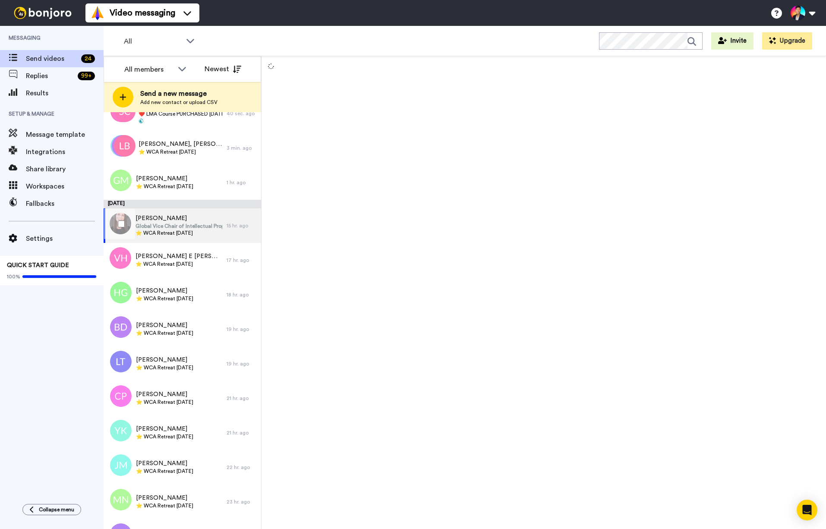
scroll to position [129, 0]
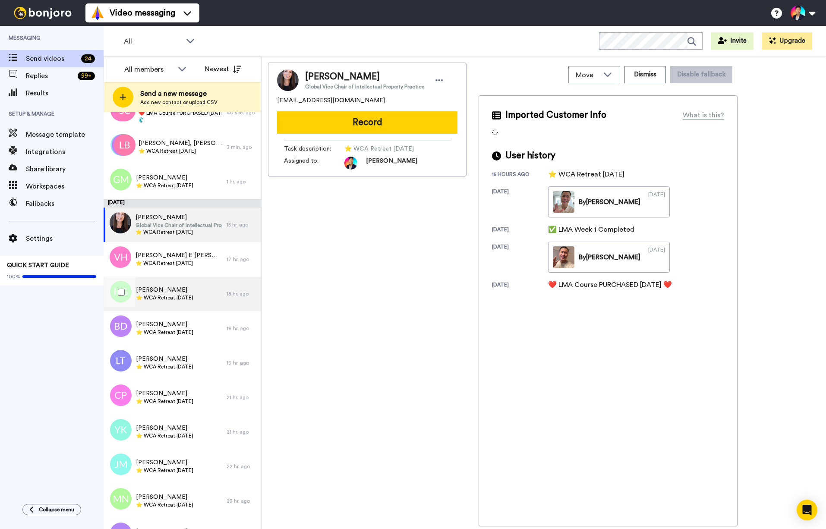
click at [188, 309] on div "[PERSON_NAME] ⭐️ WCA Retreat [DATE]" at bounding box center [165, 293] width 123 height 35
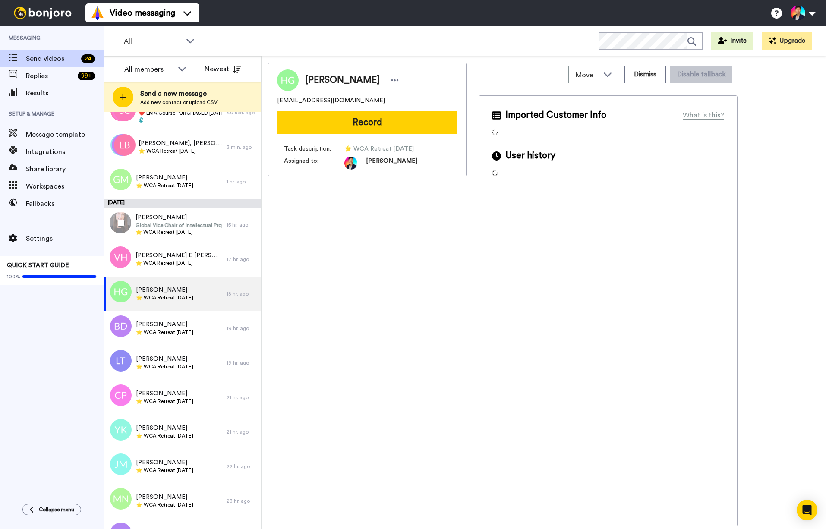
click at [118, 229] on div at bounding box center [119, 223] width 31 height 30
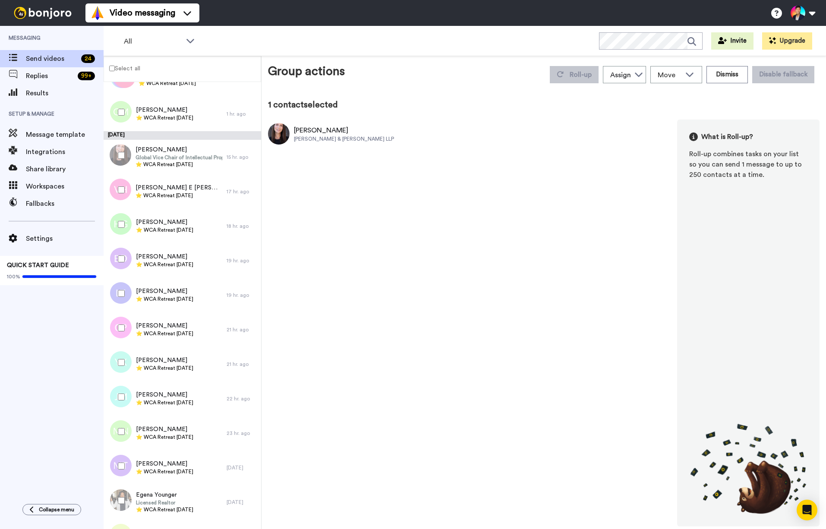
click at [117, 230] on div at bounding box center [119, 224] width 31 height 30
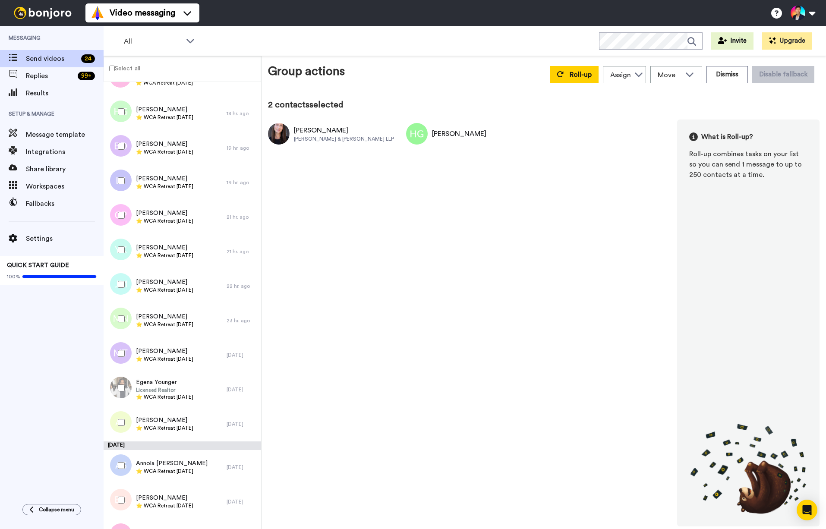
scroll to position [283, 0]
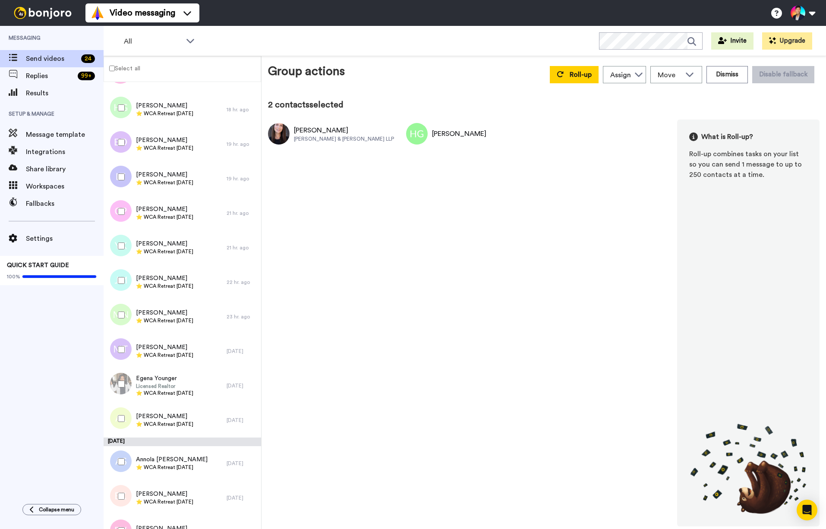
click at [117, 220] on div at bounding box center [119, 211] width 31 height 30
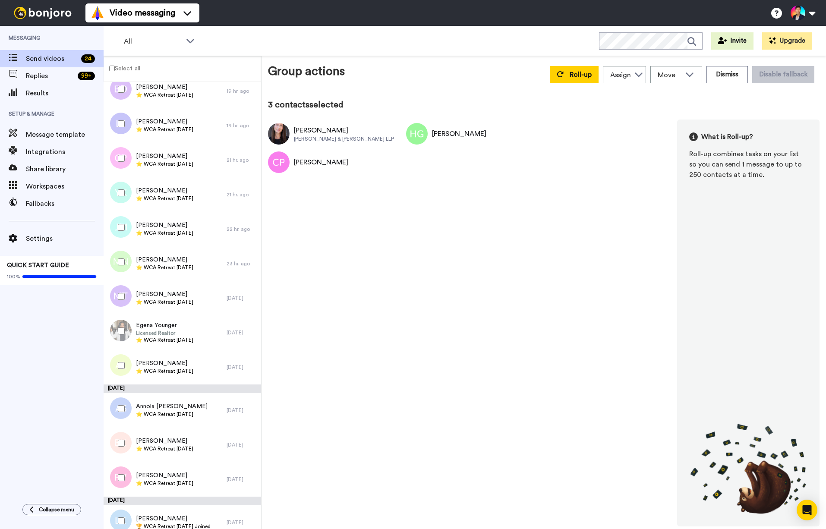
scroll to position [342, 0]
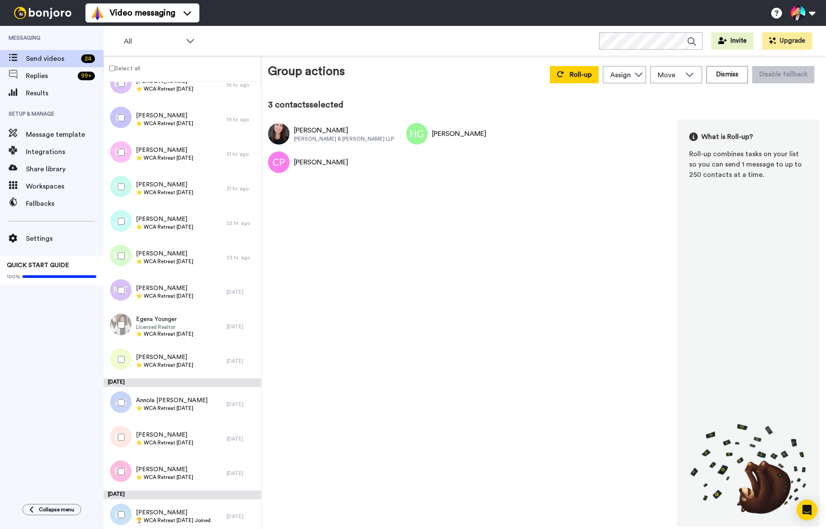
click at [114, 326] on div at bounding box center [119, 325] width 31 height 30
click at [175, 326] on span "Licensed Realtor" at bounding box center [164, 326] width 57 height 7
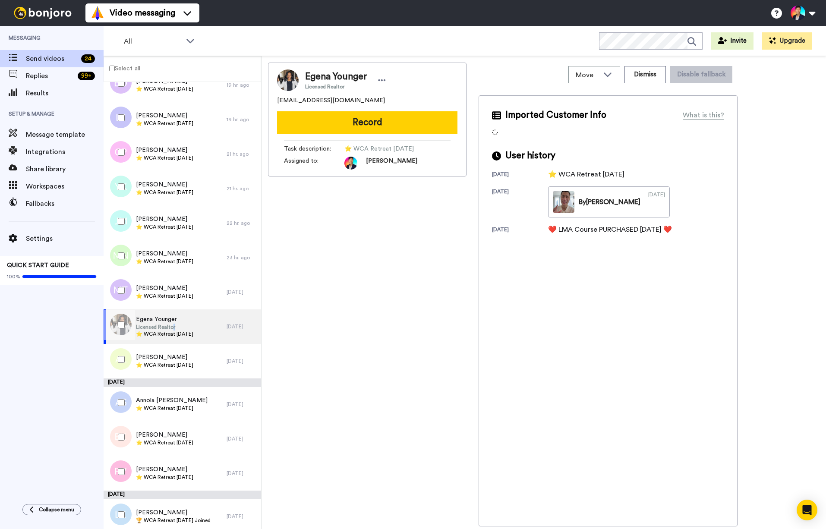
click at [175, 326] on span "Licensed Realtor" at bounding box center [164, 326] width 57 height 7
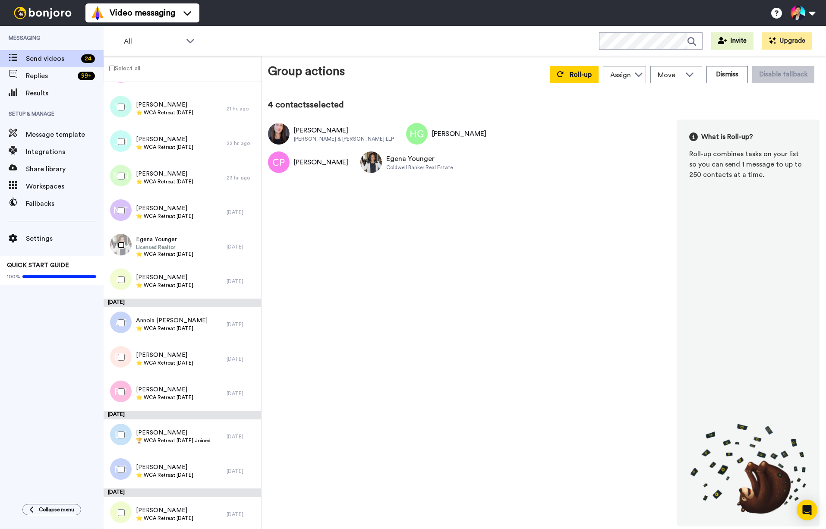
scroll to position [424, 0]
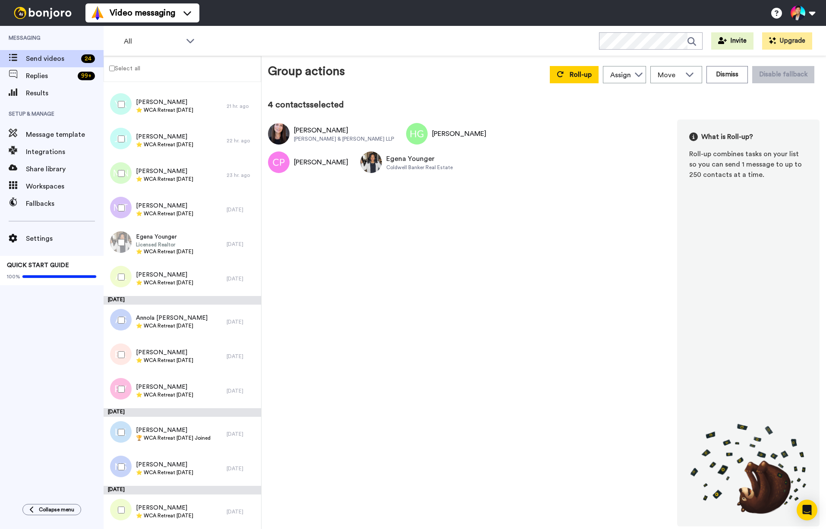
click at [119, 310] on div at bounding box center [119, 320] width 31 height 30
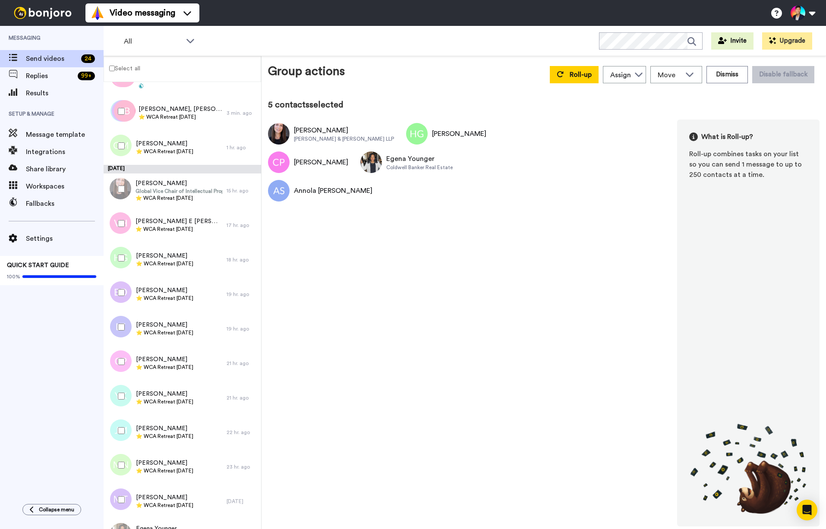
scroll to position [131, 0]
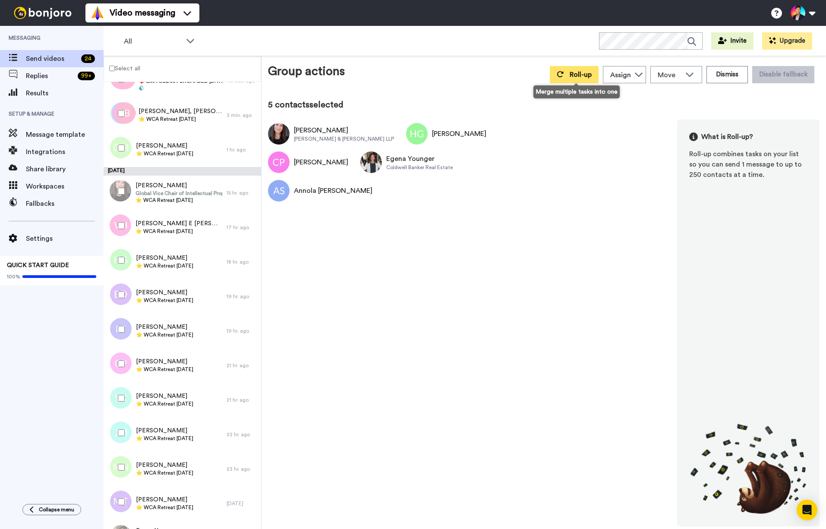
click at [577, 79] on button "Roll-up" at bounding box center [573, 74] width 49 height 17
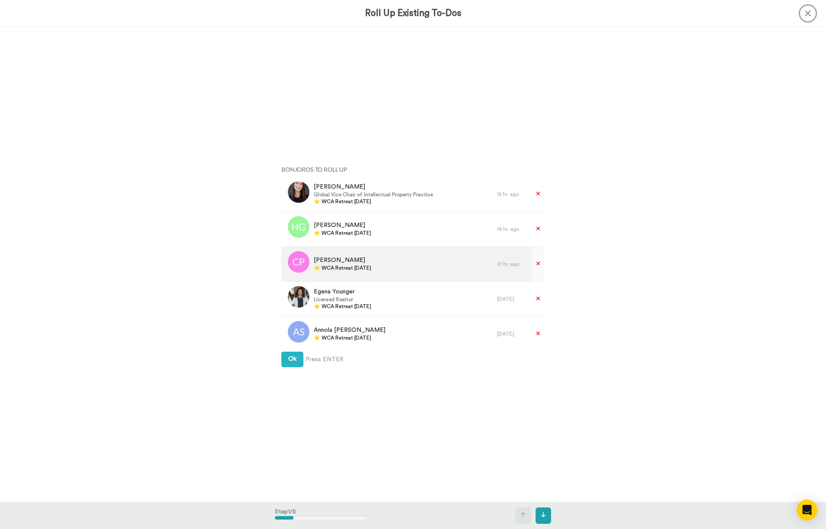
click at [371, 270] on span "⭐️ WCA Retreat [DATE]" at bounding box center [342, 267] width 57 height 7
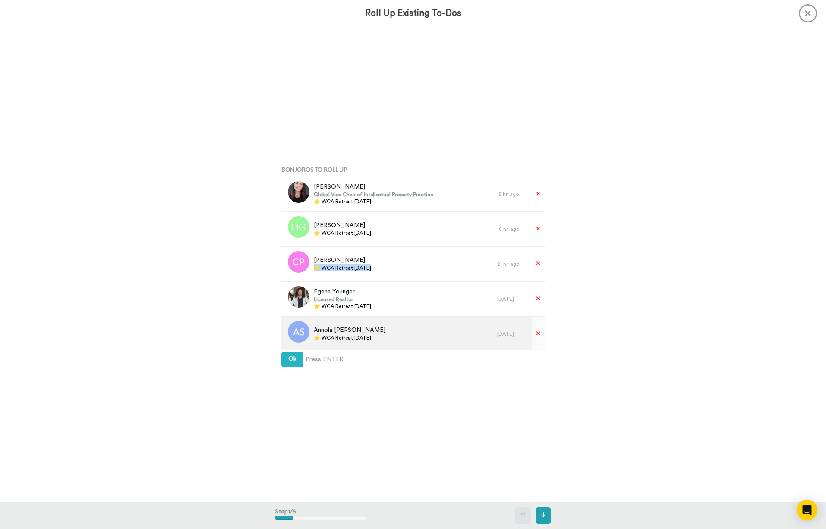
copy div "⭐️ WCA Retreat [DATE]"
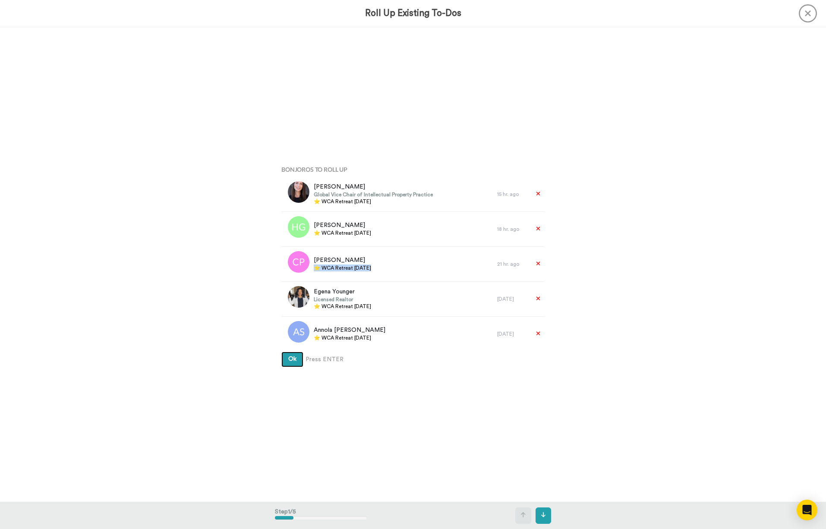
click at [283, 367] on button "Ok" at bounding box center [292, 360] width 22 height 16
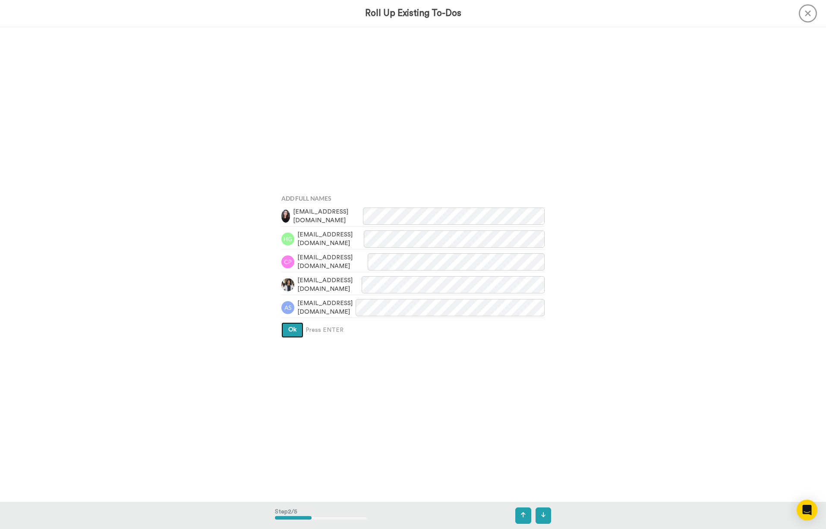
click at [287, 336] on button "Ok" at bounding box center [292, 330] width 22 height 16
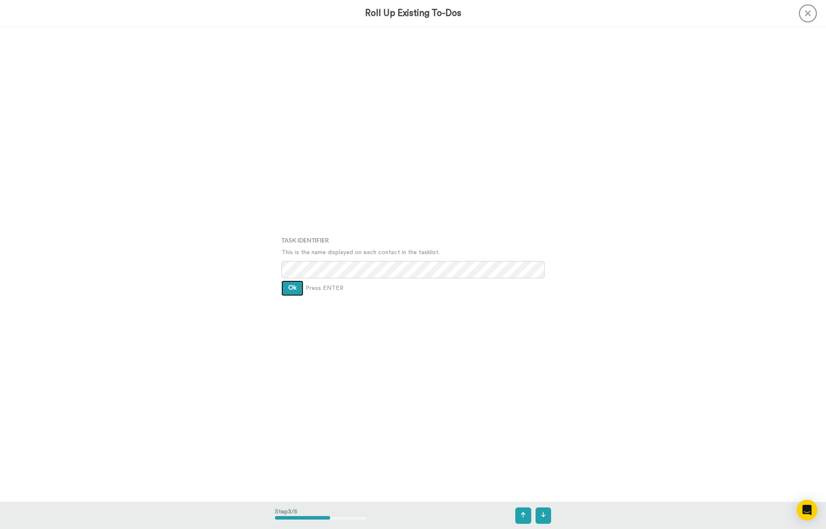
click at [291, 283] on button "Ok" at bounding box center [292, 288] width 22 height 16
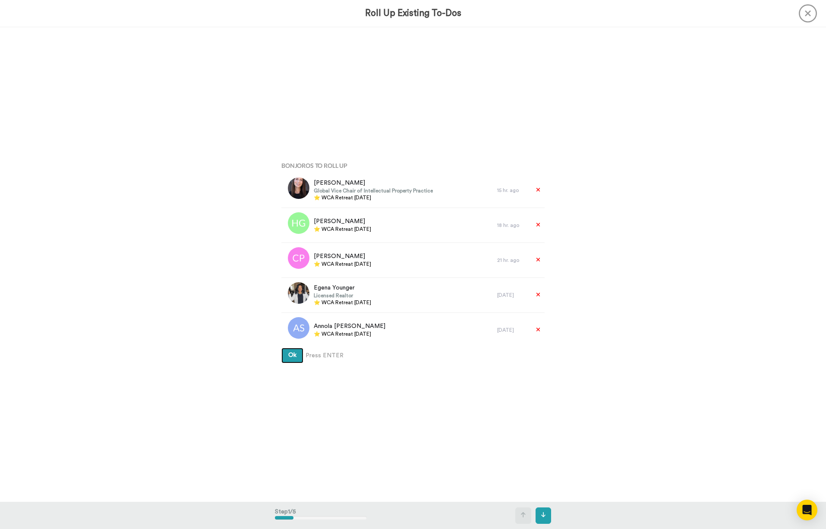
click at [295, 359] on button "Ok" at bounding box center [292, 356] width 22 height 16
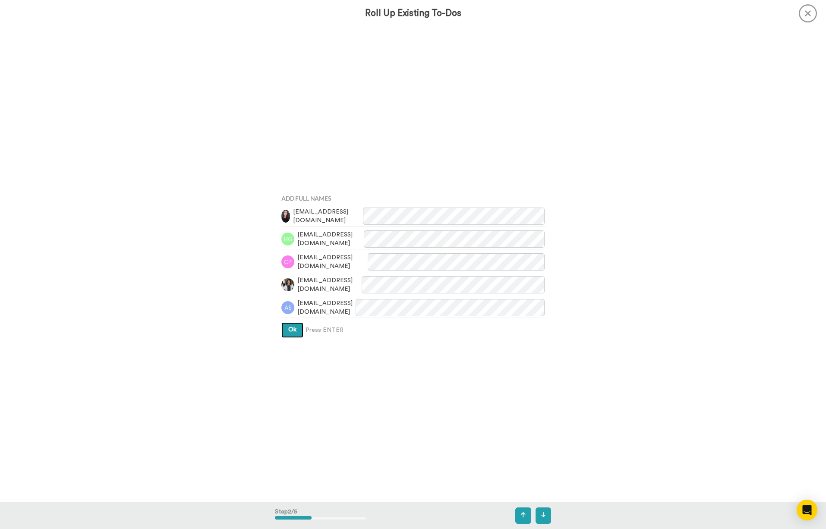
click at [294, 330] on span "Ok" at bounding box center [292, 329] width 8 height 6
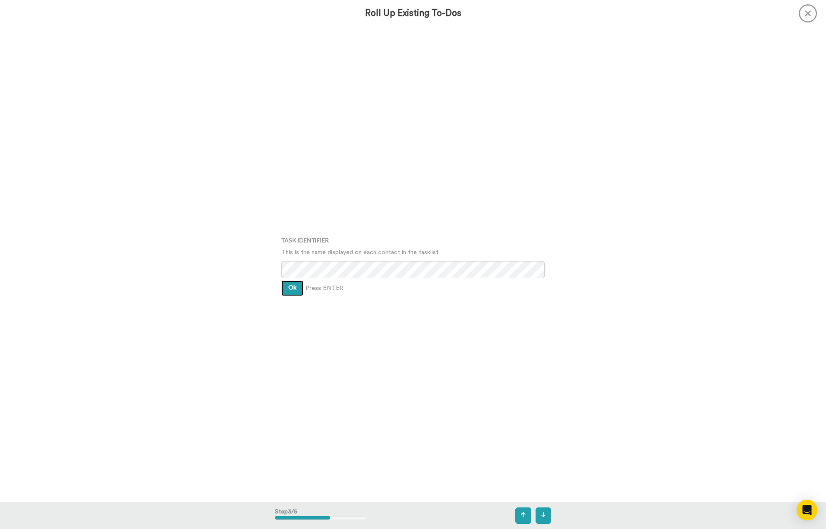
click at [292, 295] on button "Ok" at bounding box center [292, 288] width 22 height 16
click at [292, 286] on button "Ok" at bounding box center [292, 282] width 22 height 16
click at [294, 287] on button "Create" at bounding box center [297, 295] width 33 height 16
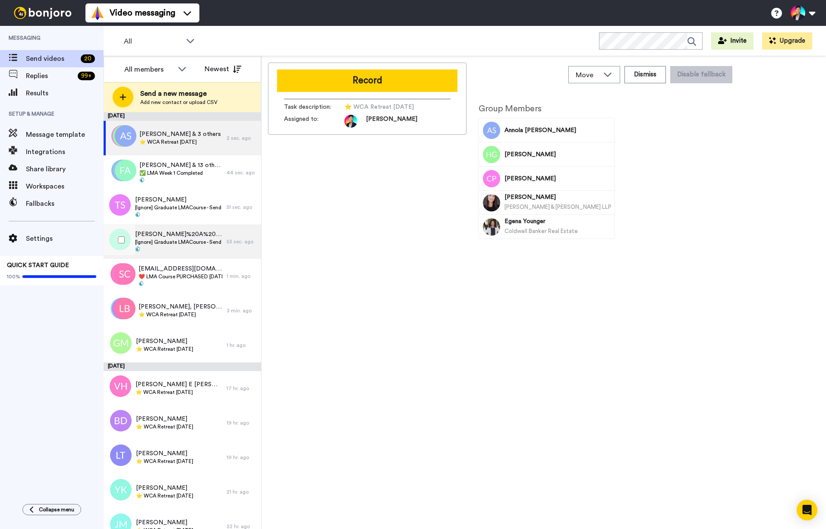
click at [189, 243] on span "[Ignore] Graduate LMACourse - Send Fallback Video [DATE]" at bounding box center [178, 242] width 87 height 7
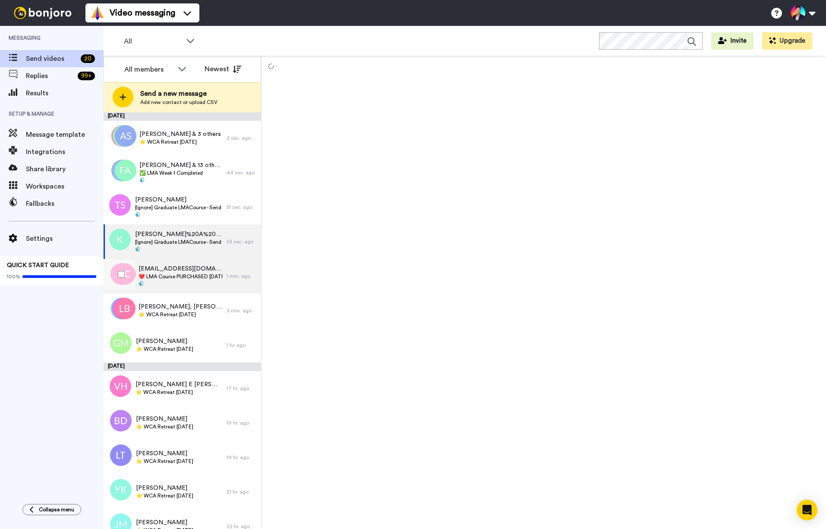
click at [187, 275] on span "❤️️ LMA Course PURCHASED [DATE] ❤️️" at bounding box center [180, 276] width 84 height 7
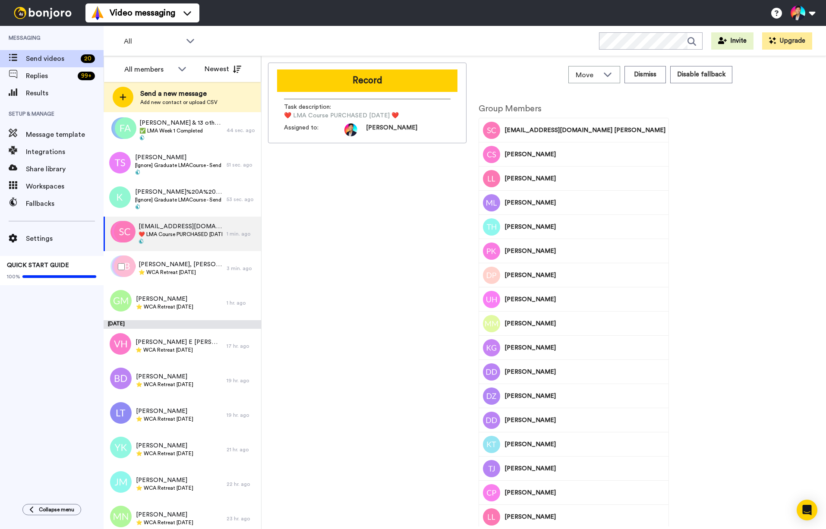
scroll to position [61, 0]
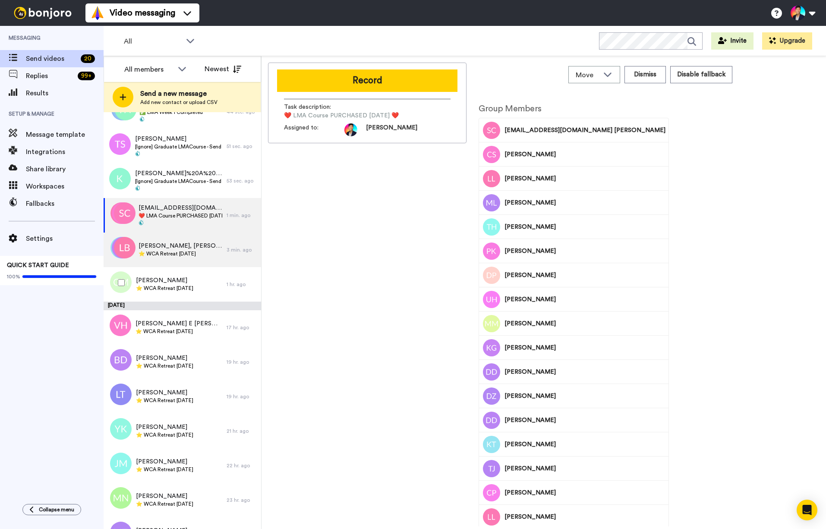
click at [193, 251] on span "⭐️ WCA Retreat [DATE]" at bounding box center [180, 253] width 84 height 7
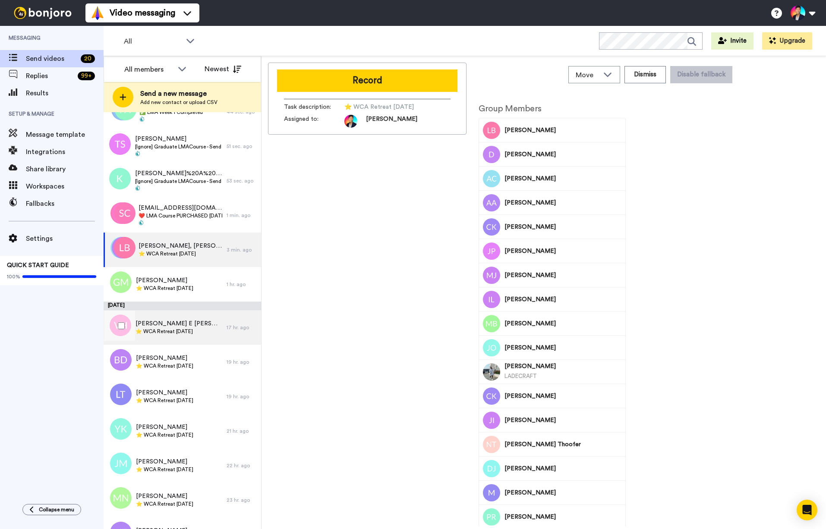
click at [153, 342] on div "[PERSON_NAME] E [PERSON_NAME] ⭐️ WCA Retreat [DATE]" at bounding box center [165, 327] width 123 height 35
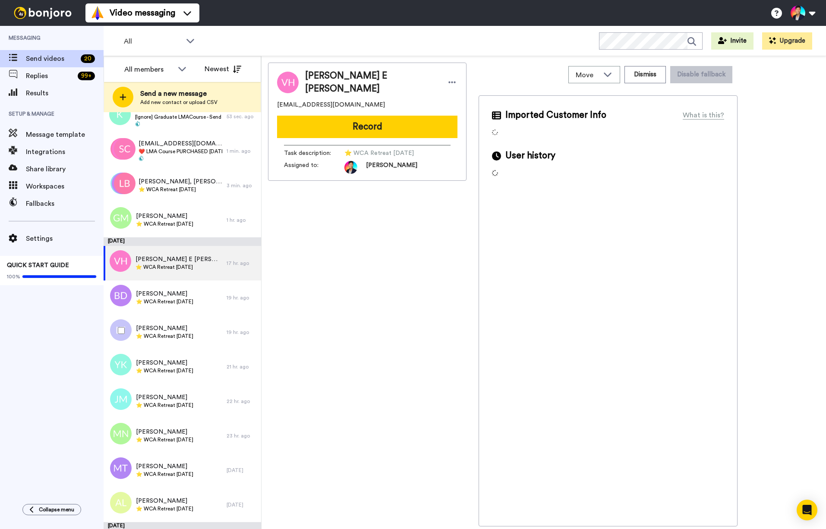
scroll to position [171, 0]
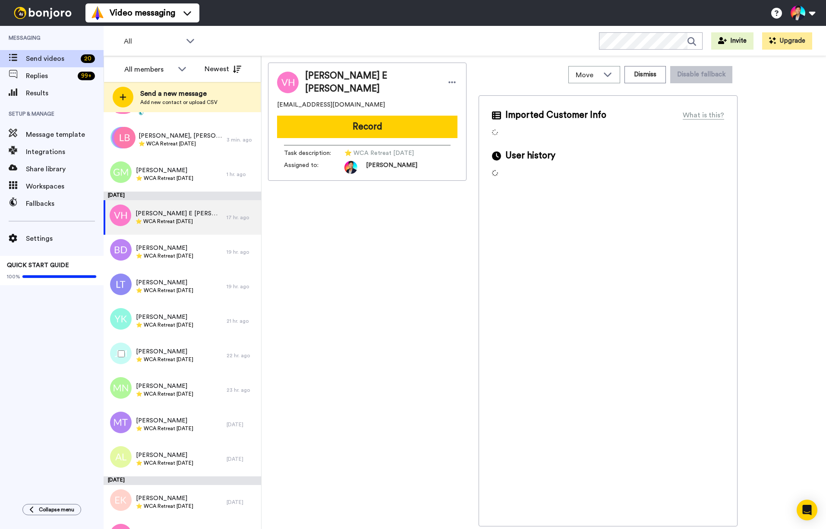
click at [153, 342] on div "[PERSON_NAME] ⭐️ WCA Retreat [DATE]" at bounding box center [165, 355] width 123 height 35
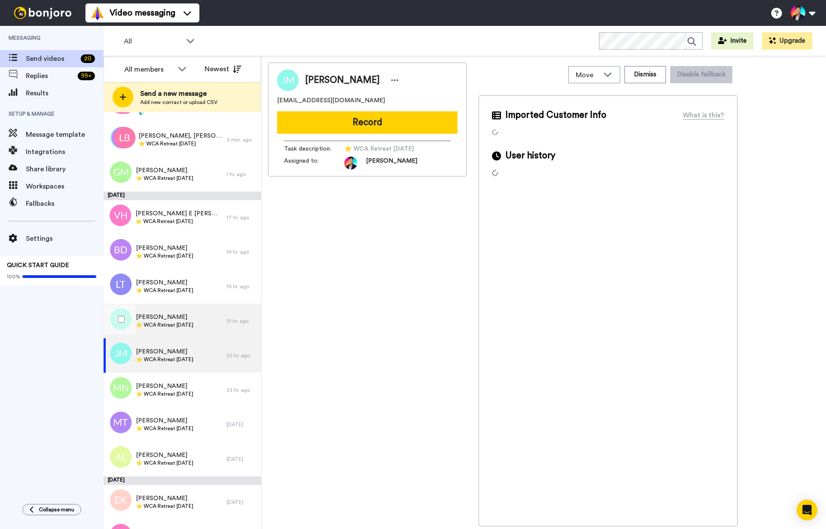
click at [154, 323] on span "⭐️ WCA Retreat [DATE]" at bounding box center [164, 324] width 57 height 7
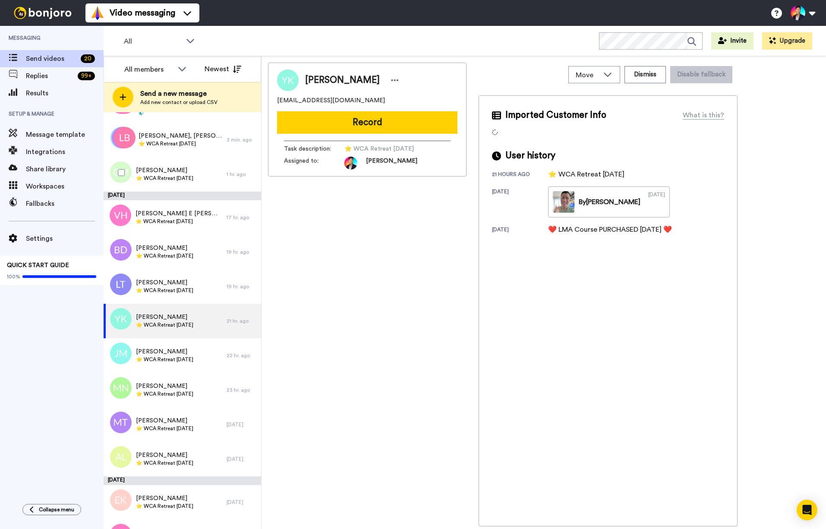
click at [116, 166] on div at bounding box center [119, 172] width 31 height 30
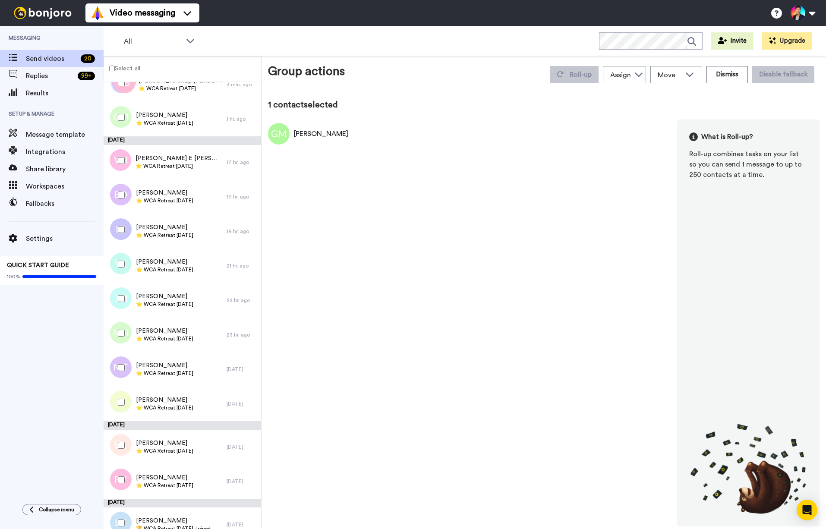
scroll to position [198, 0]
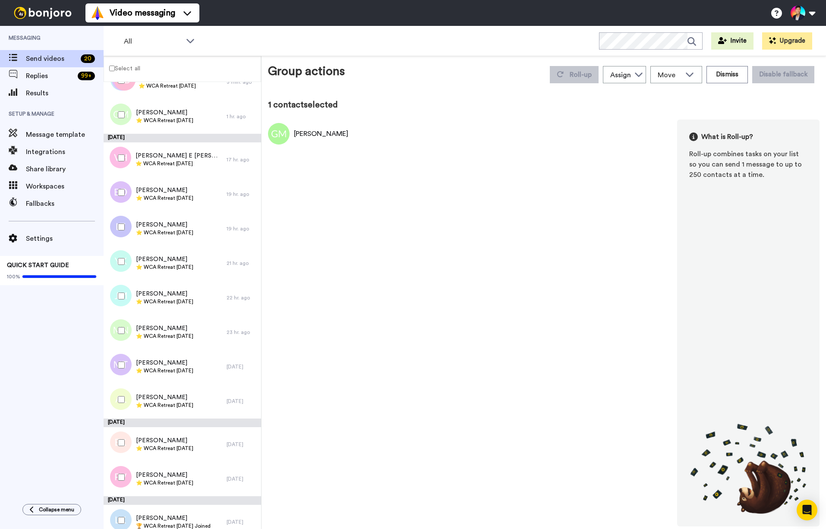
click at [114, 261] on div at bounding box center [119, 261] width 31 height 30
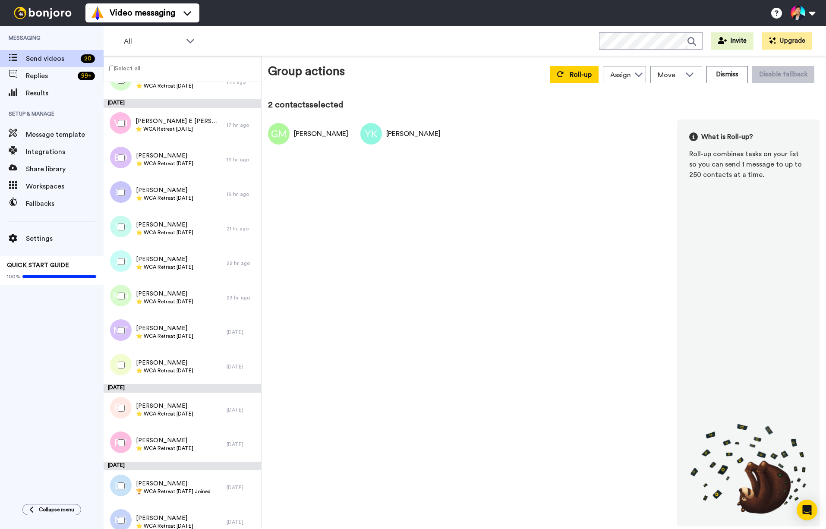
scroll to position [247, 0]
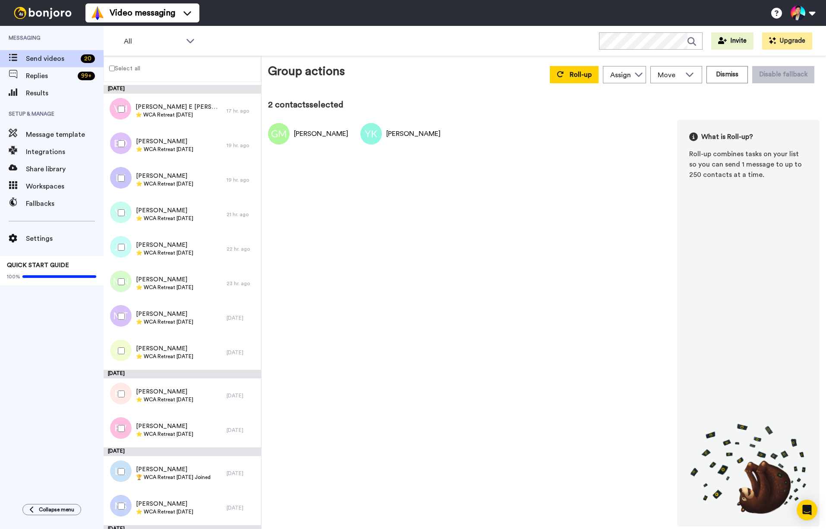
click at [114, 261] on div at bounding box center [119, 247] width 31 height 30
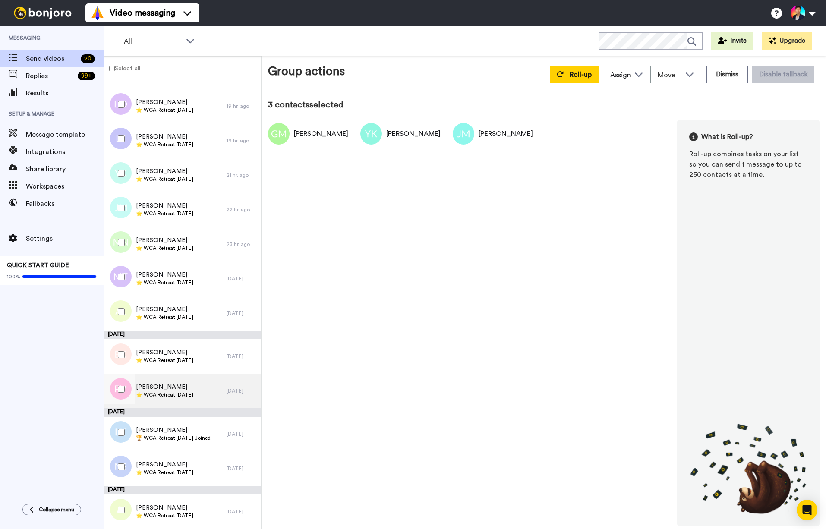
scroll to position [0, 0]
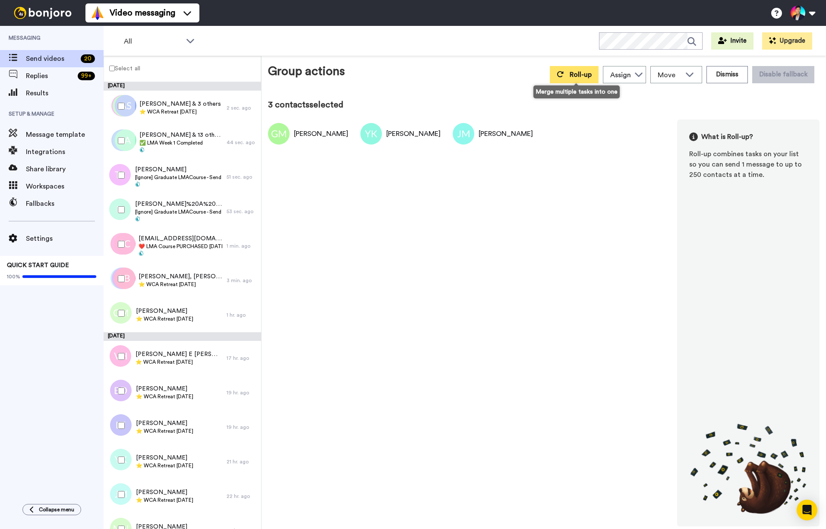
click at [578, 69] on button "Roll-up" at bounding box center [573, 74] width 49 height 17
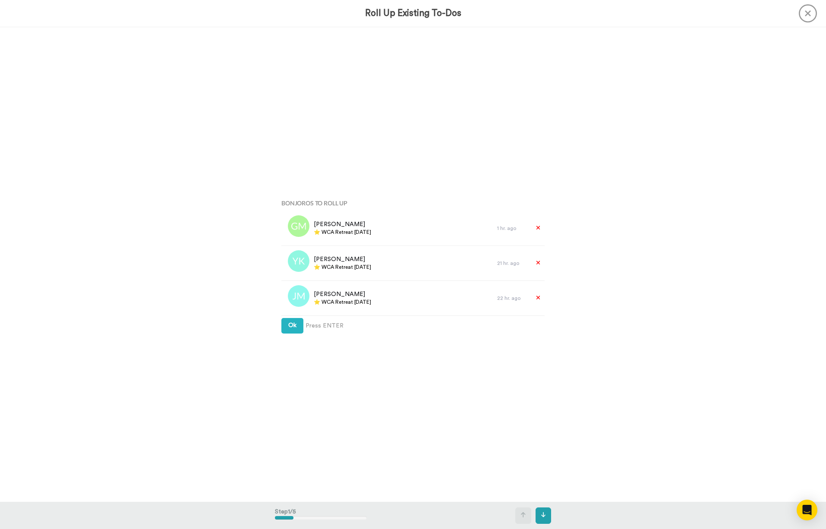
click at [808, 13] on icon at bounding box center [807, 13] width 18 height 18
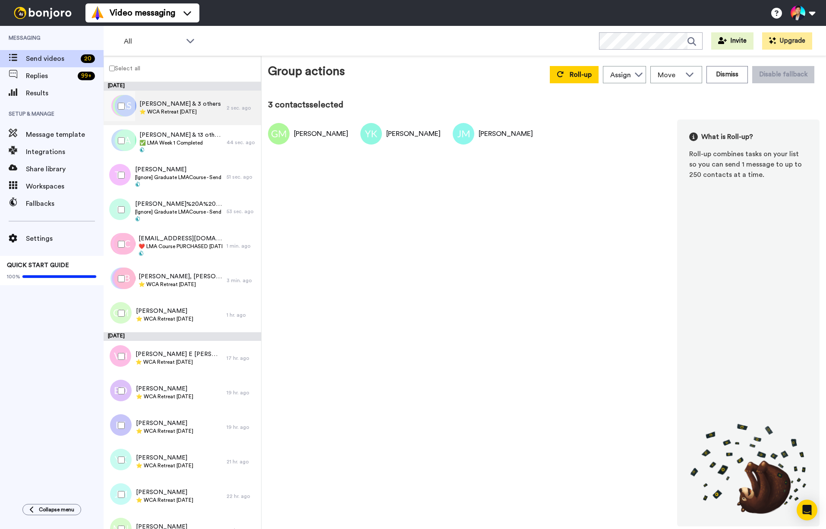
click at [205, 104] on span "[PERSON_NAME] & 3 others" at bounding box center [180, 104] width 82 height 9
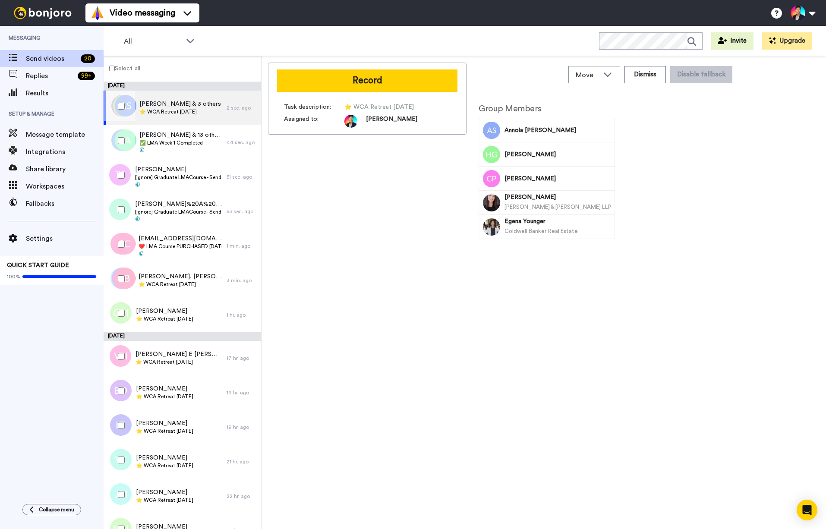
click at [127, 103] on div at bounding box center [119, 106] width 31 height 30
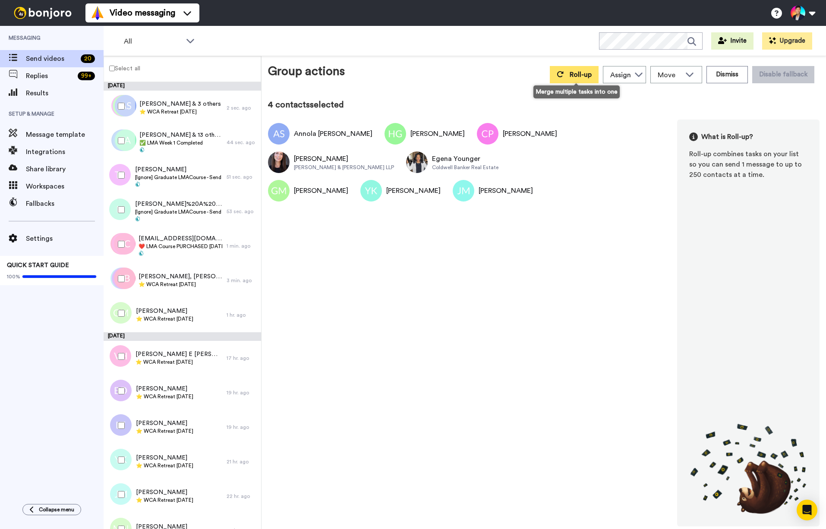
click at [567, 74] on button "Roll-up" at bounding box center [573, 74] width 49 height 17
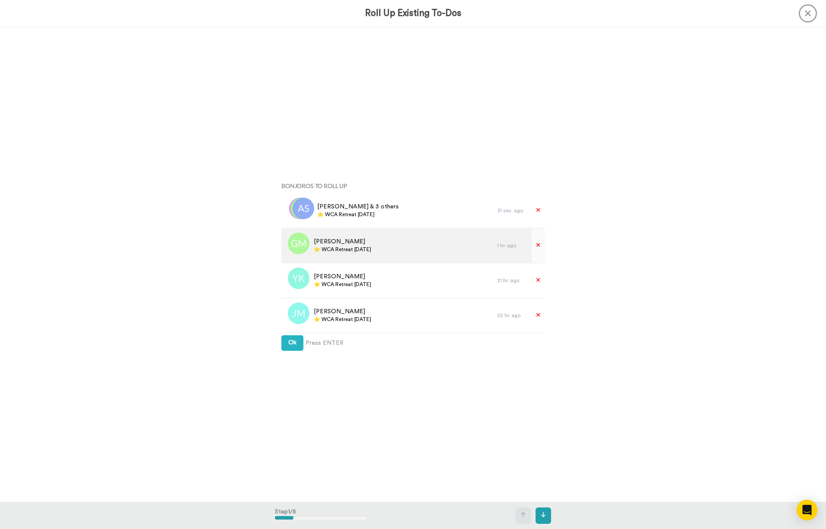
click at [384, 248] on div "[PERSON_NAME] ⭐️ WCA Retreat [DATE]" at bounding box center [389, 245] width 216 height 35
copy div "⭐️ WCA Retreat [DATE]"
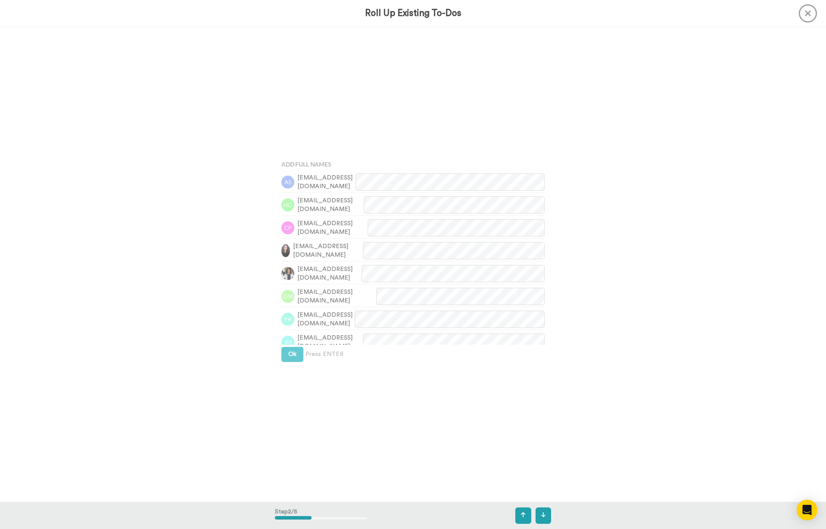
scroll to position [618, 0]
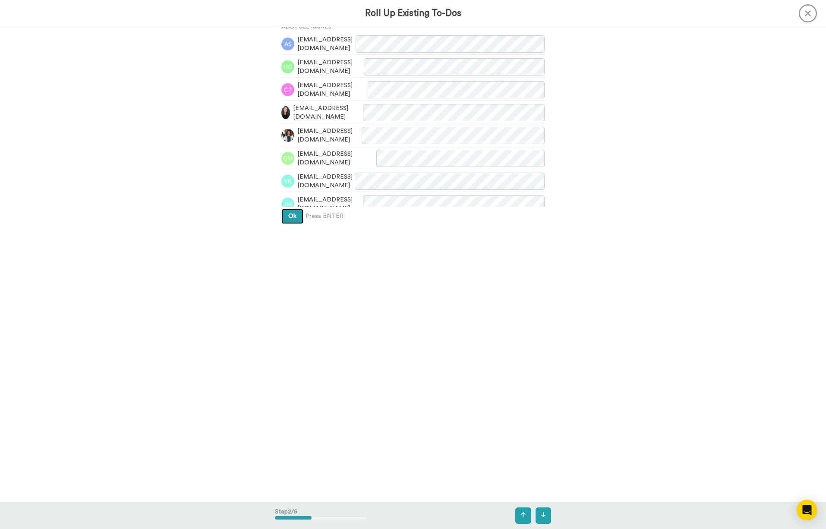
click at [294, 218] on span "Ok" at bounding box center [292, 216] width 8 height 6
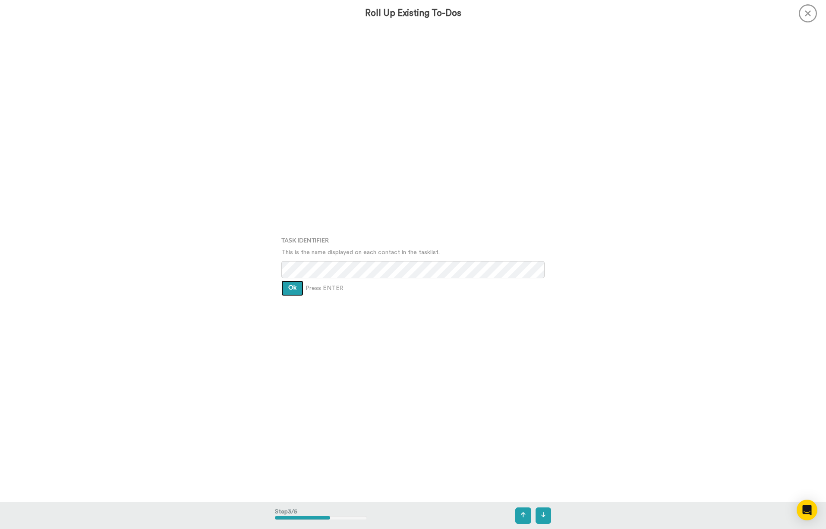
click at [289, 291] on span "Ok" at bounding box center [292, 288] width 8 height 6
click at [291, 276] on button "Ok" at bounding box center [292, 282] width 22 height 16
click at [291, 291] on span "Create" at bounding box center [297, 294] width 19 height 6
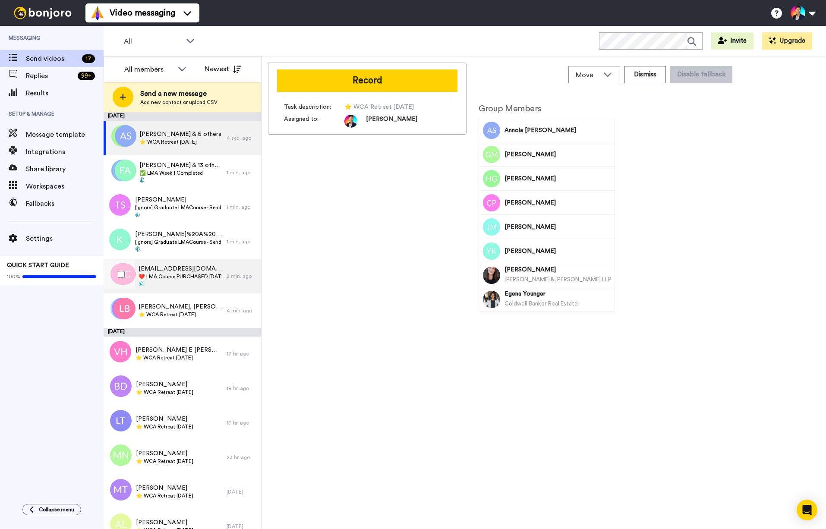
click at [209, 276] on span "❤️️ LMA Course PURCHASED [DATE] ❤️️" at bounding box center [180, 276] width 84 height 7
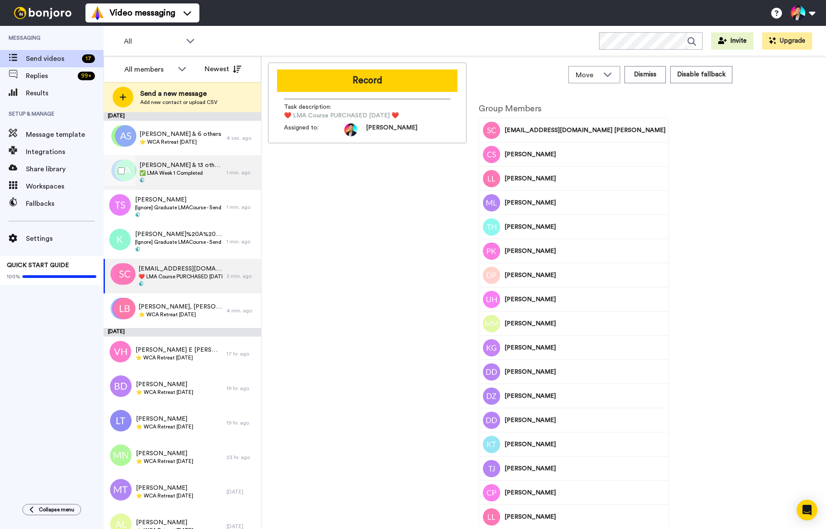
click at [191, 184] on div "[PERSON_NAME], [PERSON_NAME] & 13 others ✅ LMA Week 1 Completed" at bounding box center [165, 172] width 123 height 35
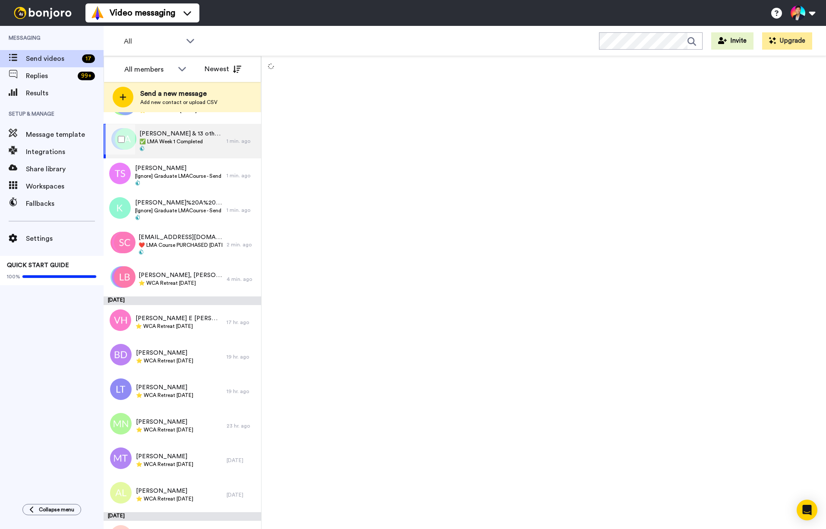
scroll to position [66, 0]
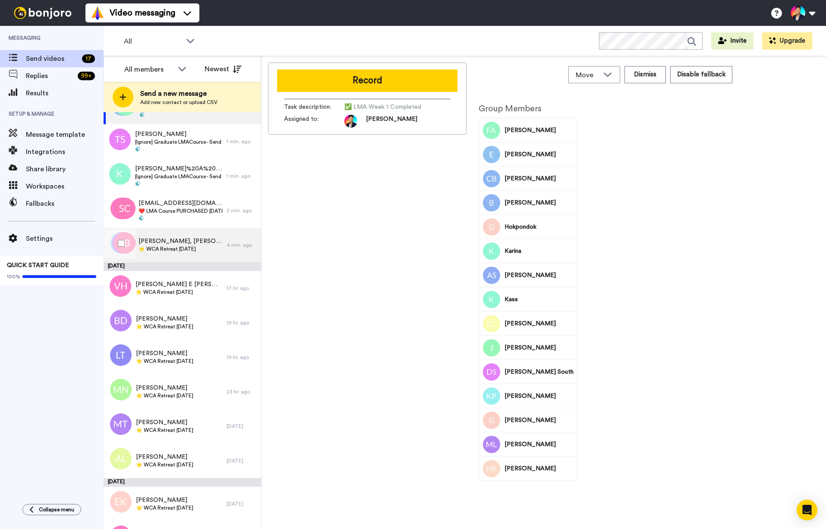
click at [180, 243] on span "[PERSON_NAME], [PERSON_NAME] & 40 others" at bounding box center [180, 241] width 84 height 9
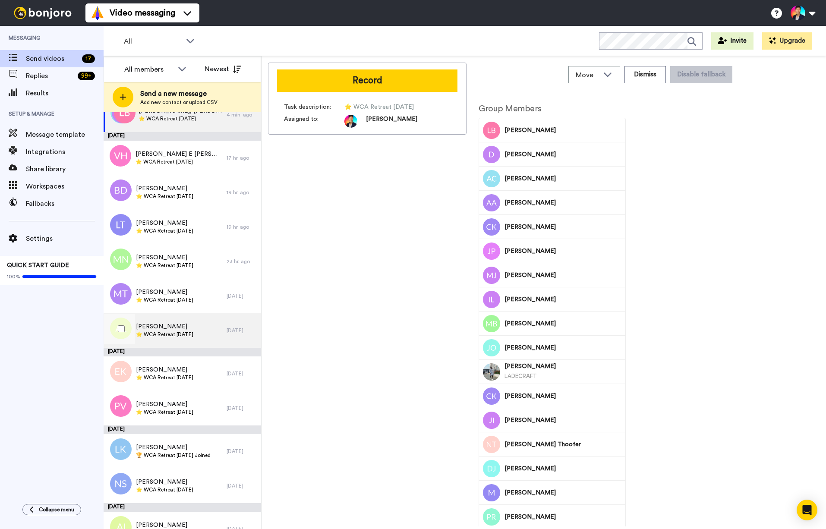
click at [172, 332] on span "⭐️ WCA Retreat [DATE]" at bounding box center [164, 334] width 57 height 7
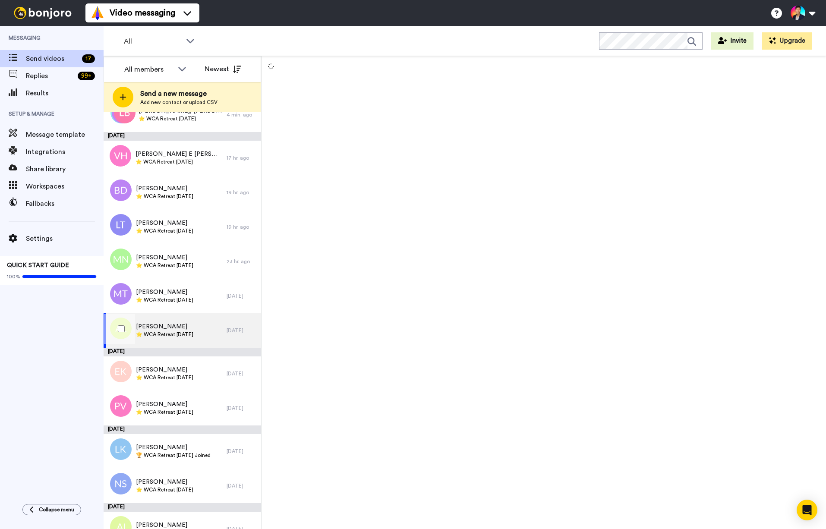
scroll to position [213, 0]
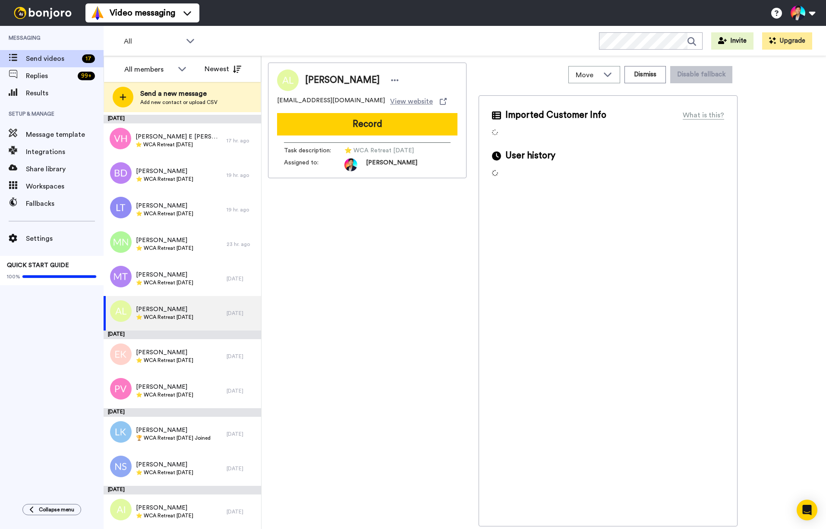
click at [172, 332] on div "[DATE]" at bounding box center [182, 334] width 157 height 9
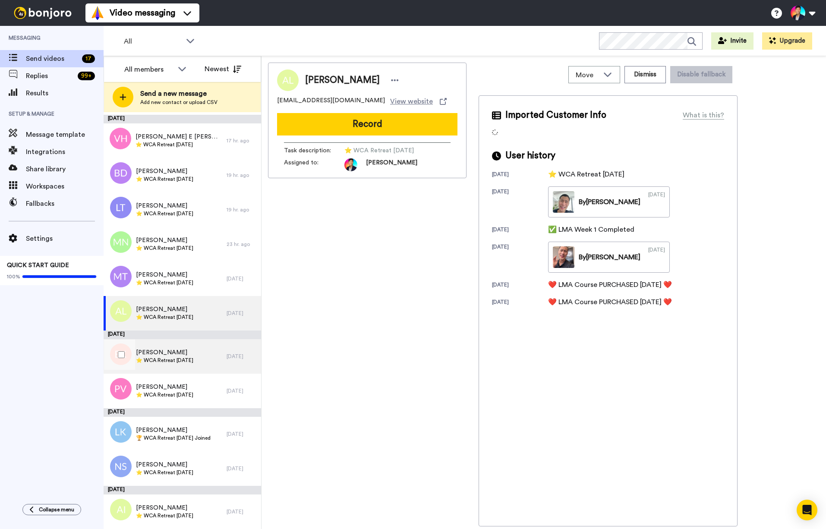
click at [170, 347] on div "[PERSON_NAME] ⭐️ WCA Retreat [DATE]" at bounding box center [165, 356] width 123 height 35
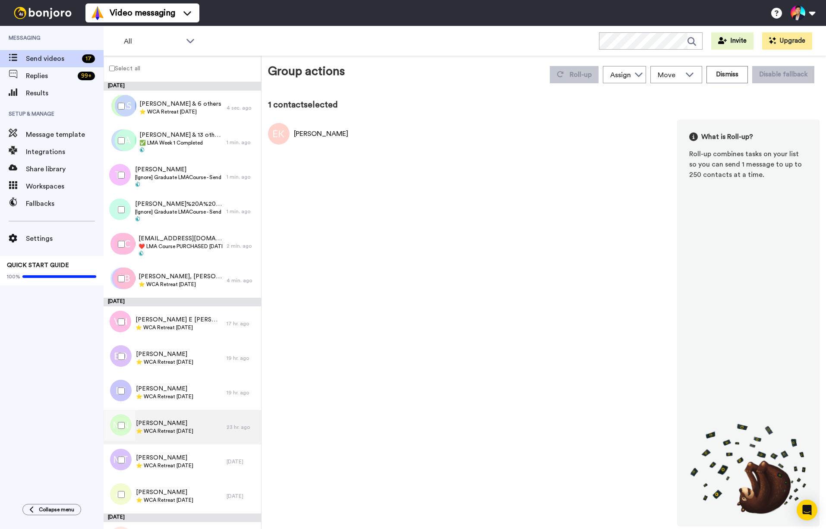
scroll to position [183, 0]
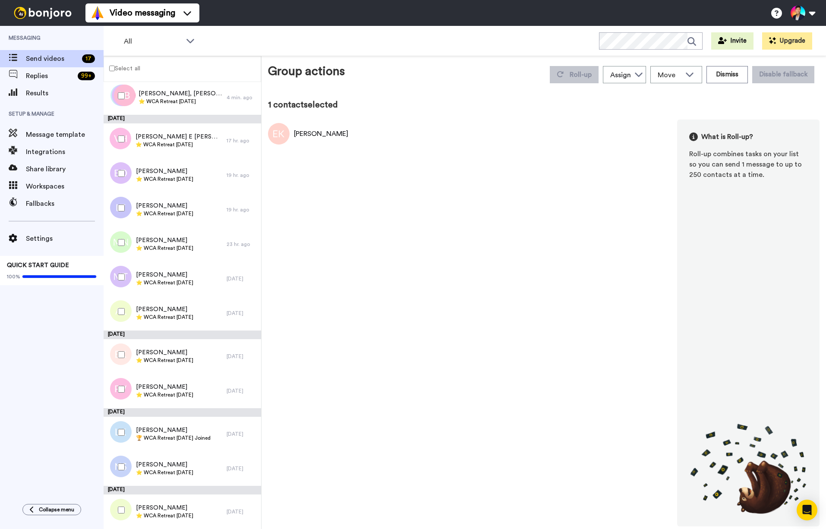
click at [112, 354] on div at bounding box center [119, 354] width 31 height 30
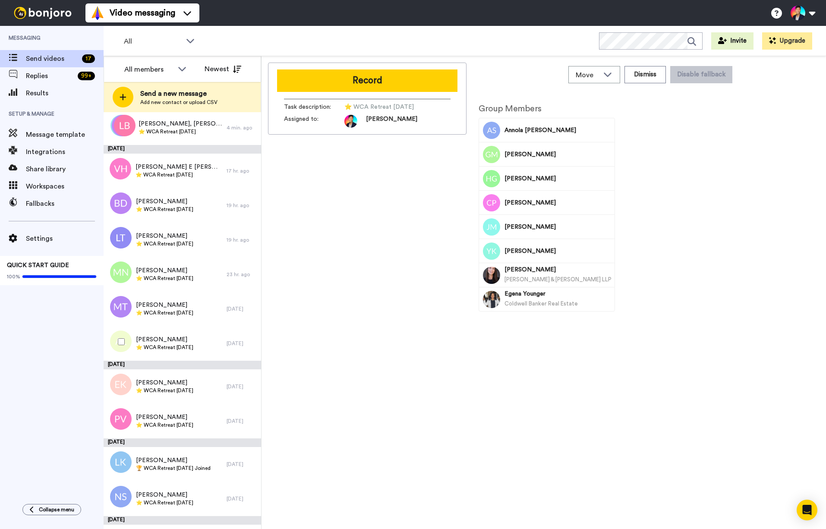
scroll to position [213, 0]
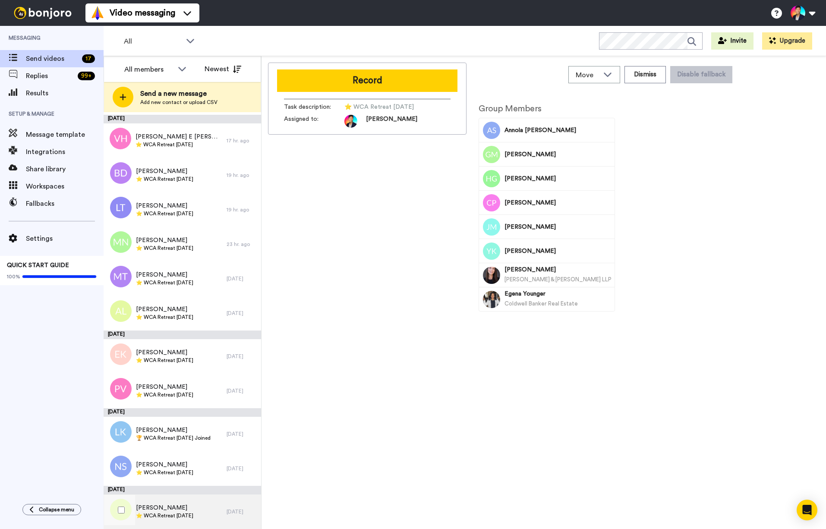
click at [185, 514] on span "⭐️ WCA Retreat [DATE]" at bounding box center [164, 515] width 57 height 7
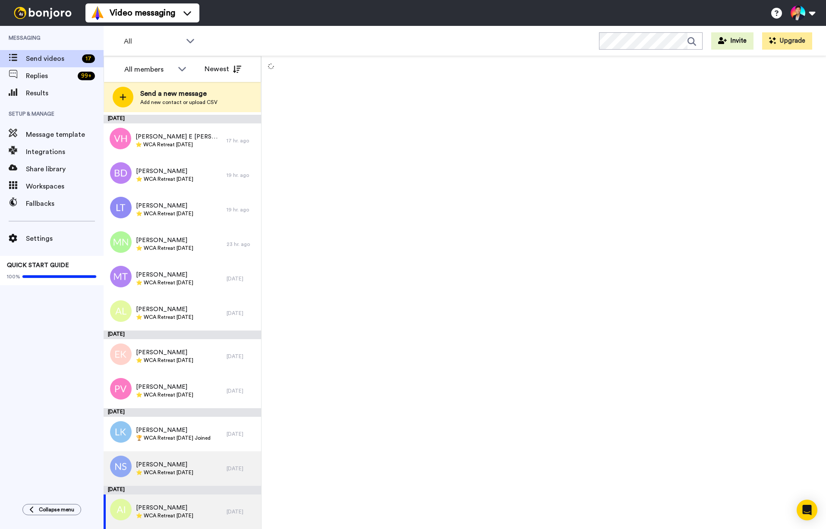
click at [193, 471] on span "⭐️ WCA Retreat [DATE]" at bounding box center [164, 472] width 57 height 7
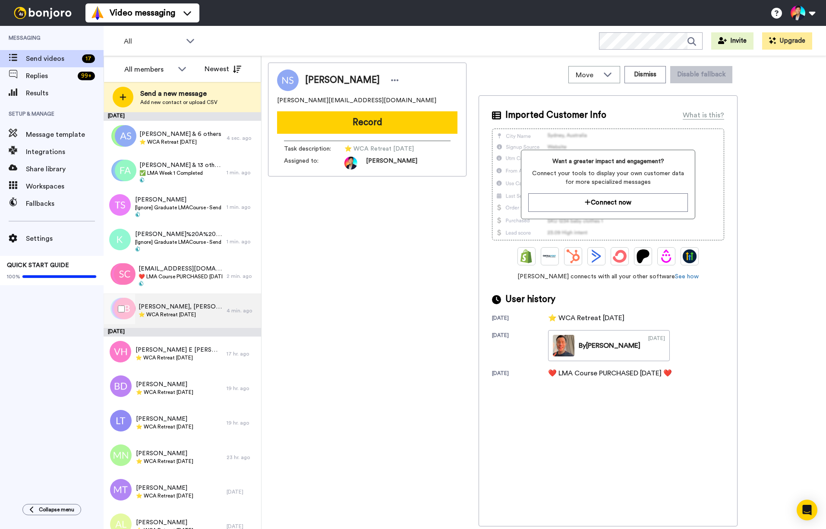
click at [172, 316] on span "⭐️ WCA Retreat [DATE]" at bounding box center [180, 314] width 84 height 7
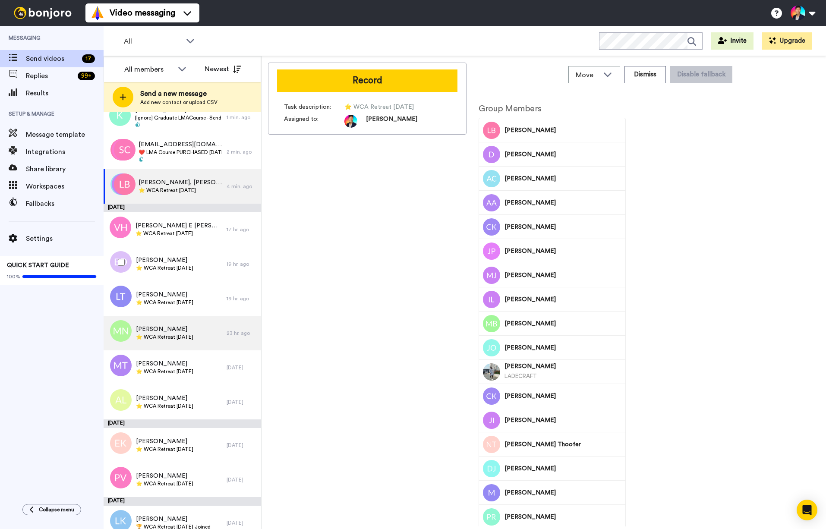
scroll to position [125, 0]
click at [175, 341] on div "[PERSON_NAME] ⭐️ WCA Retreat [DATE]" at bounding box center [165, 332] width 123 height 35
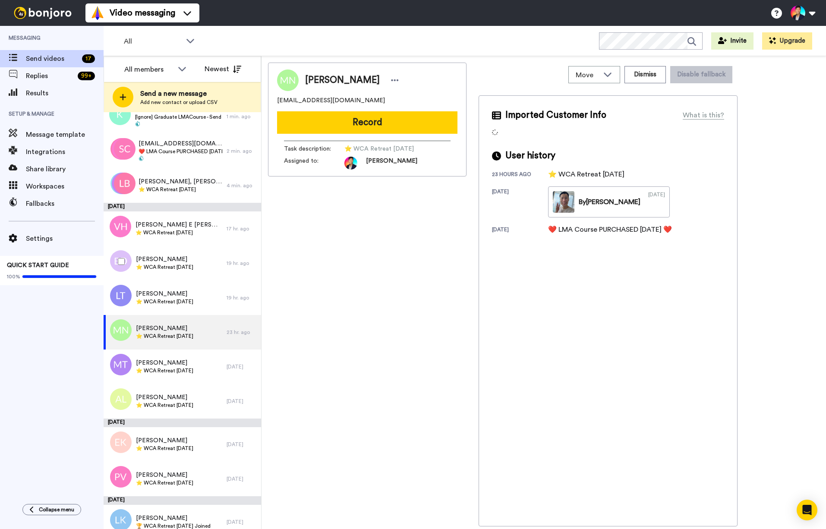
click at [127, 266] on div at bounding box center [119, 261] width 31 height 30
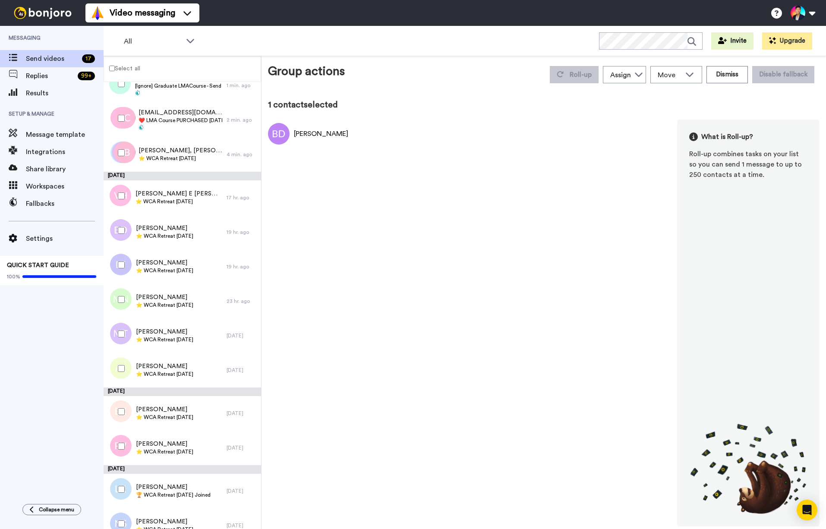
scroll to position [138, 0]
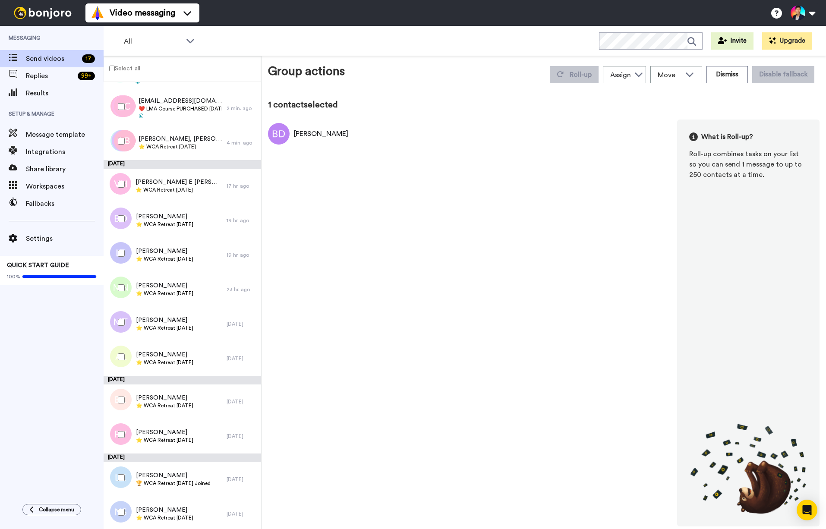
click at [124, 302] on div at bounding box center [119, 288] width 31 height 30
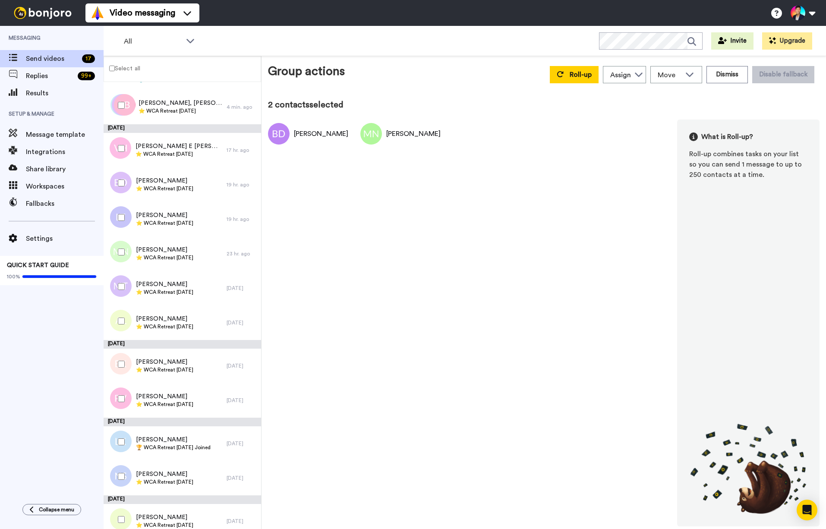
scroll to position [183, 0]
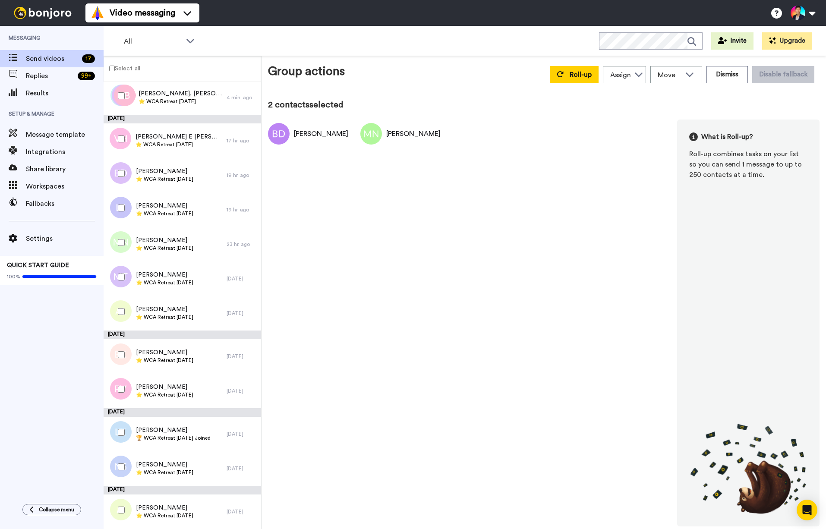
click at [124, 302] on div at bounding box center [119, 311] width 31 height 30
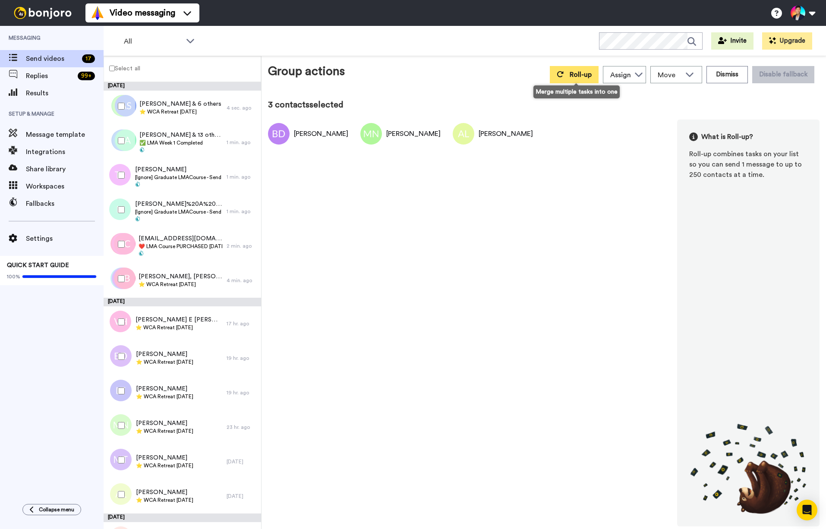
click at [576, 67] on button "Roll-up" at bounding box center [573, 74] width 49 height 17
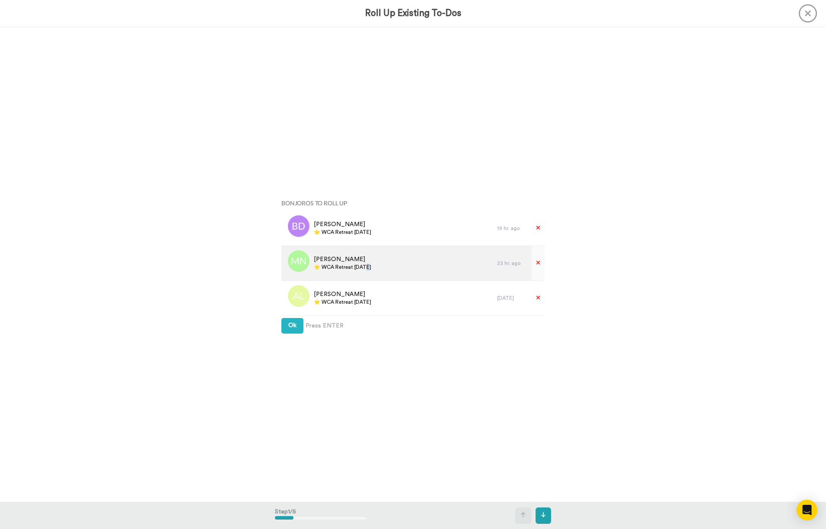
click at [362, 267] on span "⭐️ WCA Retreat [DATE]" at bounding box center [342, 267] width 57 height 7
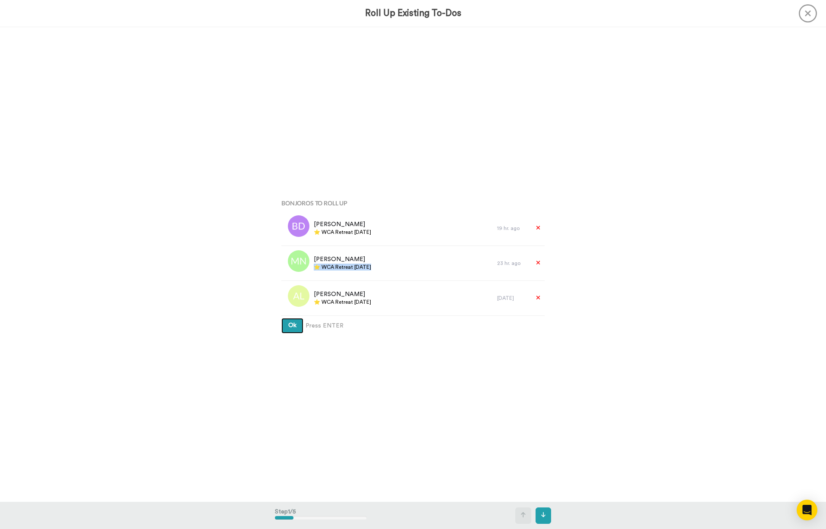
click at [288, 328] on span "Ok" at bounding box center [292, 325] width 8 height 6
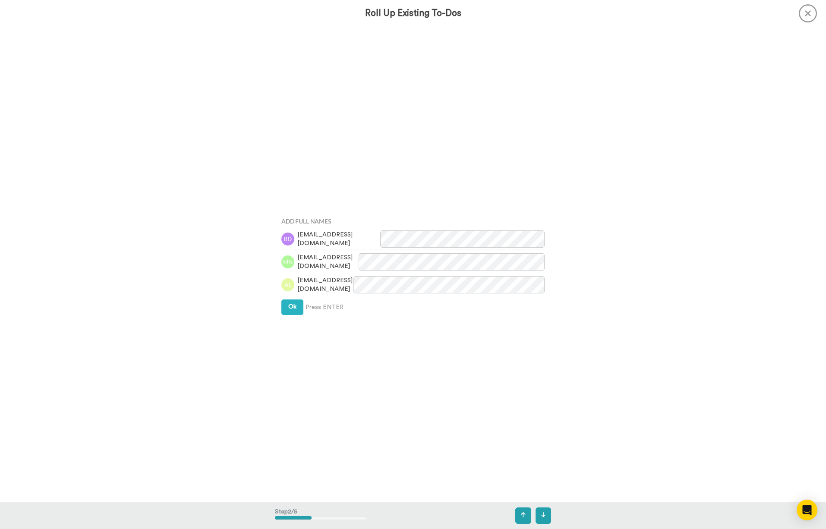
click at [288, 317] on div "Add Full Names [EMAIL_ADDRESS][DOMAIN_NAME] [EMAIL_ADDRESS][DOMAIN_NAME] [EMAIL…" at bounding box center [413, 264] width 276 height 264
click at [288, 309] on span "Ok" at bounding box center [292, 307] width 8 height 6
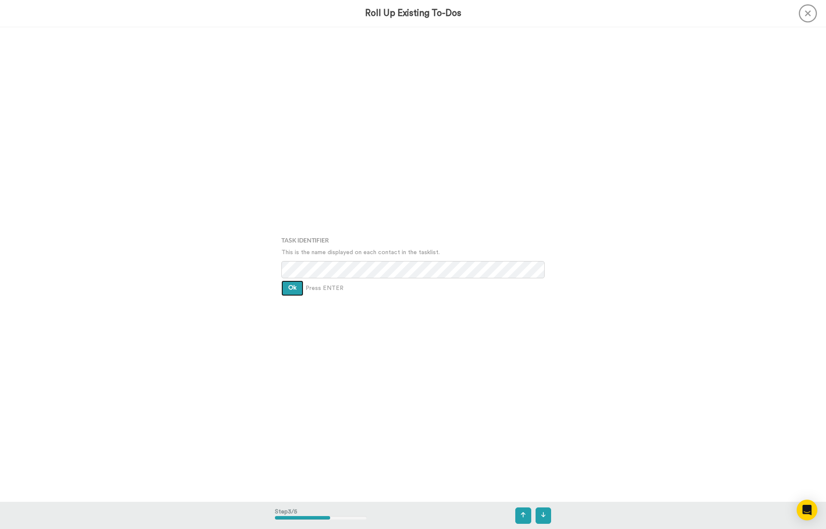
click at [288, 287] on span "Ok" at bounding box center [292, 288] width 8 height 6
click at [288, 278] on button "Ok" at bounding box center [292, 271] width 22 height 16
click at [295, 290] on button "Create" at bounding box center [297, 295] width 33 height 16
click at [204, 281] on div "Bonjoros To Roll Up Briana Dixon ⭐️ WCA Retreat 15th July 2026 19 hr. ago Mia N…" at bounding box center [413, 264] width 826 height 474
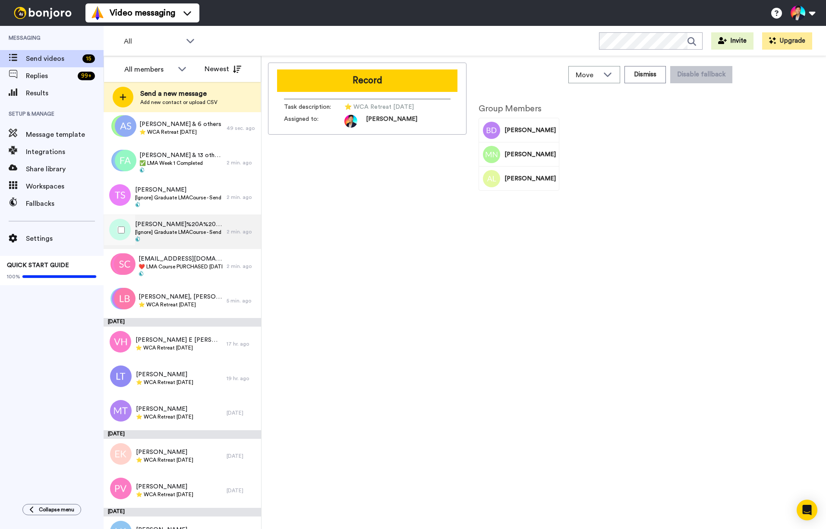
scroll to position [57, 0]
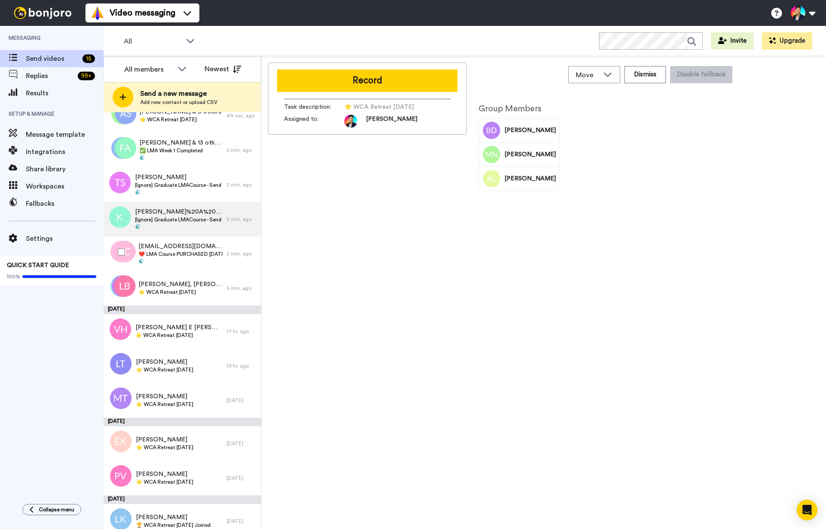
click at [187, 270] on div "Sylivacancio05@gmail.com & 58 others ❤️️ LMA Course PURCHASED Today ❤️️" at bounding box center [165, 253] width 123 height 35
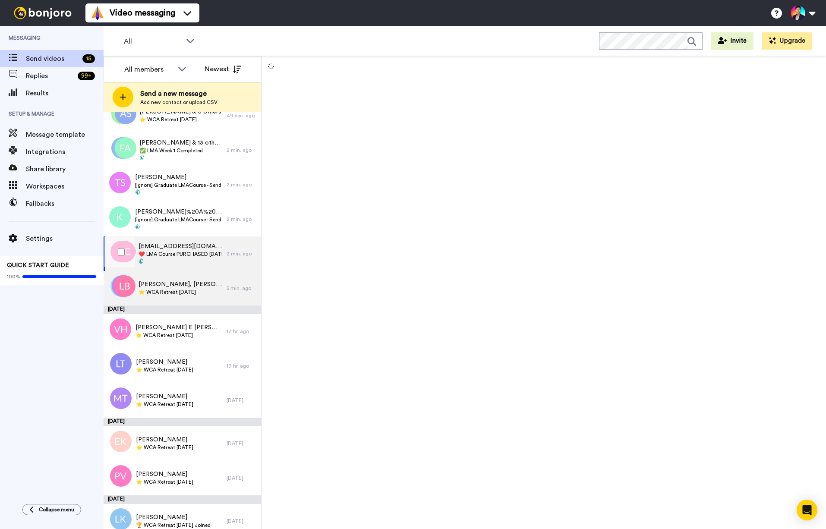
click at [184, 283] on span "Louise, Daniela & 40 others" at bounding box center [180, 284] width 84 height 9
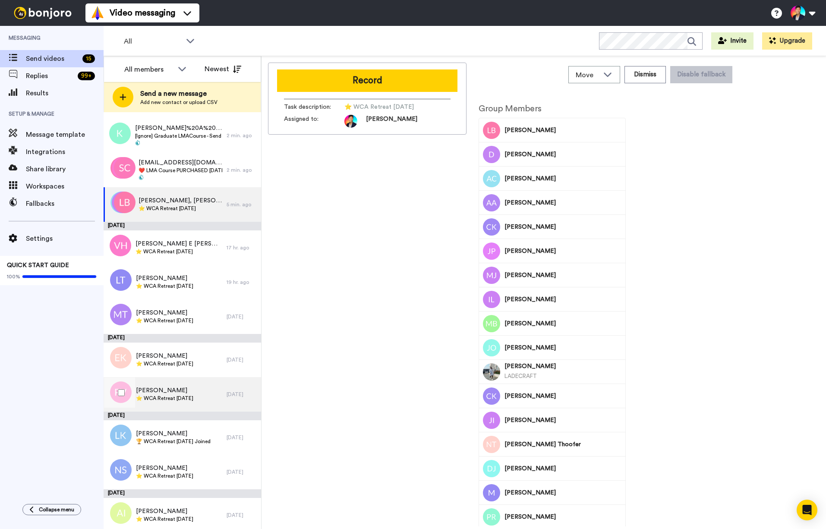
scroll to position [144, 0]
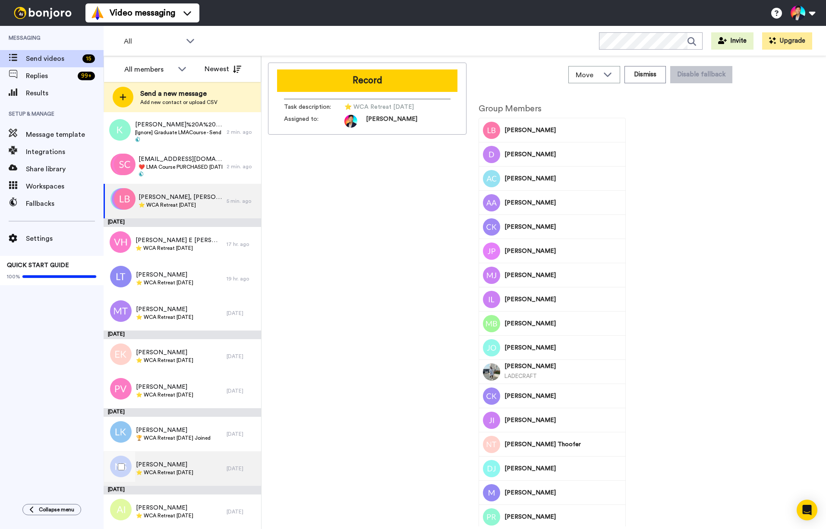
click at [161, 458] on div "Nick Schroder ⭐️ WCA Retreat 18th Feb 2026" at bounding box center [165, 468] width 123 height 35
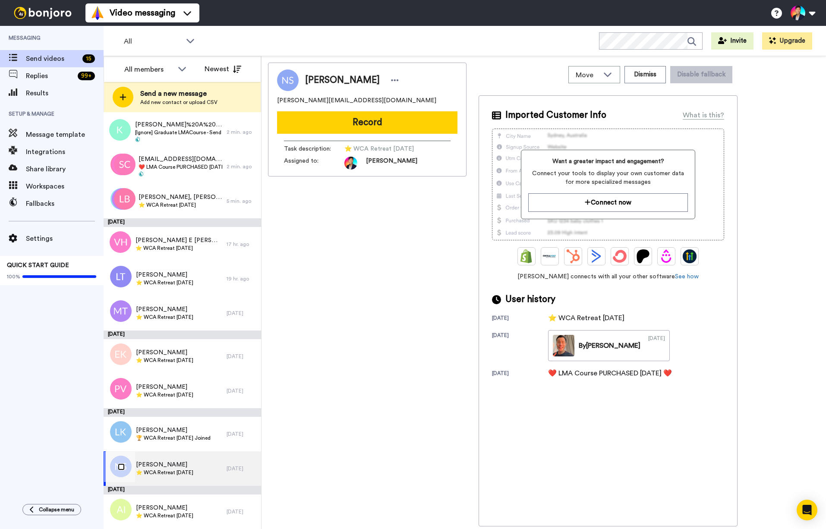
scroll to position [114, 0]
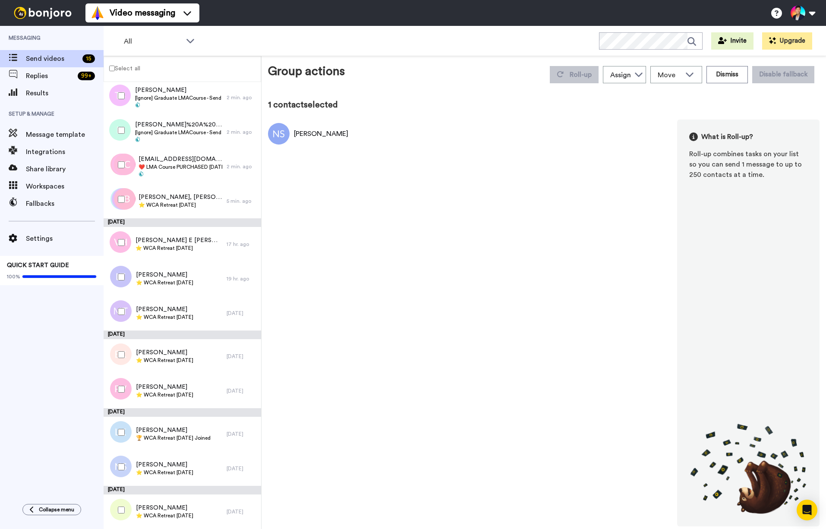
click at [116, 396] on div at bounding box center [119, 389] width 31 height 30
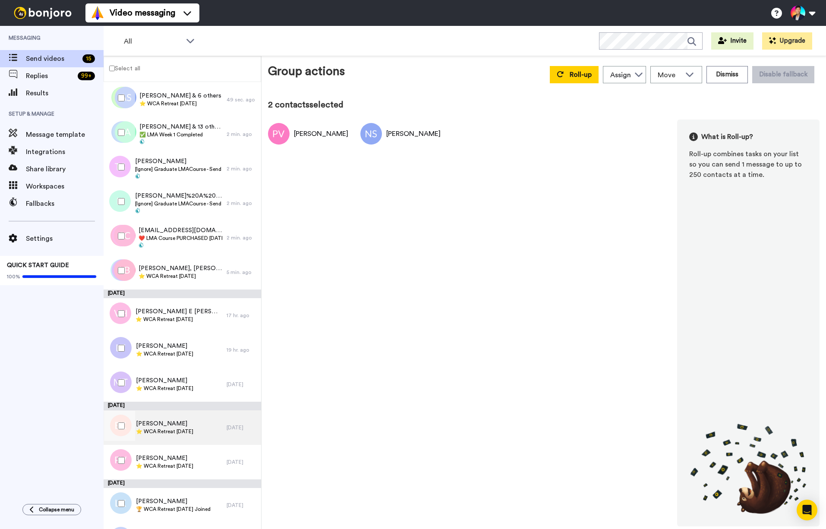
scroll to position [0, 0]
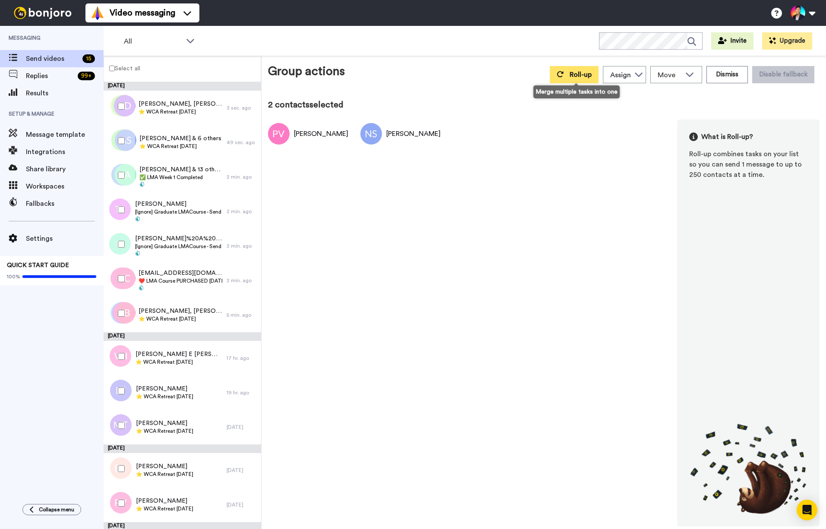
click at [584, 79] on button "Roll-up" at bounding box center [573, 74] width 49 height 17
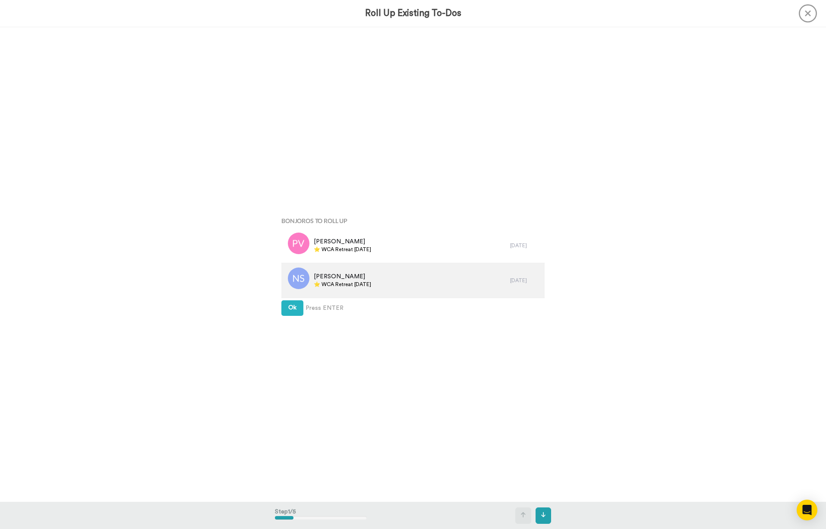
click at [365, 292] on div "Nick Schroder ⭐️ WCA Retreat 18th Feb 2026" at bounding box center [395, 280] width 229 height 35
copy div "⭐️ WCA Retreat 18th Feb 2026"
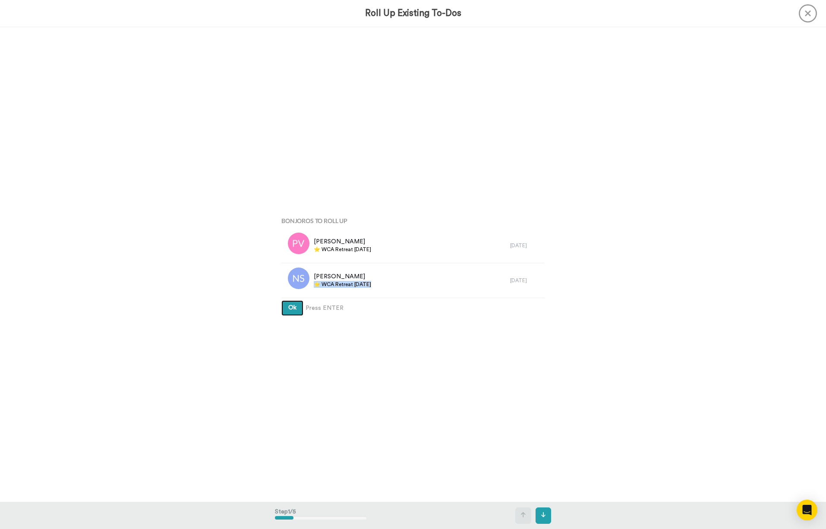
click at [287, 308] on button "Ok" at bounding box center [292, 308] width 22 height 16
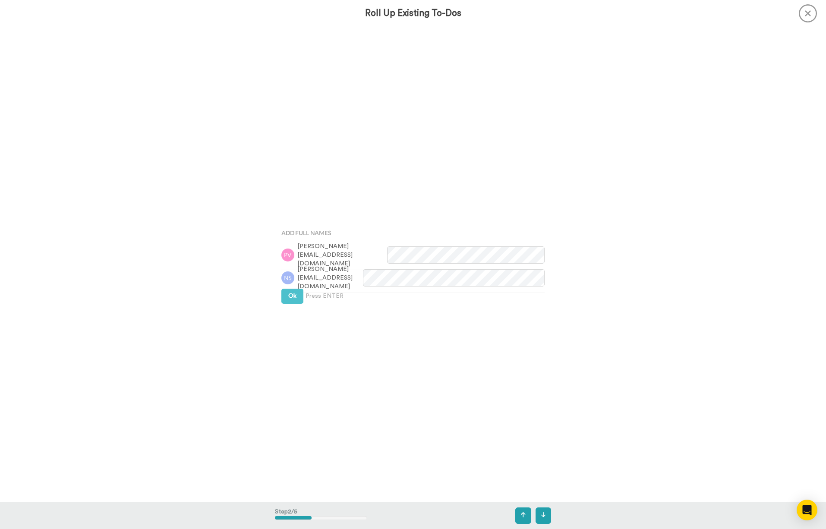
click at [287, 308] on div "Add Full Names phong@chooseaustralian.com.au n.j.schroder@gmail.com Ok Press EN…" at bounding box center [413, 264] width 276 height 264
click at [287, 299] on button "Ok" at bounding box center [292, 296] width 22 height 16
click at [282, 286] on button "Ok" at bounding box center [292, 288] width 22 height 16
click at [282, 286] on button "Ok" at bounding box center [292, 282] width 22 height 16
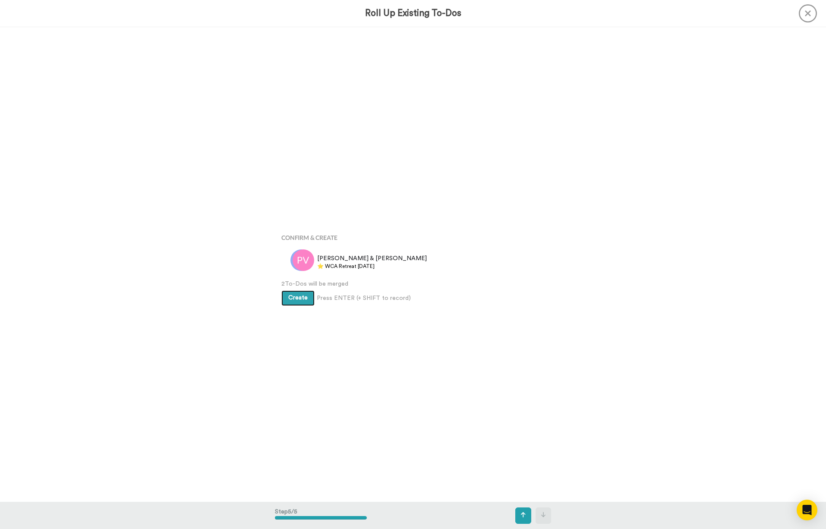
scroll to position [1898, 0]
click at [285, 291] on button "Create" at bounding box center [297, 295] width 33 height 16
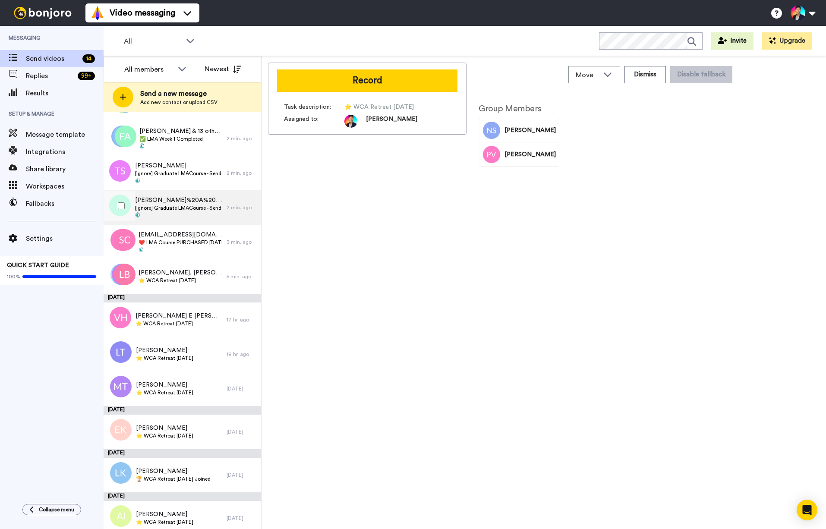
click at [192, 323] on span "⭐️ WCA Retreat [DATE]" at bounding box center [178, 323] width 87 height 7
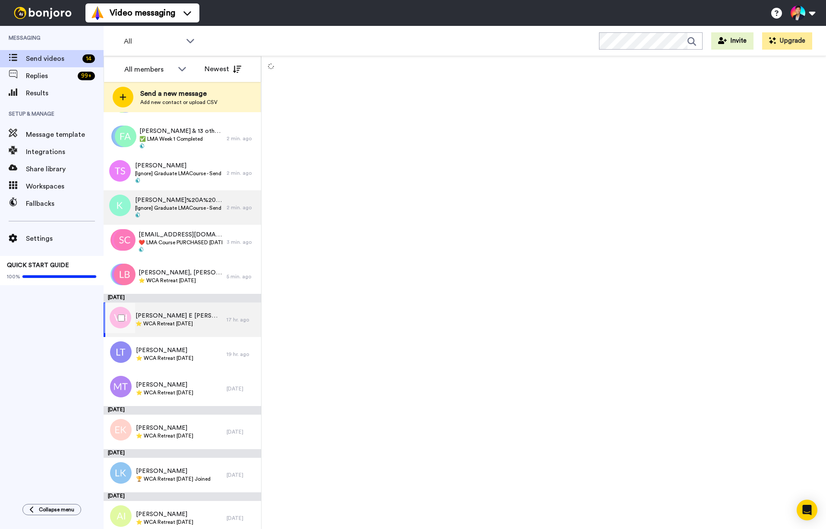
scroll to position [110, 0]
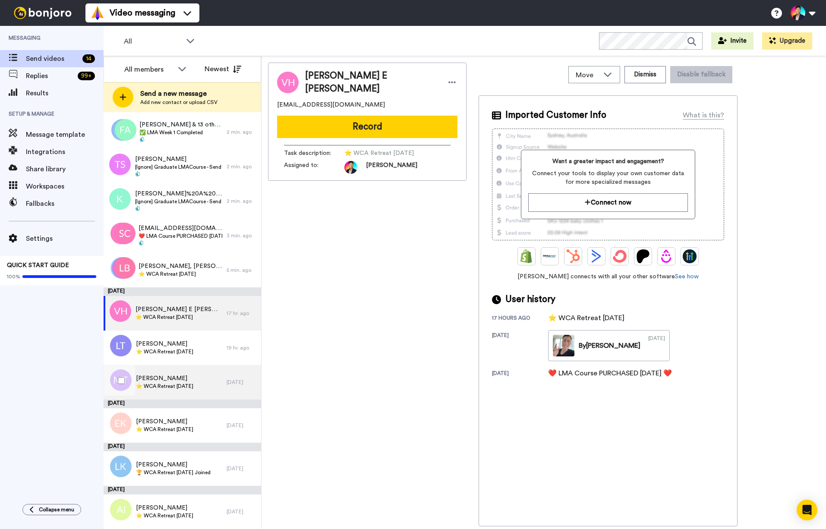
click at [173, 393] on div "[PERSON_NAME] ⭐️ WCA Retreat [DATE]" at bounding box center [165, 382] width 123 height 35
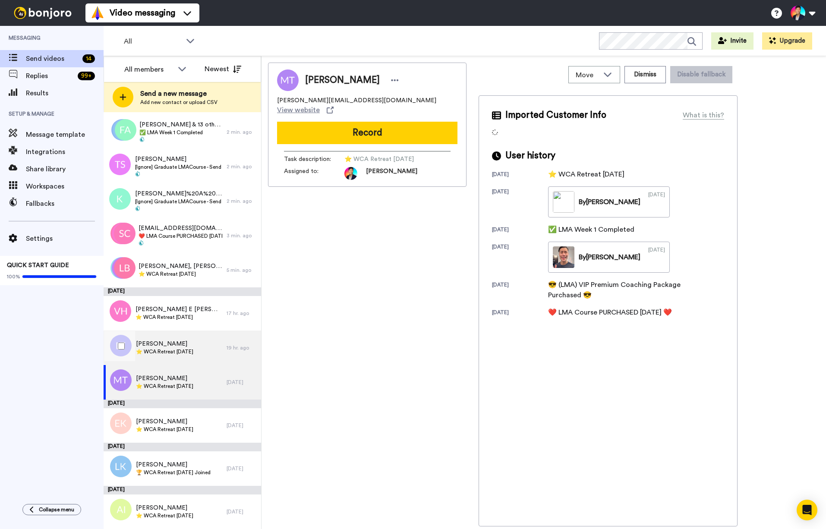
click at [193, 352] on span "⭐️ WCA Retreat [DATE]" at bounding box center [164, 351] width 57 height 7
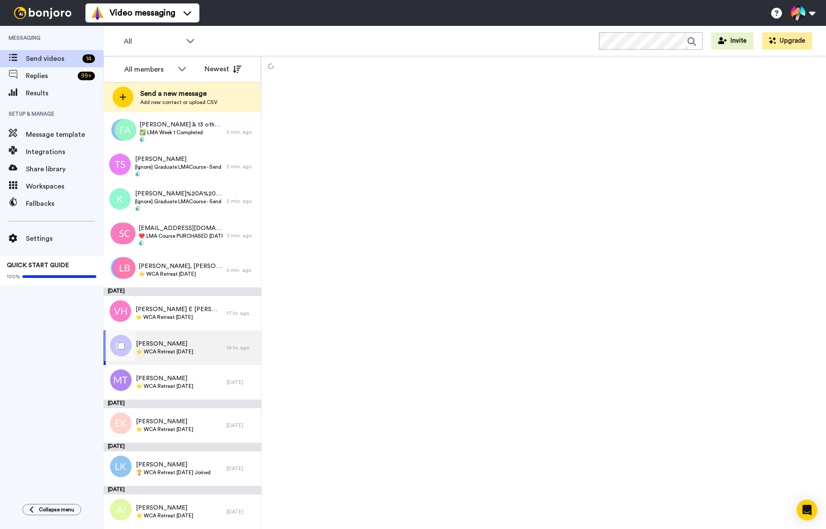
click at [193, 352] on span "⭐️ WCA Retreat [DATE]" at bounding box center [164, 351] width 57 height 7
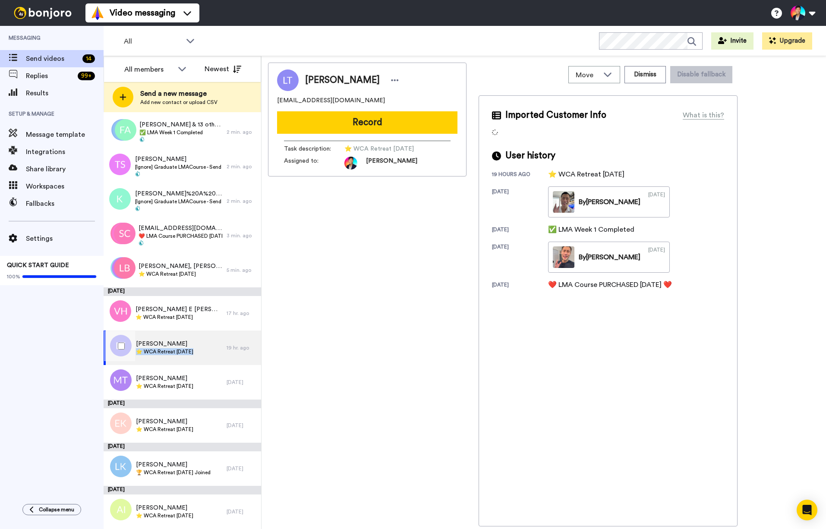
click at [193, 352] on span "⭐️ WCA Retreat [DATE]" at bounding box center [164, 351] width 57 height 7
click at [308, 357] on div "Lorraine Terry lorraineterry.livingbydesign@gmail.com Record Task description :…" at bounding box center [367, 295] width 198 height 464
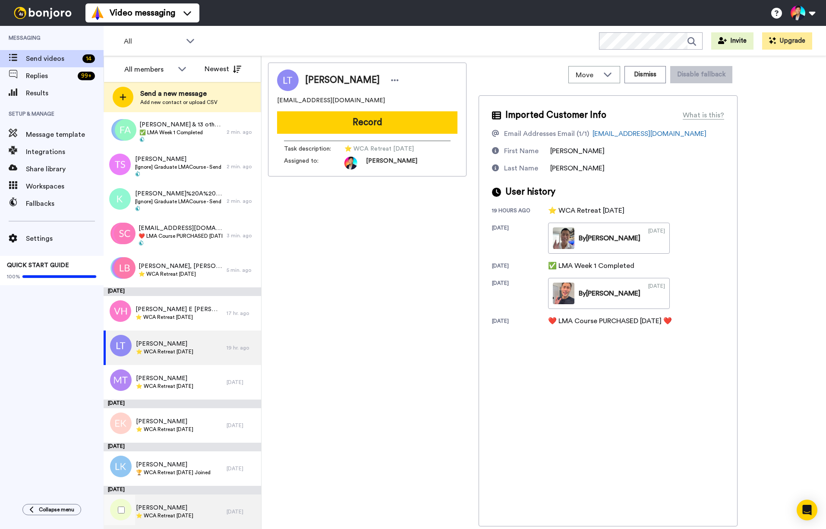
click at [184, 510] on span "[PERSON_NAME]" at bounding box center [164, 507] width 57 height 9
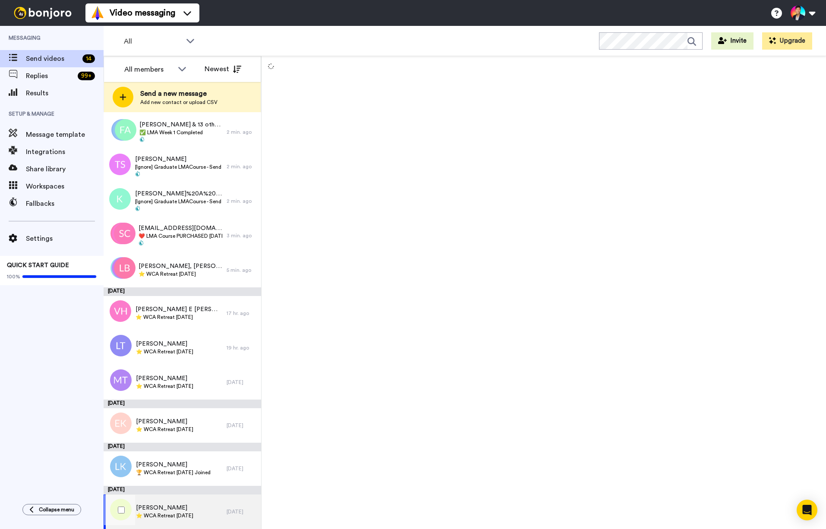
click at [184, 510] on span "[PERSON_NAME]" at bounding box center [164, 507] width 57 height 9
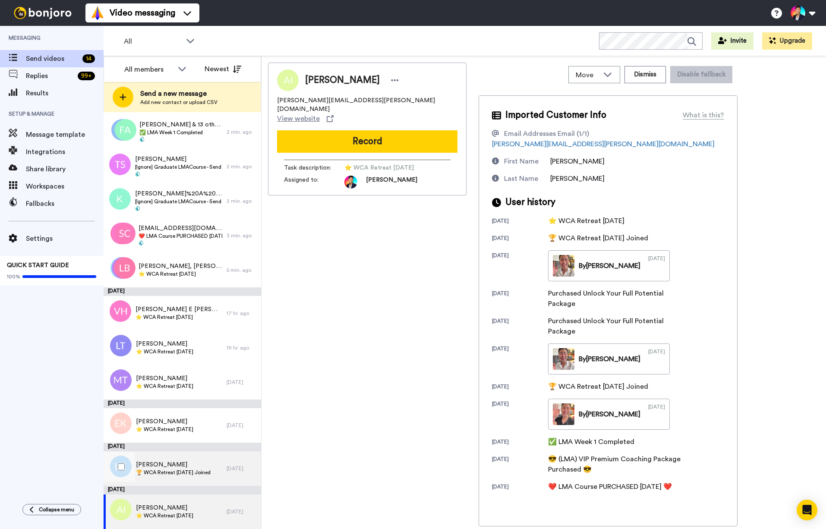
click at [203, 471] on span "🏆 WCA Retreat [DATE] Joined" at bounding box center [173, 472] width 75 height 7
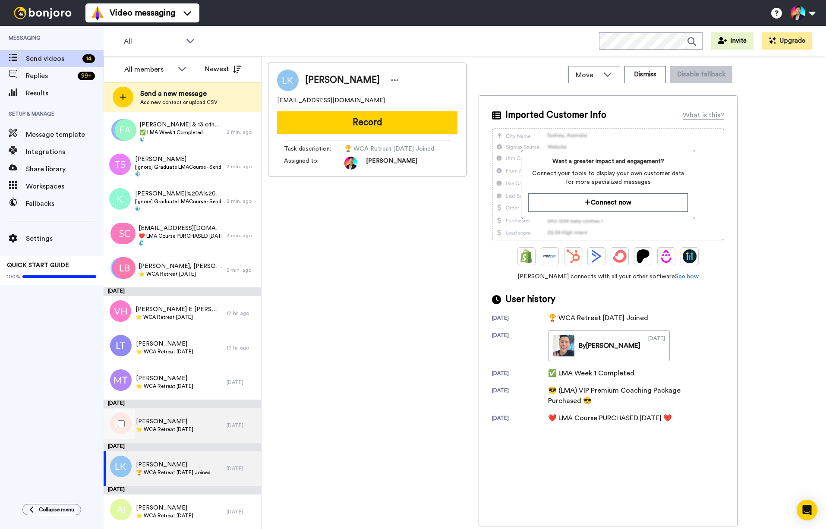
click at [193, 429] on span "⭐️ WCA Retreat [DATE]" at bounding box center [164, 429] width 57 height 7
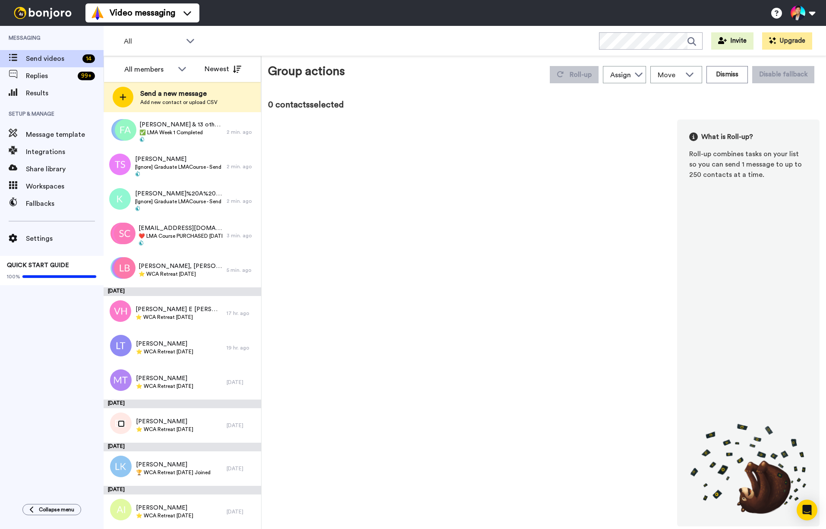
scroll to position [79, 0]
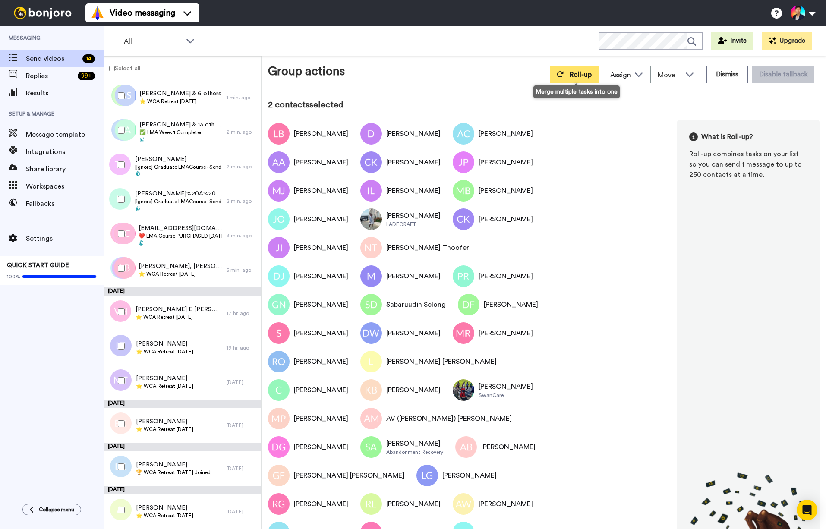
click at [584, 75] on span "Roll-up" at bounding box center [580, 74] width 22 height 7
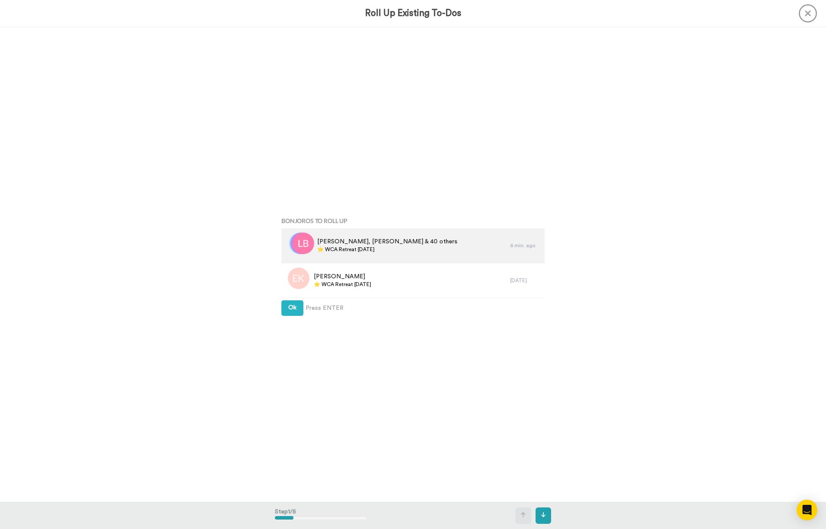
click at [386, 255] on div "Louise, Daniela & 40 others ⭐️ WCA Retreat 24th June 2026" at bounding box center [395, 245] width 229 height 35
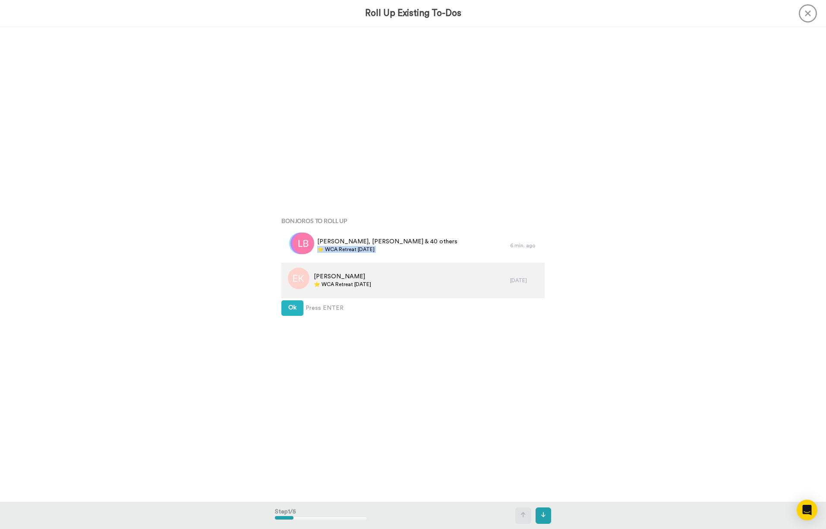
copy div "⭐️ WCA Retreat [DATE]"
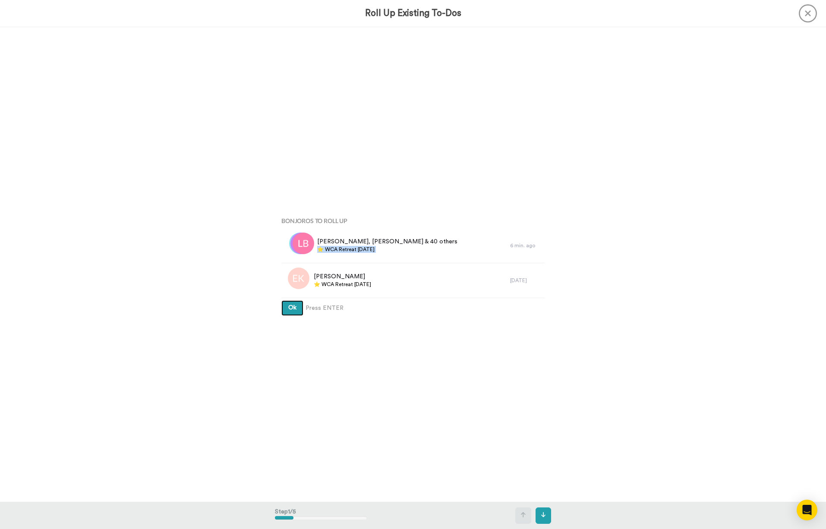
click at [288, 311] on span "Ok" at bounding box center [292, 307] width 8 height 6
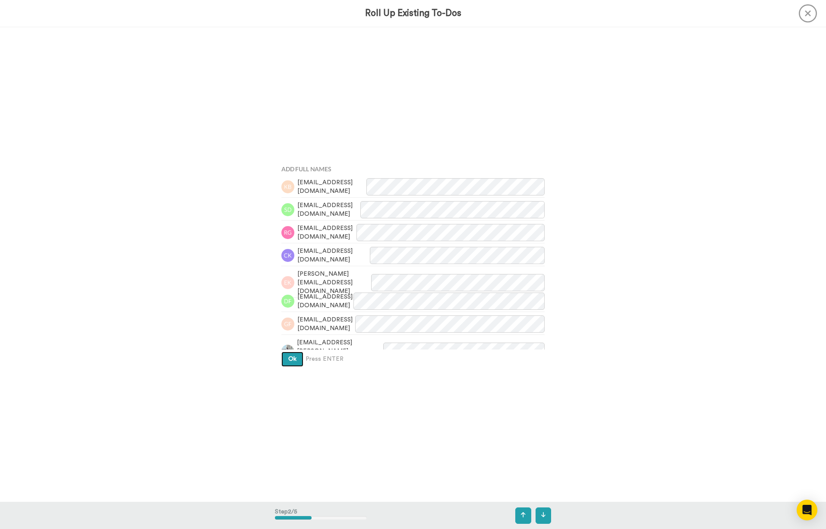
click at [288, 356] on span "Ok" at bounding box center [292, 359] width 8 height 6
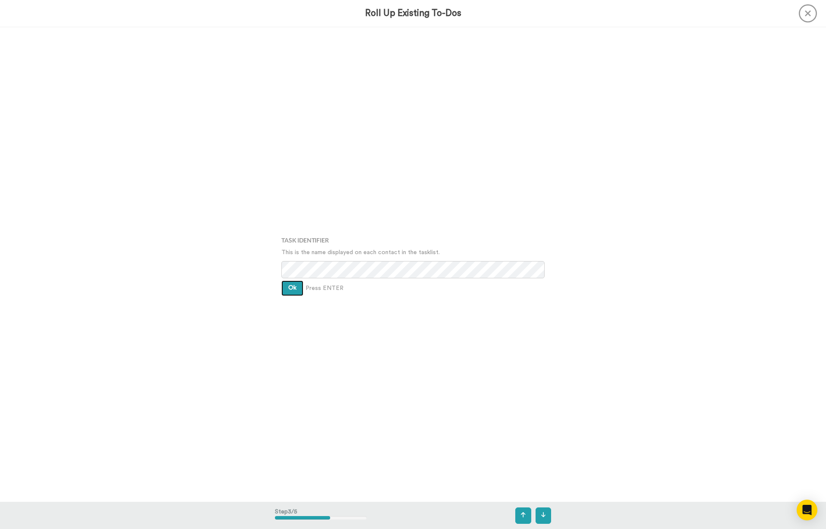
click at [290, 292] on button "Ok" at bounding box center [292, 288] width 22 height 16
click at [290, 292] on div "Assign It To Tim Han Ok Press ENTER" at bounding box center [413, 265] width 276 height 264
click at [290, 289] on div "Assign It To Tim Han Ok Press ENTER" at bounding box center [413, 264] width 276 height 264
click at [290, 278] on span "Ok" at bounding box center [292, 281] width 8 height 6
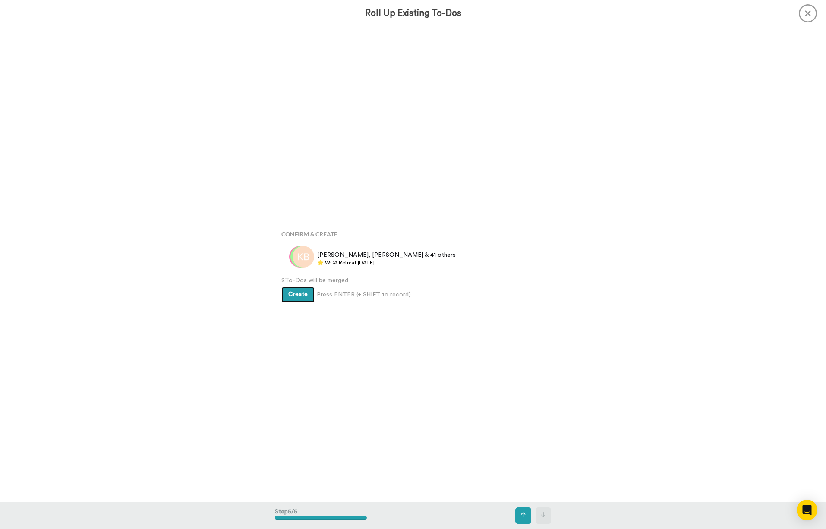
click at [297, 296] on span "Create" at bounding box center [297, 294] width 19 height 6
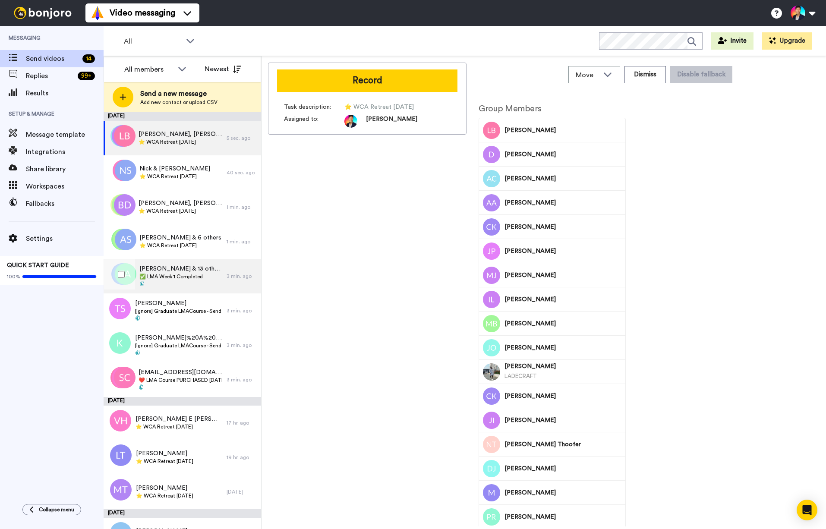
click at [211, 272] on div "[PERSON_NAME], [PERSON_NAME] & 13 others ✅ LMA Week 1 Completed" at bounding box center [165, 276] width 123 height 35
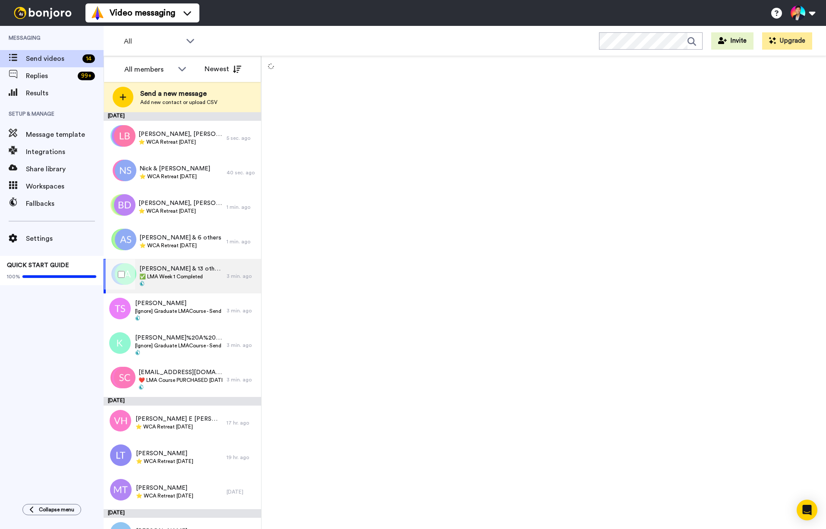
click at [211, 272] on div "[PERSON_NAME], [PERSON_NAME] & 13 others ✅ LMA Week 1 Completed" at bounding box center [165, 276] width 123 height 35
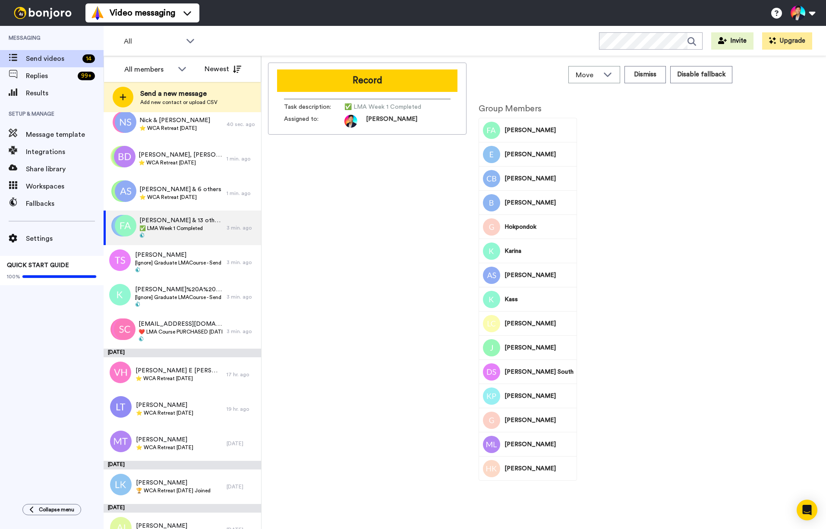
scroll to position [66, 0]
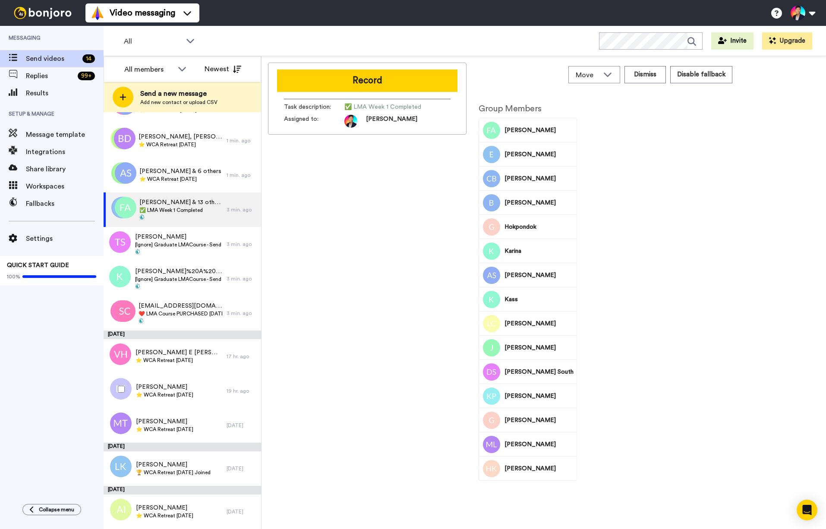
click at [285, 417] on div "Record Task description : ✅ LMA Week 1 Completed Assigned to: [PERSON_NAME]" at bounding box center [367, 295] width 198 height 464
click at [179, 440] on div "[PERSON_NAME] ⭐️ WCA Retreat [DATE]" at bounding box center [165, 425] width 123 height 35
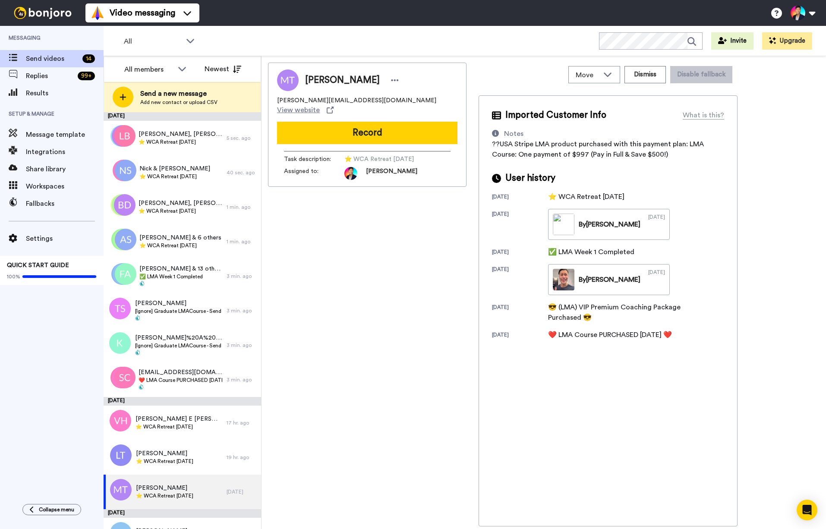
click at [294, 398] on div "[PERSON_NAME] [PERSON_NAME][EMAIL_ADDRESS][DOMAIN_NAME] View website Record Tas…" at bounding box center [367, 295] width 198 height 464
click at [204, 341] on span "[PERSON_NAME]%20A%20Taylor" at bounding box center [178, 337] width 87 height 9
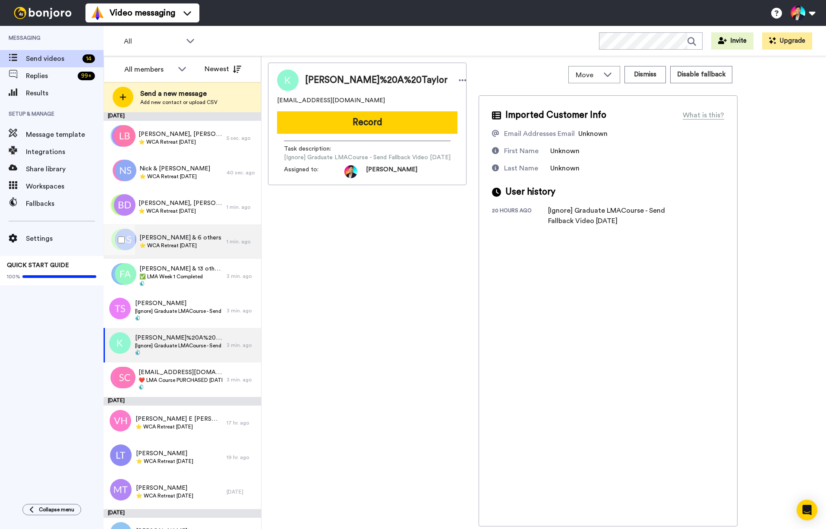
click at [212, 258] on div "[PERSON_NAME] & 6 others ⭐️ WCA Retreat [DATE]" at bounding box center [165, 241] width 123 height 35
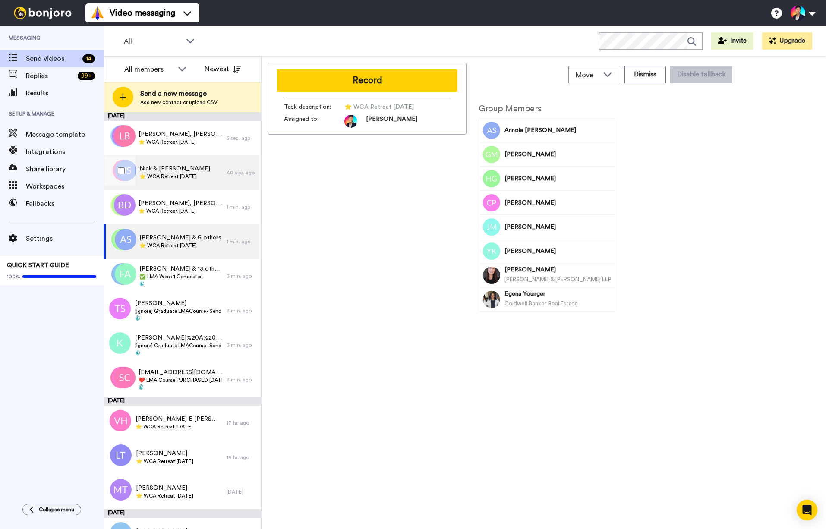
click at [201, 185] on div "Nick & [PERSON_NAME] ⭐️ WCA Retreat [DATE]" at bounding box center [165, 172] width 123 height 35
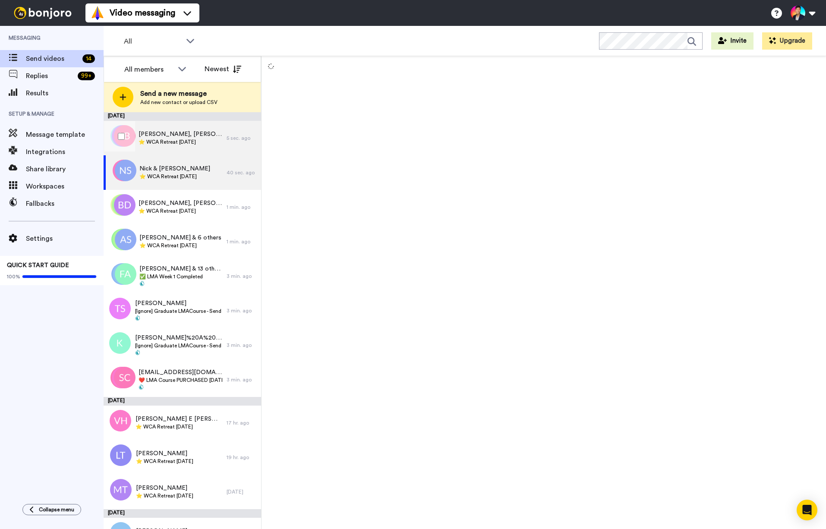
click at [201, 149] on div "[PERSON_NAME], [PERSON_NAME] & 41 others ⭐️ WCA Retreat [DATE]" at bounding box center [165, 138] width 123 height 35
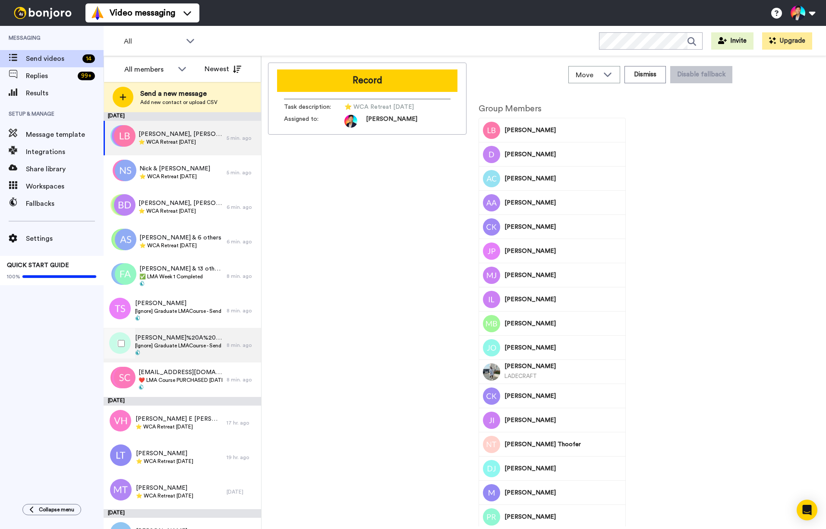
scroll to position [66, 0]
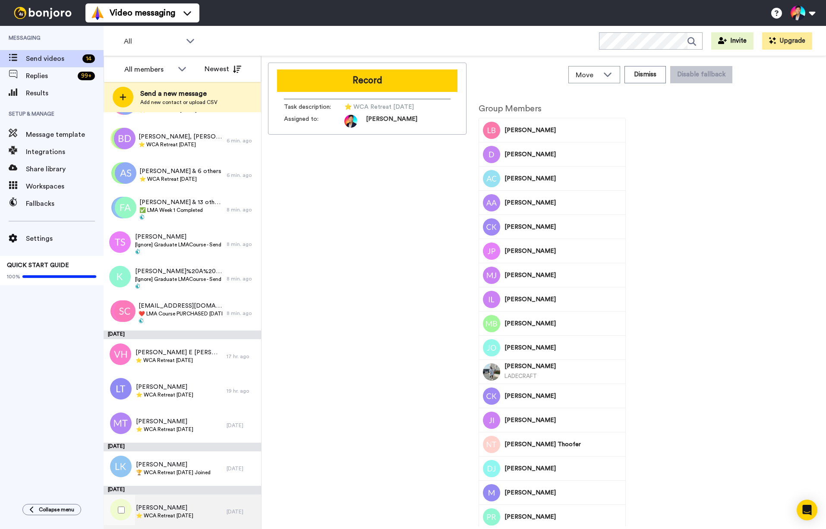
click at [211, 516] on div "[PERSON_NAME] ⭐️ WCA Retreat [DATE]" at bounding box center [165, 511] width 123 height 35
click at [211, 516] on div "Andrea Isaacs ⭐️ WCA Retreat 4th Nov 2026" at bounding box center [165, 511] width 123 height 35
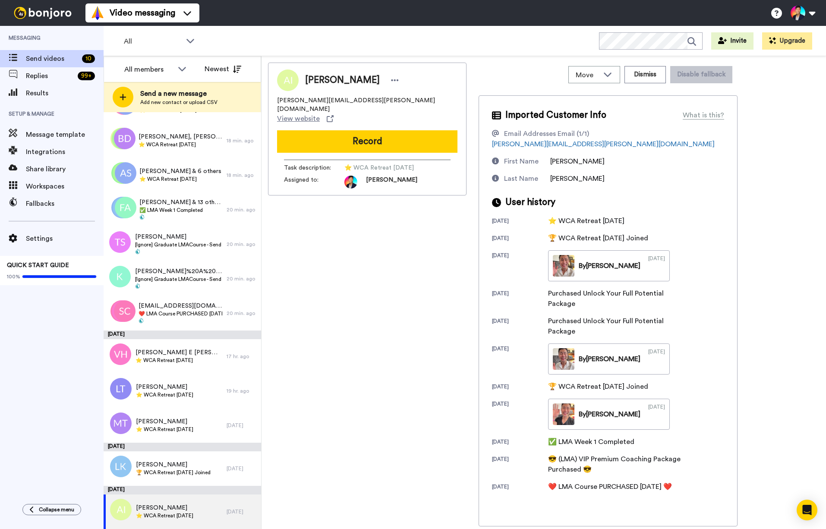
click at [369, 247] on div "[PERSON_NAME] [PERSON_NAME][EMAIL_ADDRESS][PERSON_NAME][DOMAIN_NAME] View websi…" at bounding box center [367, 295] width 198 height 464
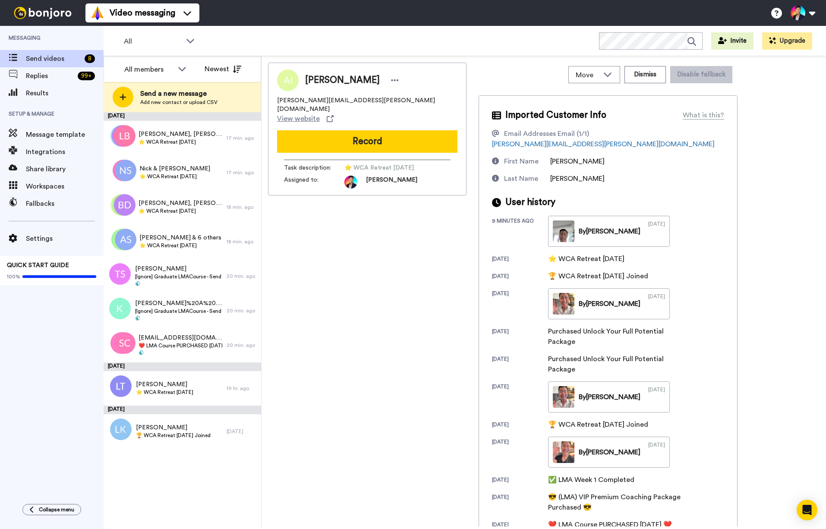
click at [326, 342] on div "[PERSON_NAME] [PERSON_NAME][EMAIL_ADDRESS][PERSON_NAME][DOMAIN_NAME] View websi…" at bounding box center [367, 295] width 198 height 464
click at [322, 342] on div "[PERSON_NAME] [PERSON_NAME][EMAIL_ADDRESS][PERSON_NAME][DOMAIN_NAME] View websi…" at bounding box center [367, 295] width 198 height 464
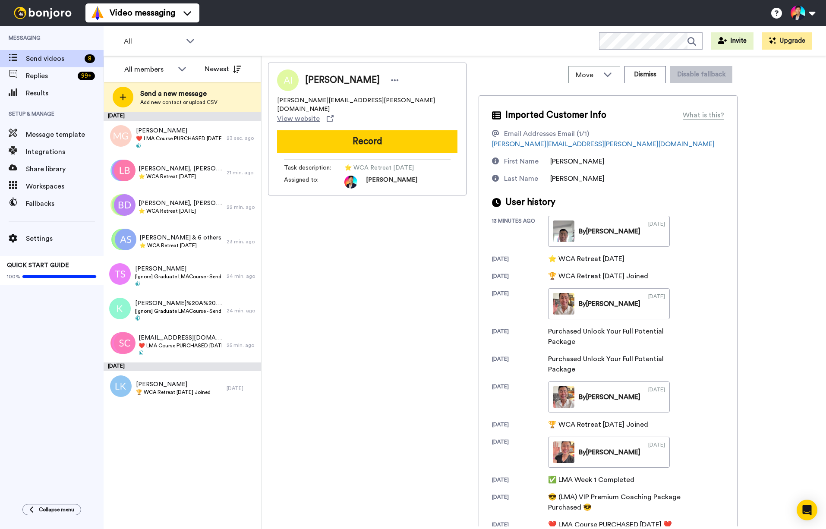
click at [364, 330] on div "[PERSON_NAME] [PERSON_NAME][EMAIL_ADDRESS][PERSON_NAME][DOMAIN_NAME] View websi…" at bounding box center [367, 295] width 198 height 464
click at [256, 239] on div "[PERSON_NAME] & 6 others ⭐️ WCA Retreat [DATE] 23 min. ago" at bounding box center [182, 241] width 157 height 35
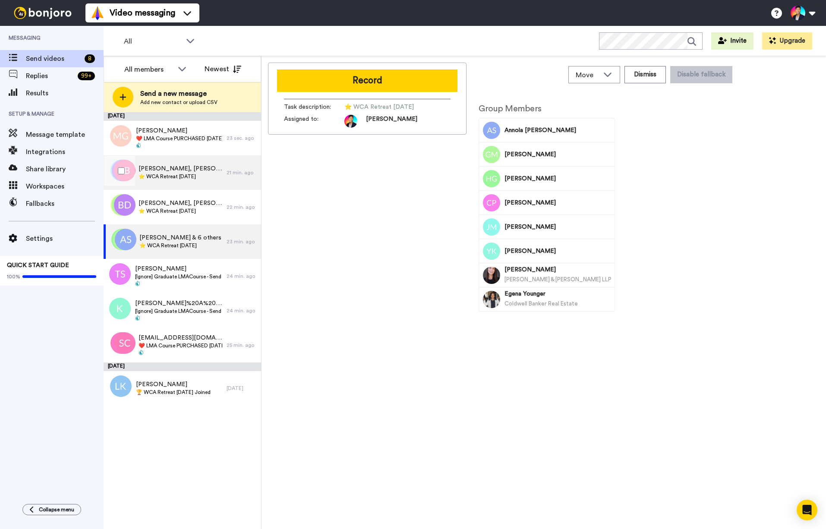
click at [179, 174] on span "⭐️ WCA Retreat [DATE]" at bounding box center [180, 176] width 84 height 7
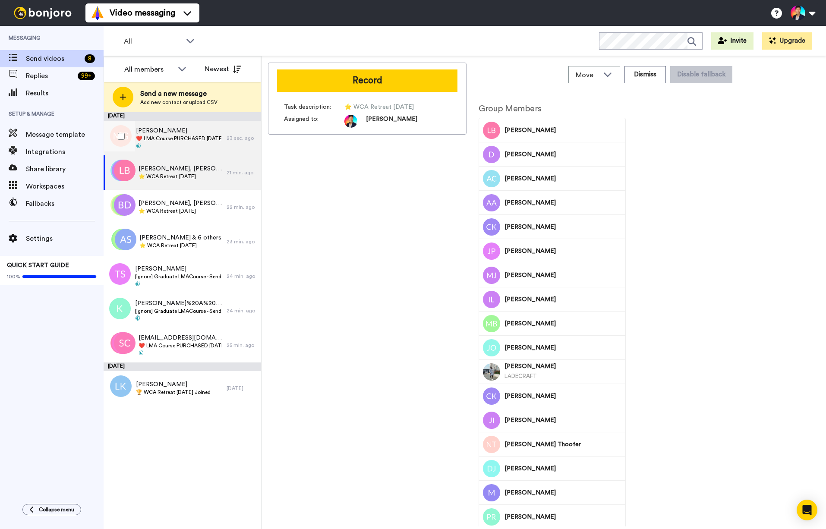
click at [160, 129] on span "[PERSON_NAME]" at bounding box center [179, 130] width 86 height 9
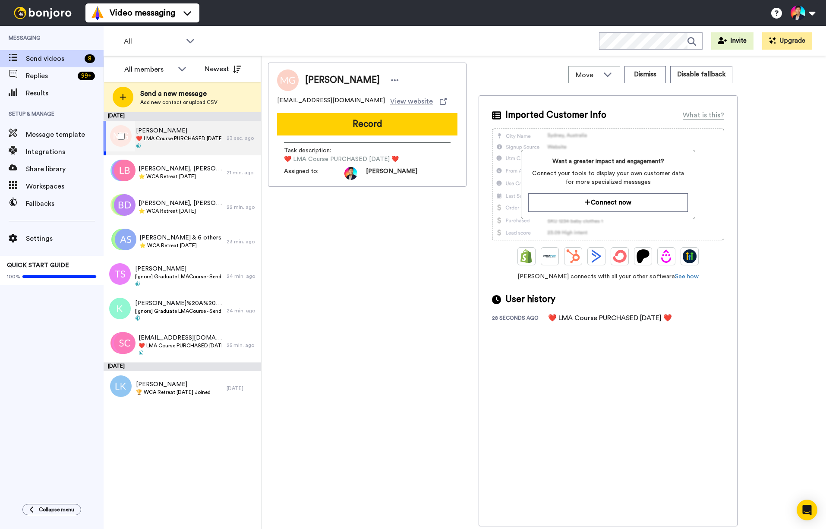
click at [113, 138] on div at bounding box center [119, 136] width 31 height 30
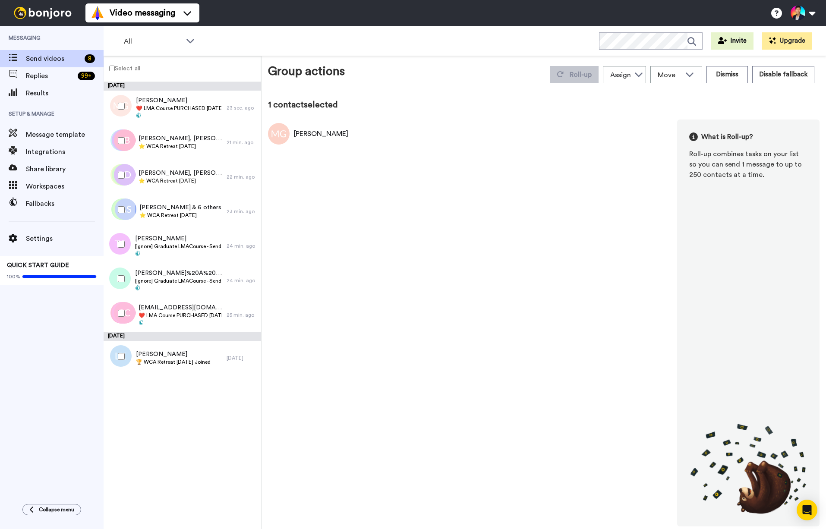
click at [124, 93] on div at bounding box center [119, 106] width 31 height 30
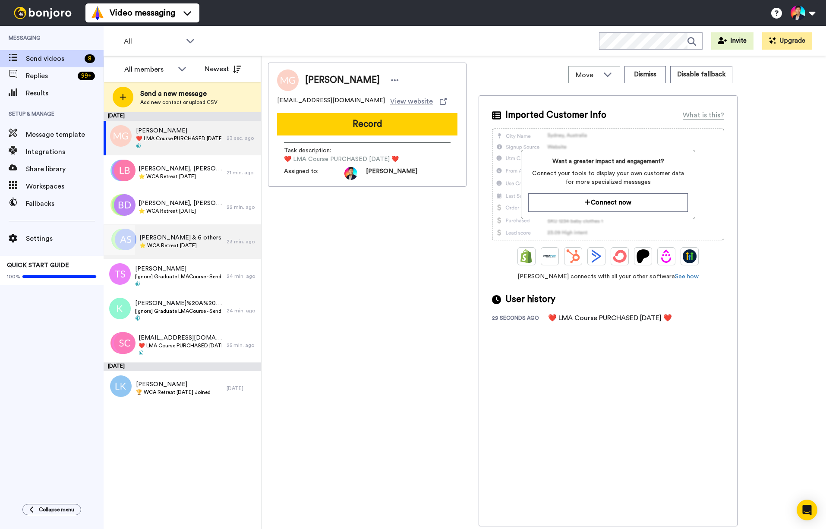
click at [188, 238] on span "[PERSON_NAME] & 6 others" at bounding box center [180, 237] width 82 height 9
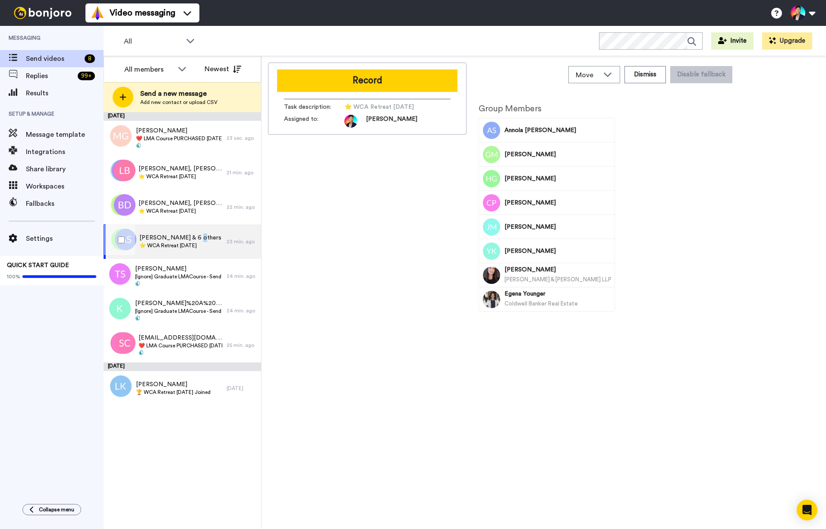
click at [188, 238] on span "[PERSON_NAME] & 6 others" at bounding box center [180, 237] width 82 height 9
click at [186, 213] on span "⭐️ WCA Retreat [DATE]" at bounding box center [180, 210] width 84 height 7
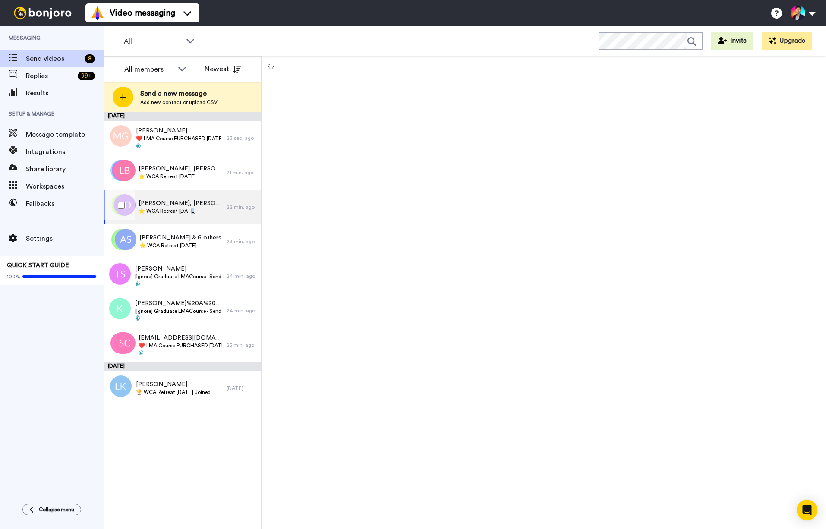
click at [186, 213] on span "⭐️ WCA Retreat [DATE]" at bounding box center [180, 210] width 84 height 7
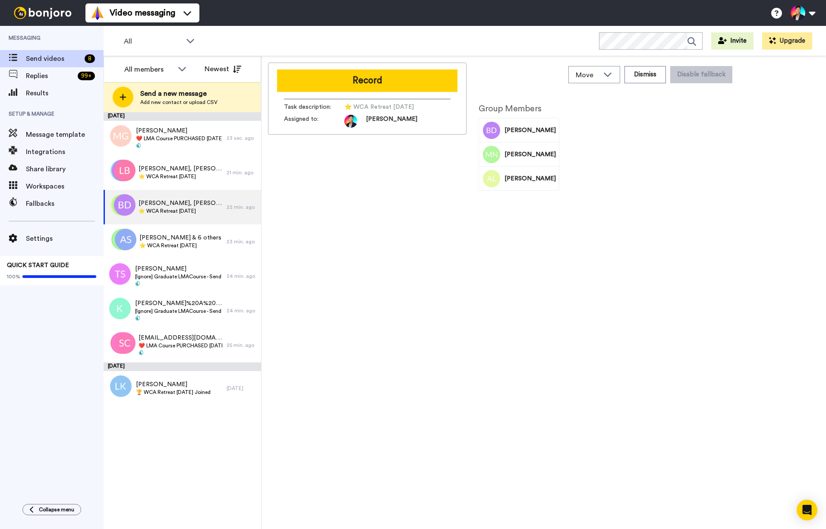
click at [489, 198] on div "Group Members [PERSON_NAME] [PERSON_NAME] [PERSON_NAME]" at bounding box center [519, 147] width 94 height 104
click at [451, 238] on div "Record Task description : ⭐️ WCA Retreat [DATE] Assigned to: [PERSON_NAME]" at bounding box center [367, 295] width 198 height 464
click at [351, 251] on div "Record Task description : ⭐️ WCA Retreat [DATE] Assigned to: [PERSON_NAME]" at bounding box center [367, 295] width 198 height 464
click at [424, 299] on div "Record Task description : ⭐️ WCA Retreat [DATE] Assigned to: [PERSON_NAME]" at bounding box center [367, 295] width 198 height 464
click at [182, 246] on span "⭐️ WCA Retreat [DATE]" at bounding box center [180, 245] width 82 height 7
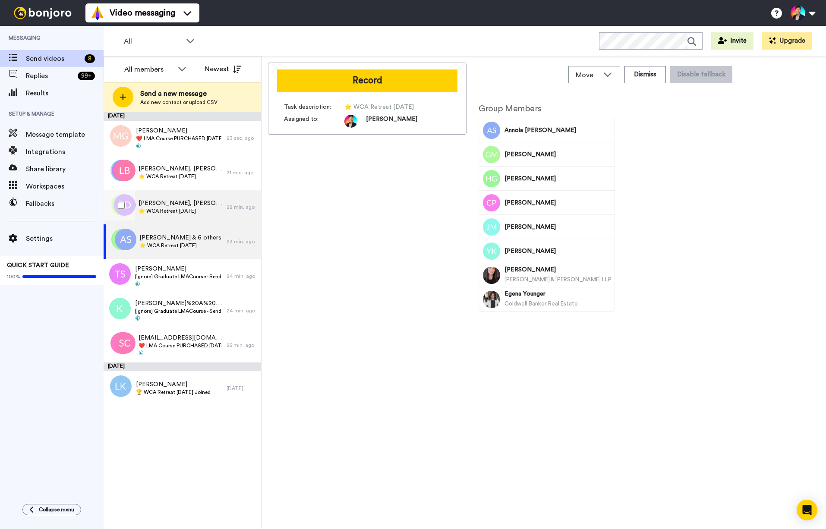
click at [200, 204] on span "[PERSON_NAME], [PERSON_NAME] & [PERSON_NAME]" at bounding box center [180, 203] width 84 height 9
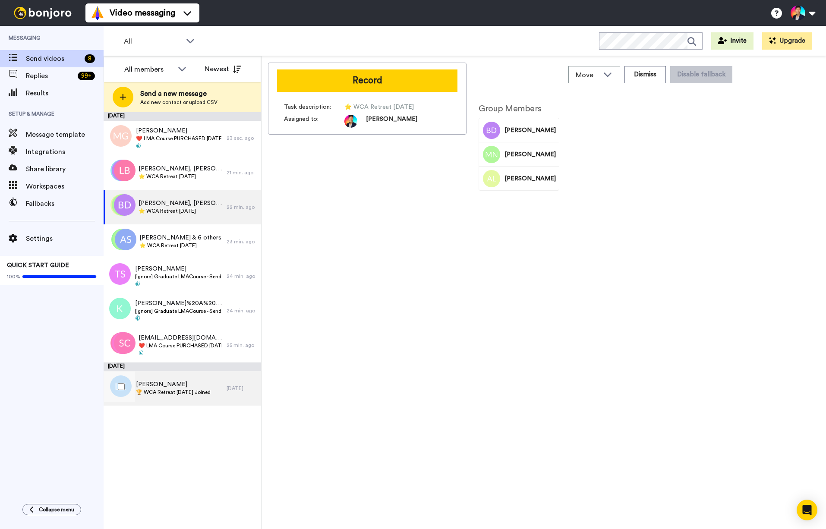
click at [159, 399] on div "[PERSON_NAME] 🏆 WCA Retreat [DATE] Joined" at bounding box center [165, 388] width 123 height 35
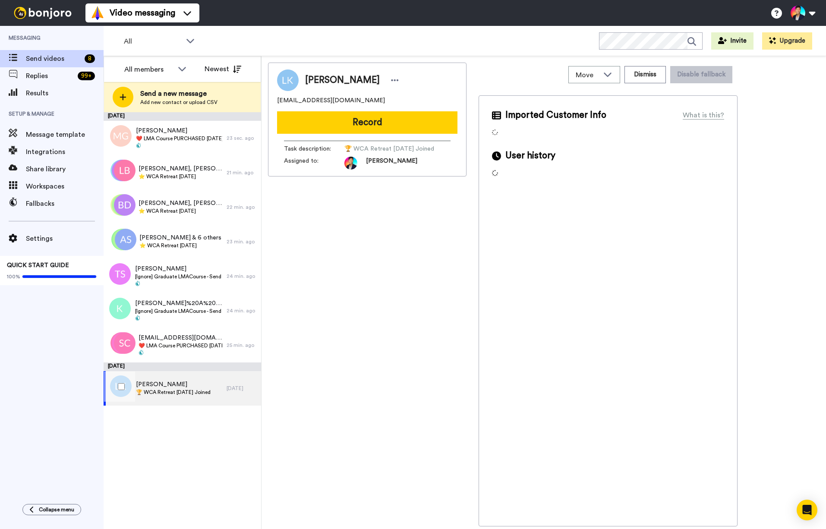
click at [156, 395] on span "🏆 WCA Retreat [DATE] Joined" at bounding box center [173, 392] width 75 height 7
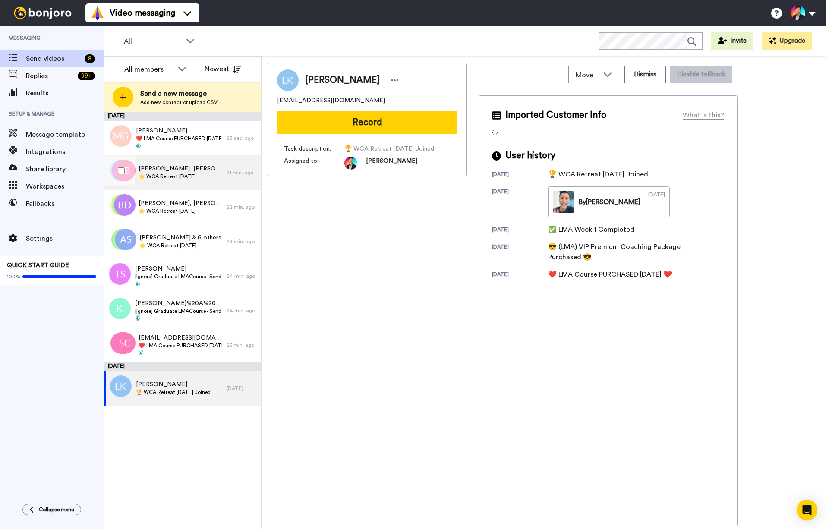
click at [158, 183] on div "[PERSON_NAME], [PERSON_NAME] & 41 others ⭐️ WCA Retreat [DATE]" at bounding box center [165, 172] width 123 height 35
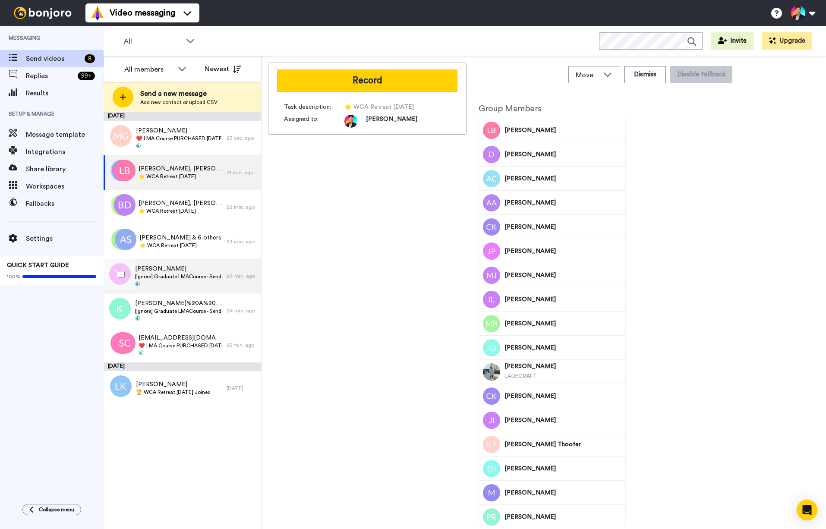
click at [157, 279] on span "[Ignore] Graduate LMACourse - Send Fallback Video [DATE]" at bounding box center [178, 276] width 87 height 7
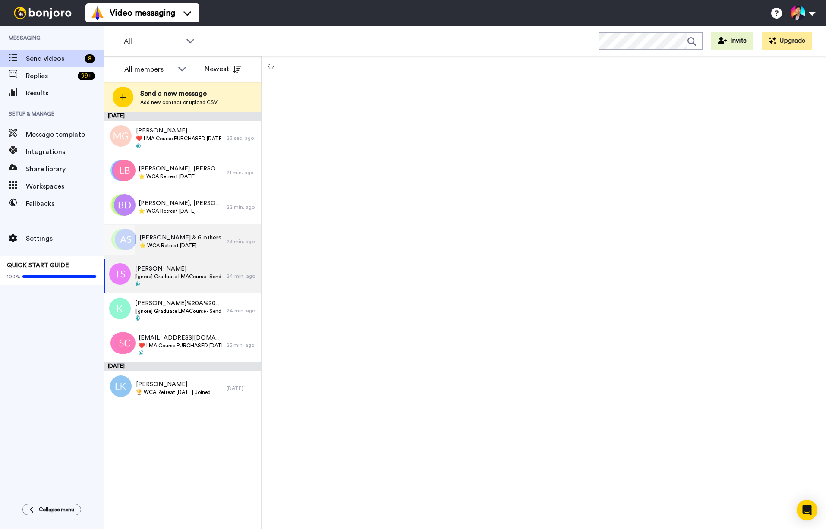
click at [160, 255] on div "[PERSON_NAME] & 6 others ⭐️ WCA Retreat [DATE]" at bounding box center [165, 241] width 123 height 35
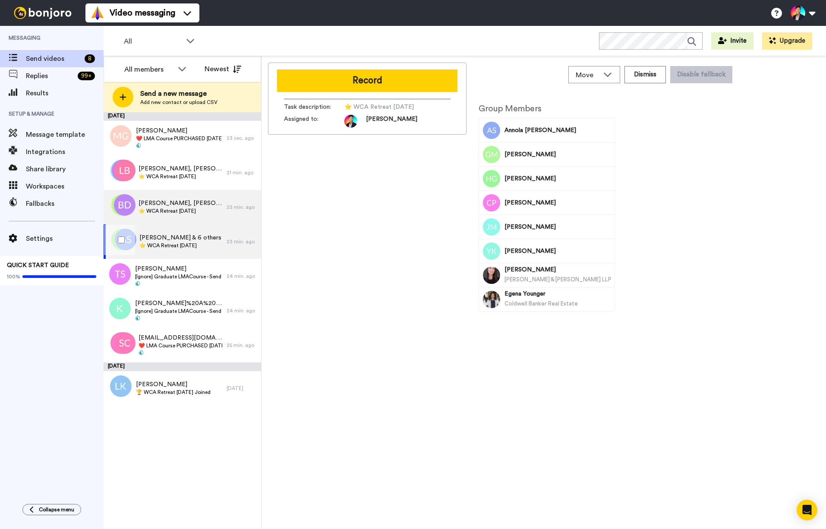
click at [158, 218] on div "Briana, Mia & Anna ⭐️ WCA Retreat 15th July 2026" at bounding box center [165, 207] width 123 height 35
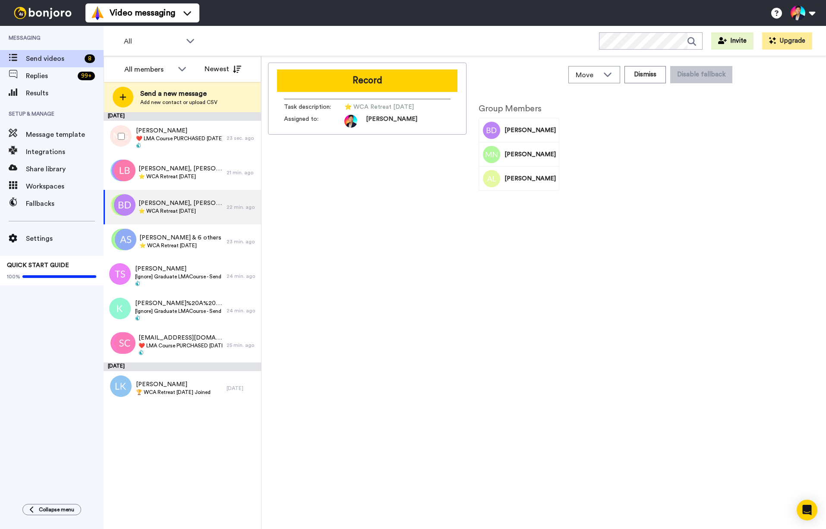
click at [121, 140] on div at bounding box center [119, 136] width 31 height 30
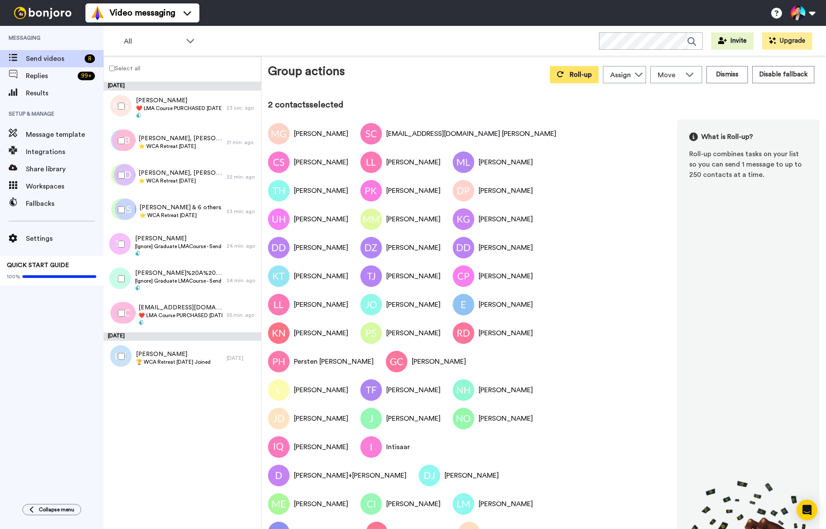
click at [575, 75] on span "Roll-up" at bounding box center [580, 74] width 22 height 7
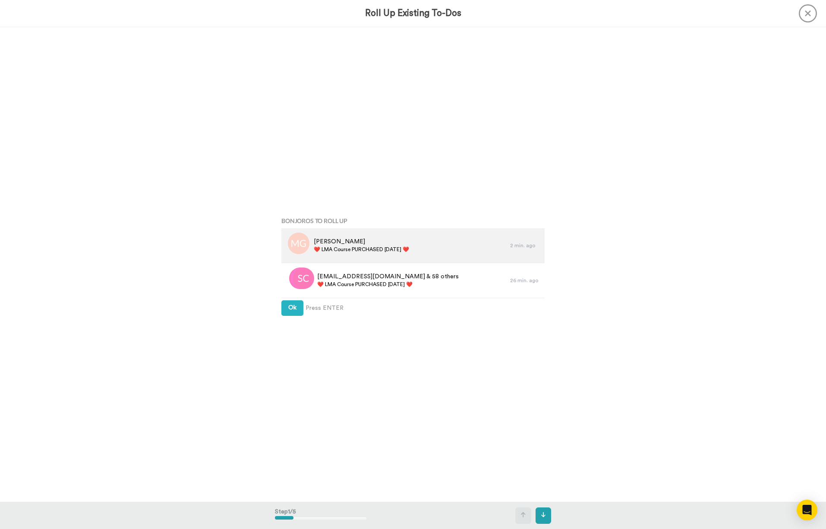
click at [371, 258] on div "Mr Groves ❤️️ LMA Course PURCHASED Today ❤️️" at bounding box center [395, 245] width 229 height 35
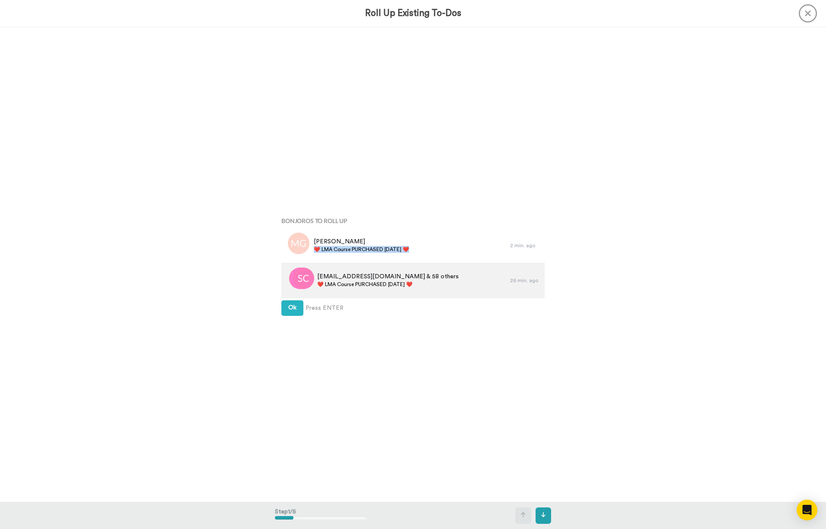
copy div "❤️️ LMA Course PURCHASED [DATE] ❤️️"
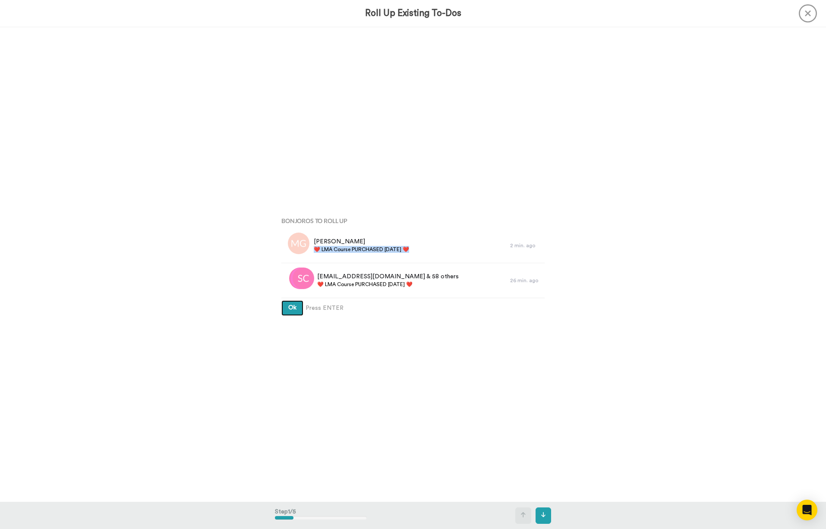
click at [292, 308] on span "Ok" at bounding box center [292, 307] width 8 height 6
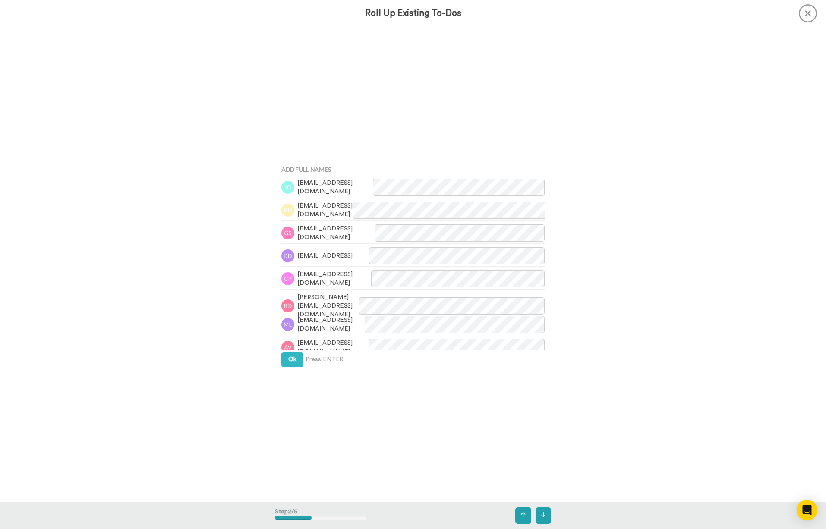
click at [292, 308] on div "Reana.duv@gmail.com" at bounding box center [412, 306] width 263 height 29
click at [292, 363] on button "Ok" at bounding box center [292, 360] width 22 height 16
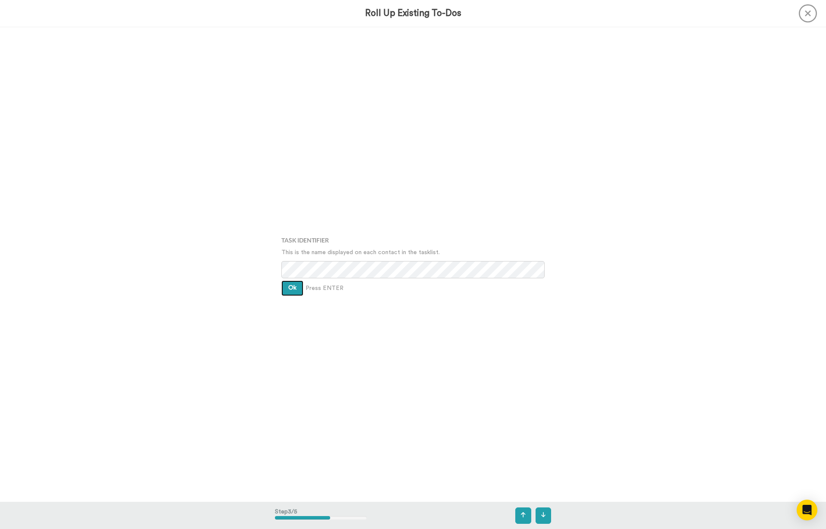
click at [289, 286] on span "Ok" at bounding box center [292, 288] width 8 height 6
click at [289, 286] on button "Ok" at bounding box center [292, 282] width 22 height 16
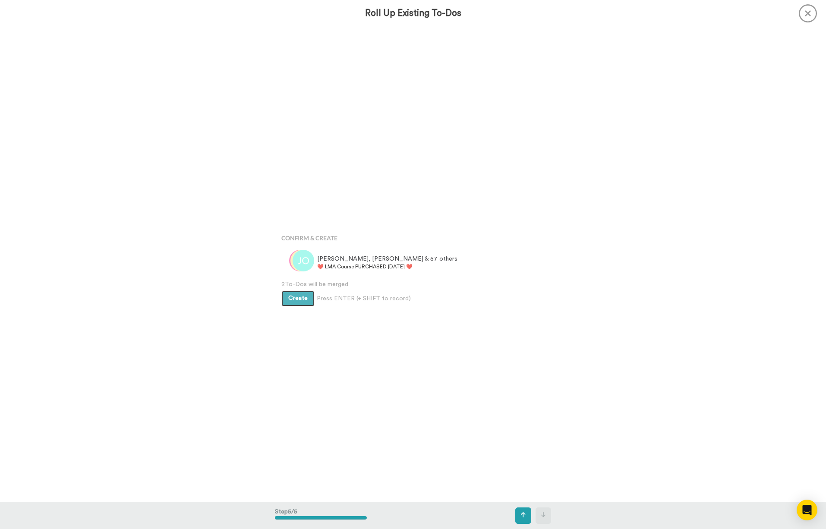
scroll to position [1898, 0]
click at [295, 304] on div "Confirm & Create James, Berit, GURMIT & 57 others ❤️️ LMA Course PURCHASED Toda…" at bounding box center [413, 264] width 276 height 264
click at [295, 298] on button "Create" at bounding box center [297, 295] width 33 height 16
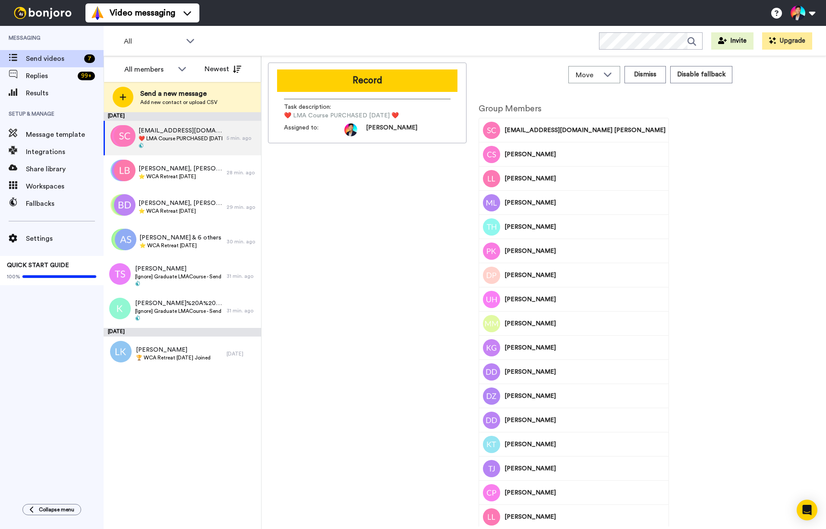
click at [287, 306] on div "Record Task description : ❤️️ LMA Course PURCHASED [DATE] ❤️️ Assigned to: [PER…" at bounding box center [367, 295] width 198 height 464
click at [264, 354] on div "Move WORKSPACES View all Default Task List Thanking LMA Event - Reminders + Add…" at bounding box center [543, 292] width 564 height 473
click at [222, 362] on div "[PERSON_NAME] 🏆 WCA Retreat [DATE] Joined" at bounding box center [165, 353] width 123 height 35
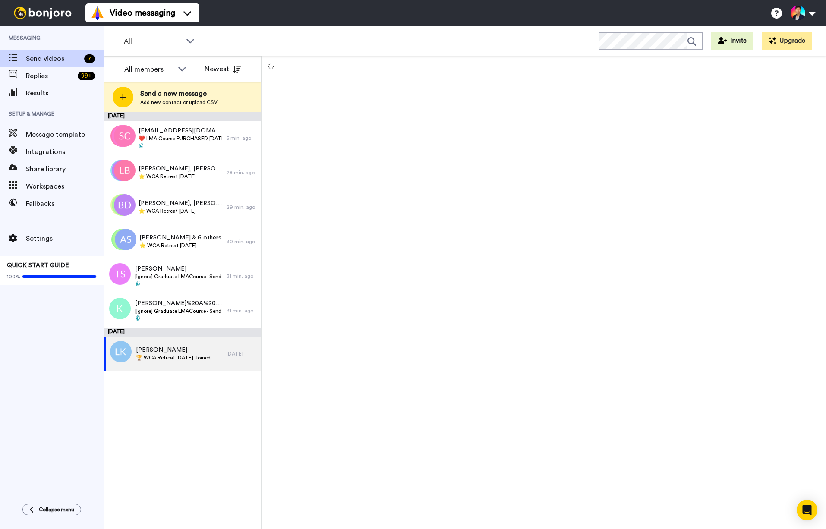
click at [377, 318] on div at bounding box center [543, 292] width 564 height 473
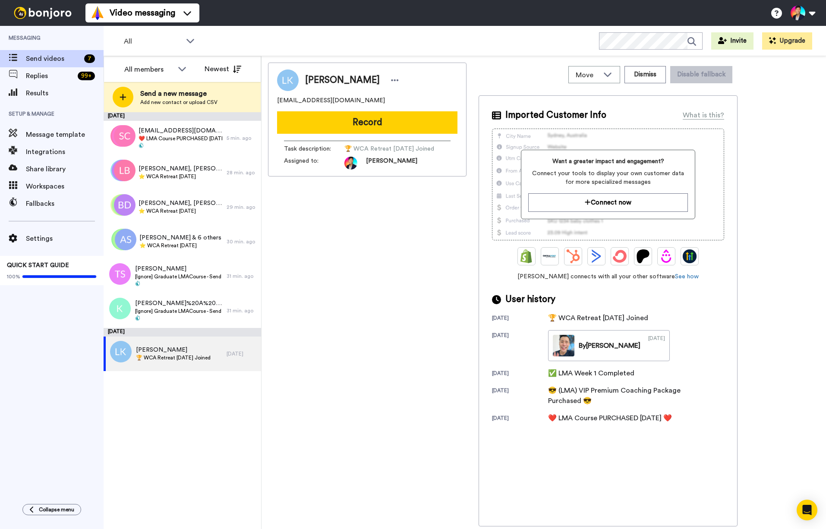
click at [377, 318] on div "[PERSON_NAME] [EMAIL_ADDRESS][DOMAIN_NAME] Record Task description : 🏆 WCA Retr…" at bounding box center [367, 295] width 198 height 464
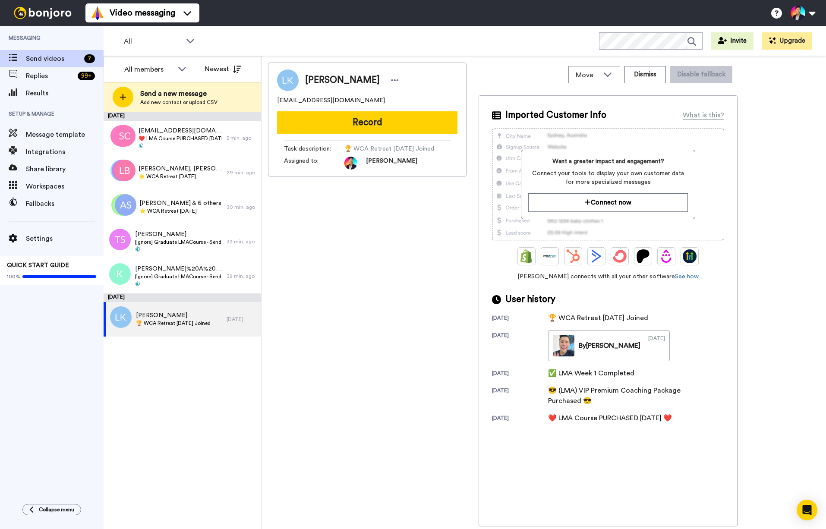
click at [424, 204] on div "[PERSON_NAME] [EMAIL_ADDRESS][DOMAIN_NAME] Record Task description : 🏆 WCA Retr…" at bounding box center [367, 295] width 198 height 464
click at [227, 182] on div "[PERSON_NAME], [PERSON_NAME] & 41 others ⭐️ WCA Retreat [DATE] 29 min. ago" at bounding box center [182, 172] width 157 height 35
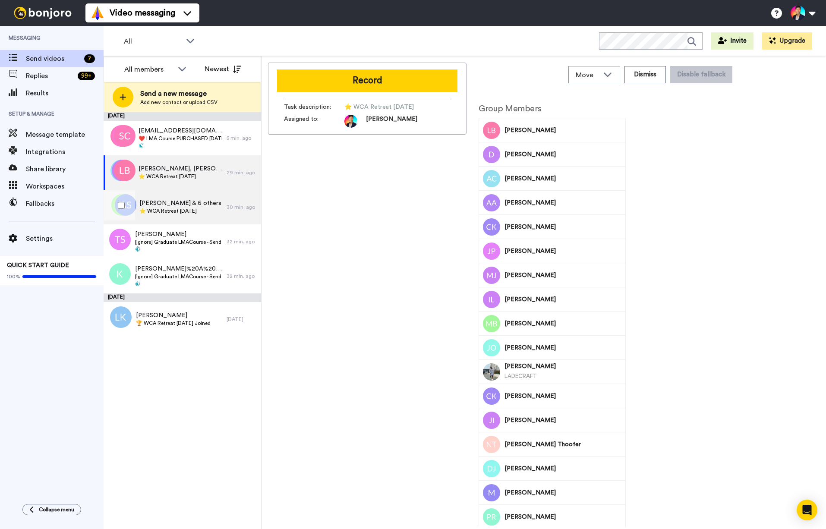
click at [218, 196] on div "[PERSON_NAME] & 6 others ⭐️ WCA Retreat [DATE]" at bounding box center [165, 207] width 123 height 35
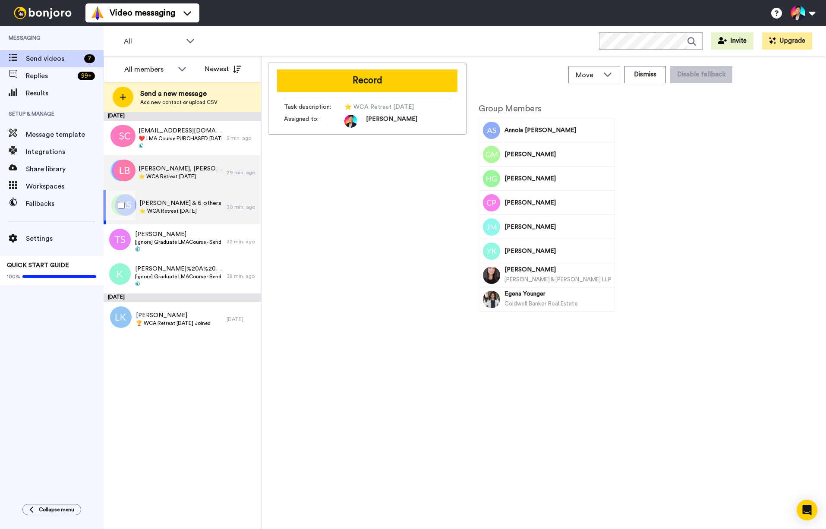
click at [205, 184] on div "[PERSON_NAME], [PERSON_NAME] & 41 others ⭐️ WCA Retreat [DATE]" at bounding box center [165, 172] width 123 height 35
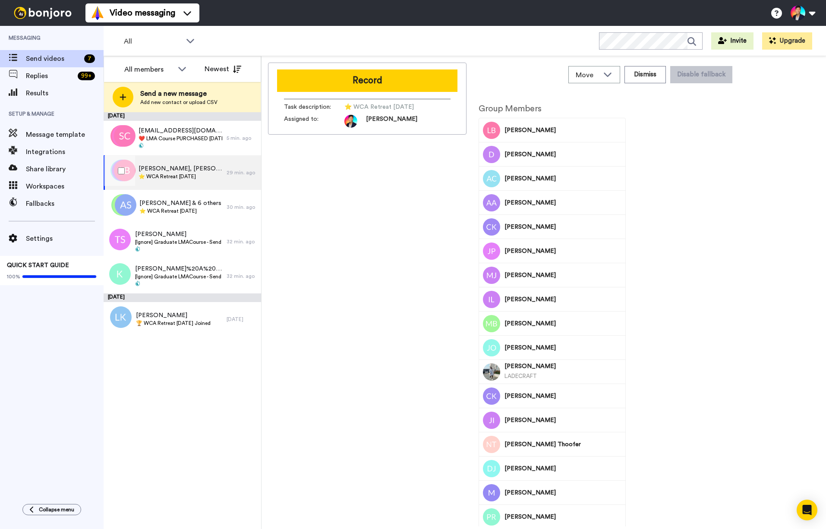
click at [205, 184] on div "[PERSON_NAME], [PERSON_NAME] & 41 others ⭐️ WCA Retreat [DATE]" at bounding box center [165, 172] width 123 height 35
click at [320, 228] on div "Record Task description : ⭐️ WCA Retreat [DATE] Assigned to: [PERSON_NAME]" at bounding box center [367, 295] width 198 height 464
click at [185, 304] on div "[PERSON_NAME] 🏆 WCA Retreat [DATE] Joined" at bounding box center [165, 319] width 123 height 35
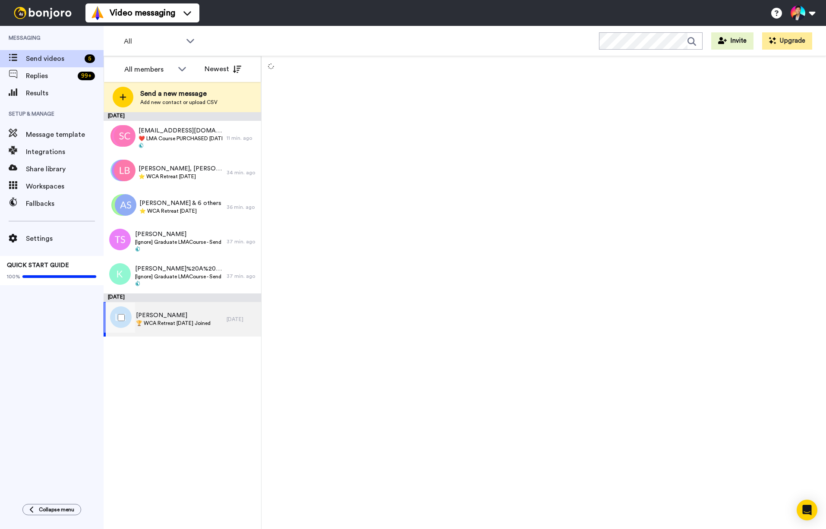
click at [185, 304] on div "[PERSON_NAME] 🏆 WCA Retreat [DATE] Joined" at bounding box center [165, 319] width 123 height 35
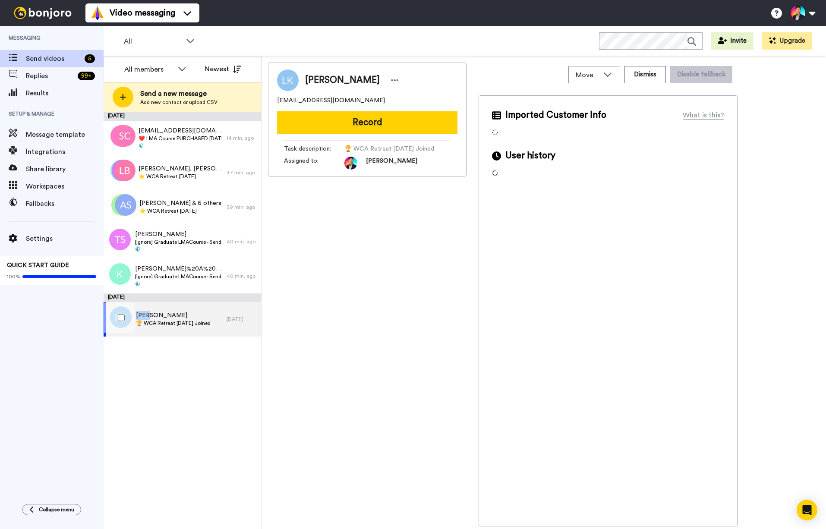
click at [185, 304] on div "[PERSON_NAME] 🏆 WCA Retreat [DATE] Joined" at bounding box center [165, 319] width 123 height 35
